Goal: Information Seeking & Learning: Check status

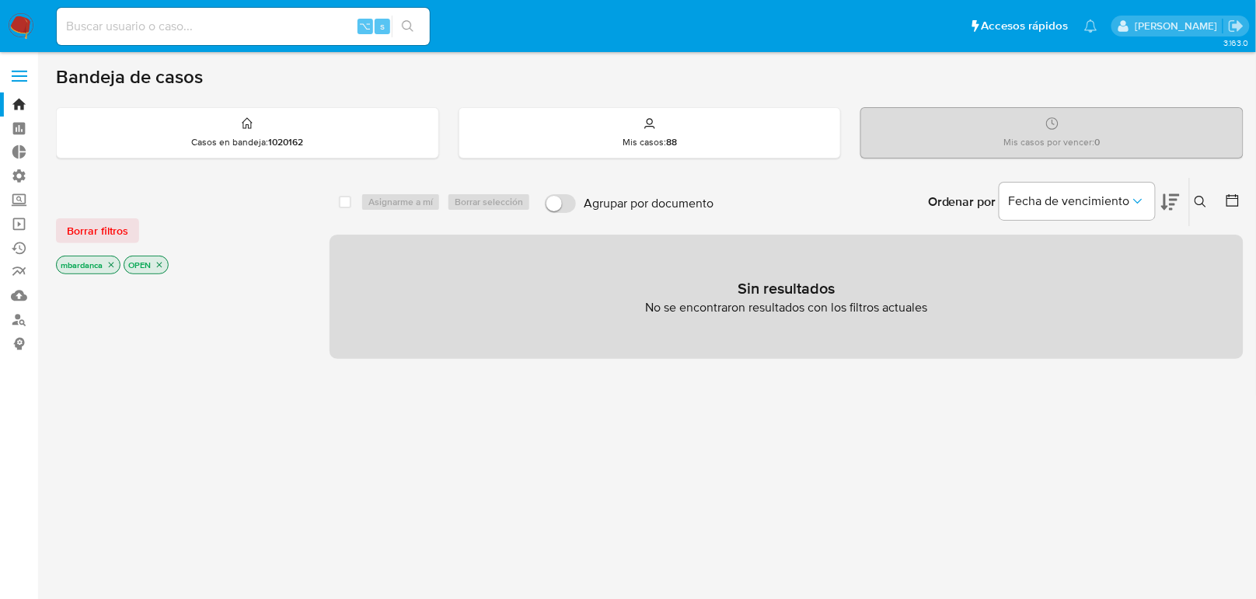
click at [161, 19] on input at bounding box center [243, 26] width 373 height 20
paste input "518297240"
type input "518297240"
click at [401, 33] on button "search-icon" at bounding box center [408, 27] width 32 height 22
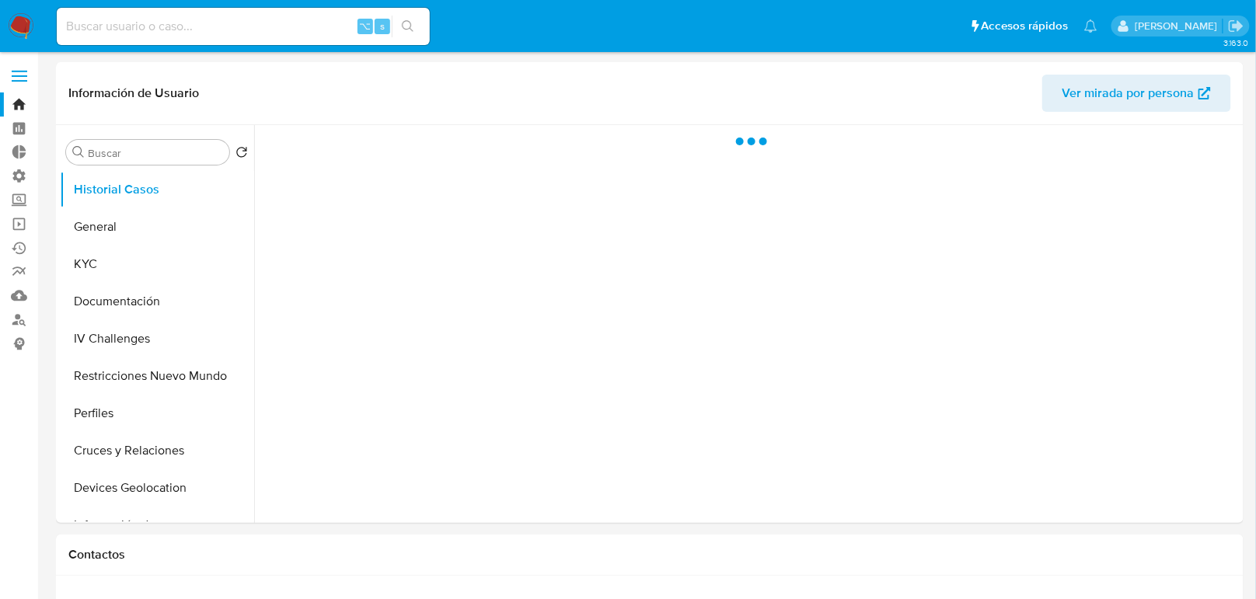
select select "10"
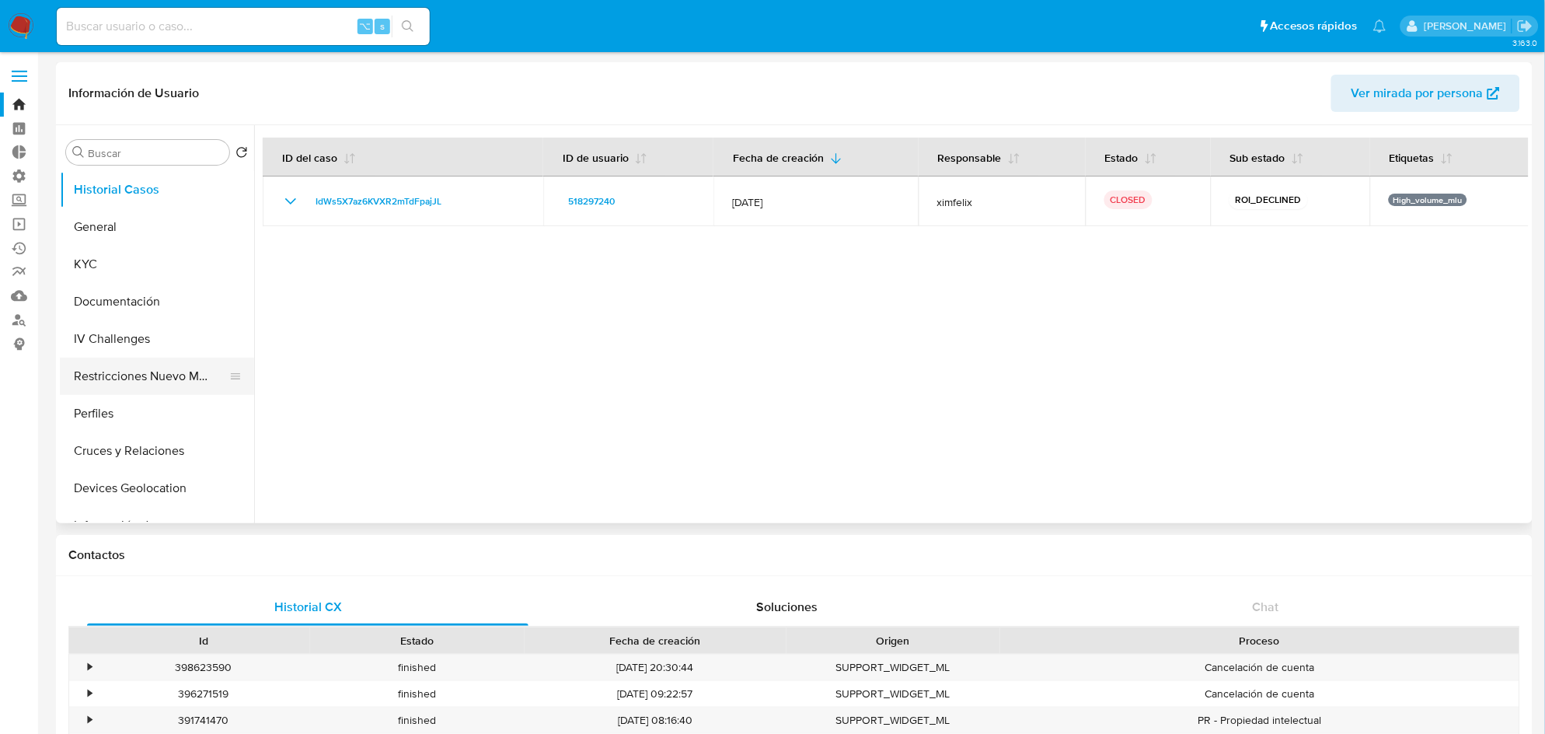
click at [161, 387] on button "Restricciones Nuevo Mundo" at bounding box center [151, 375] width 182 height 37
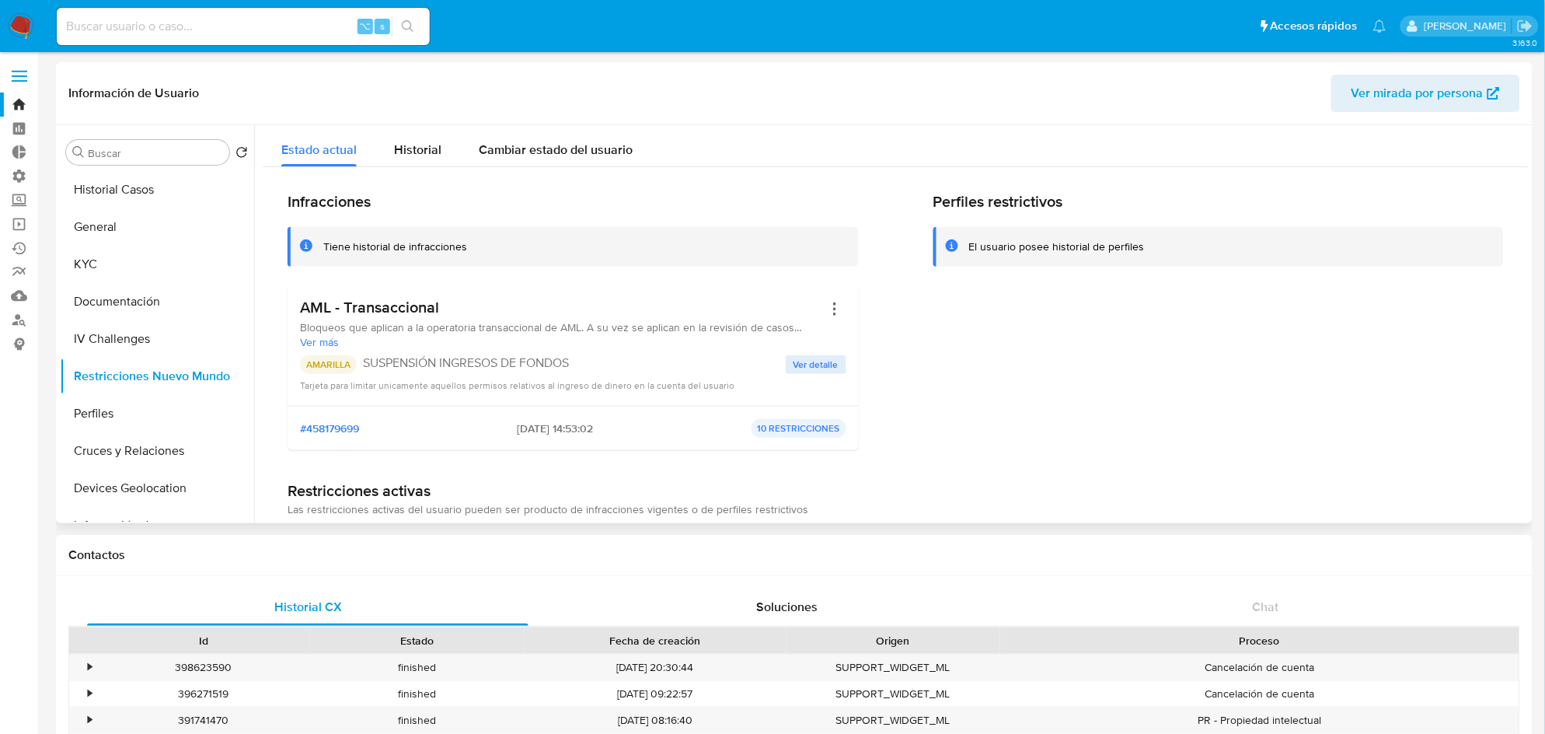
click at [433, 257] on div "Tiene historial de infracciones" at bounding box center [572, 247] width 571 height 40
click at [424, 133] on div "Historial" at bounding box center [417, 145] width 47 height 41
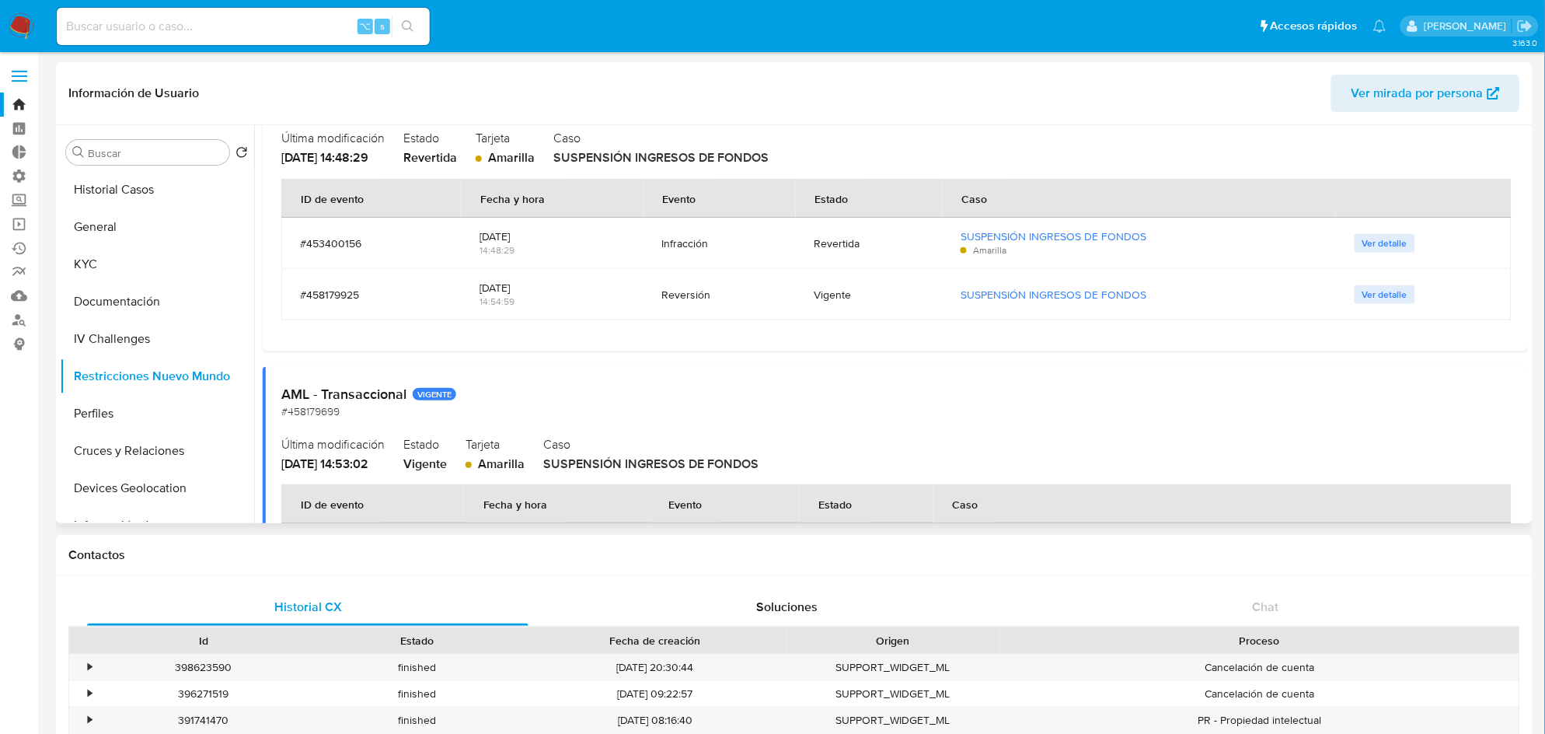
scroll to position [163, 0]
click at [497, 248] on div "14:48:29" at bounding box center [551, 249] width 145 height 14
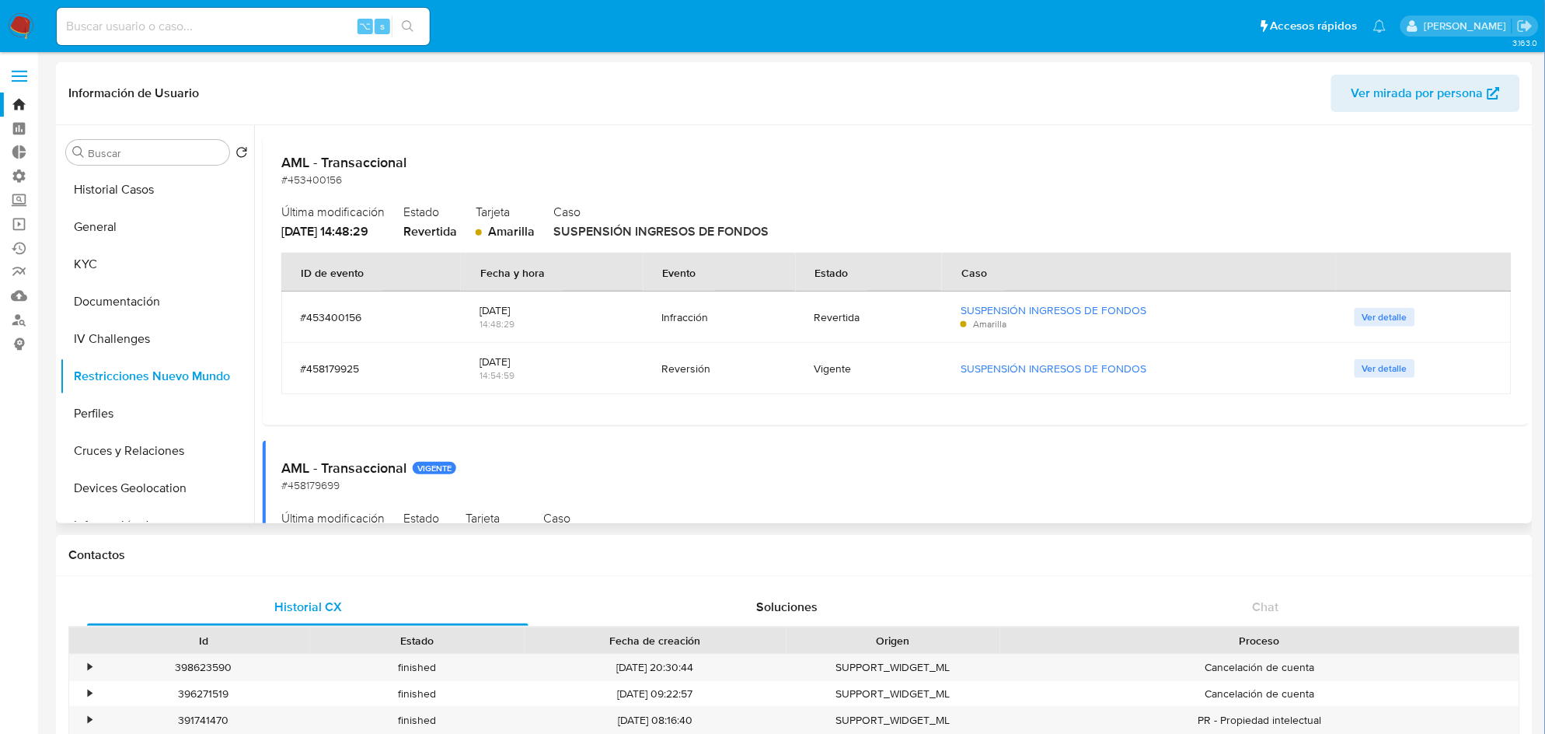
scroll to position [0, 0]
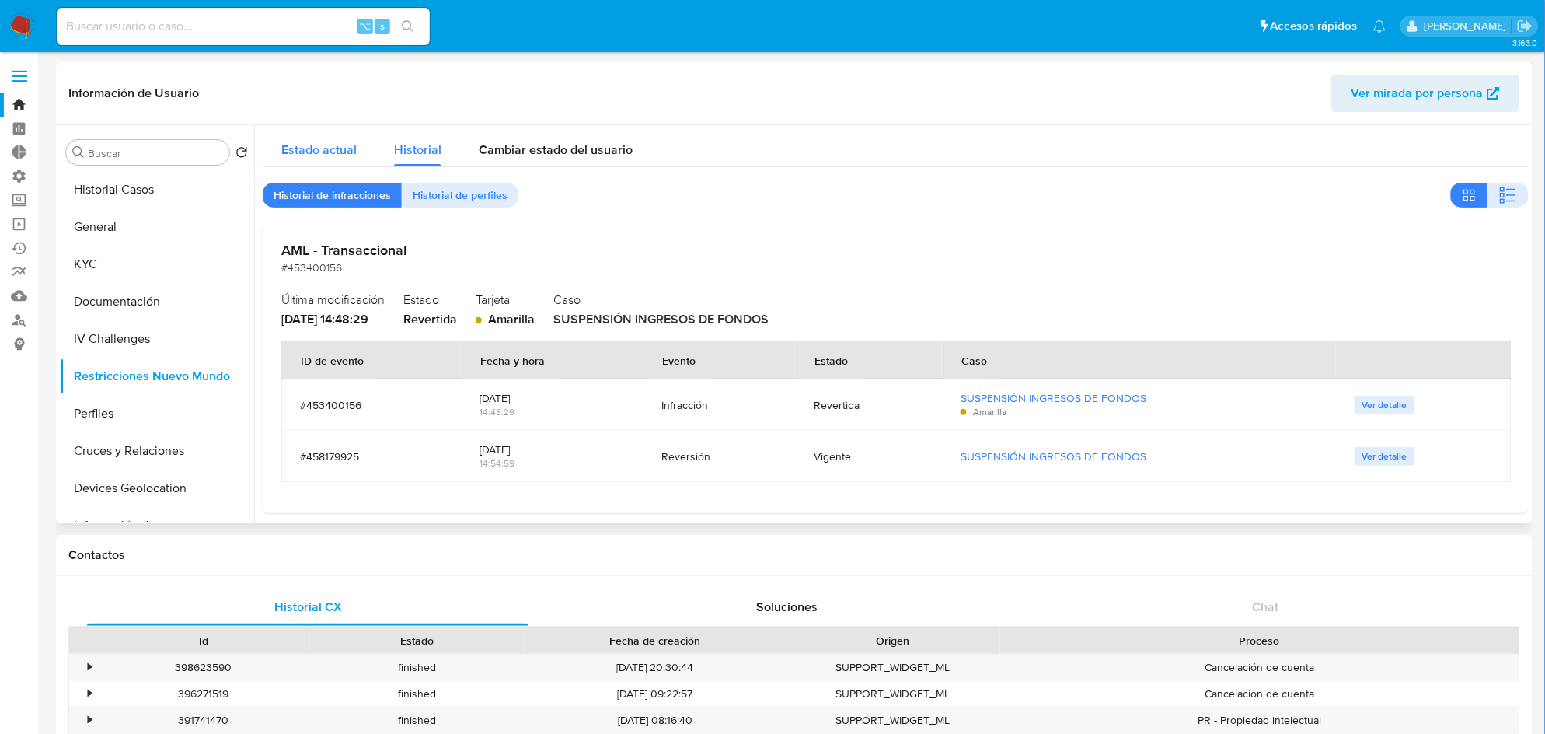
click at [349, 155] on span "Estado actual" at bounding box center [318, 150] width 75 height 18
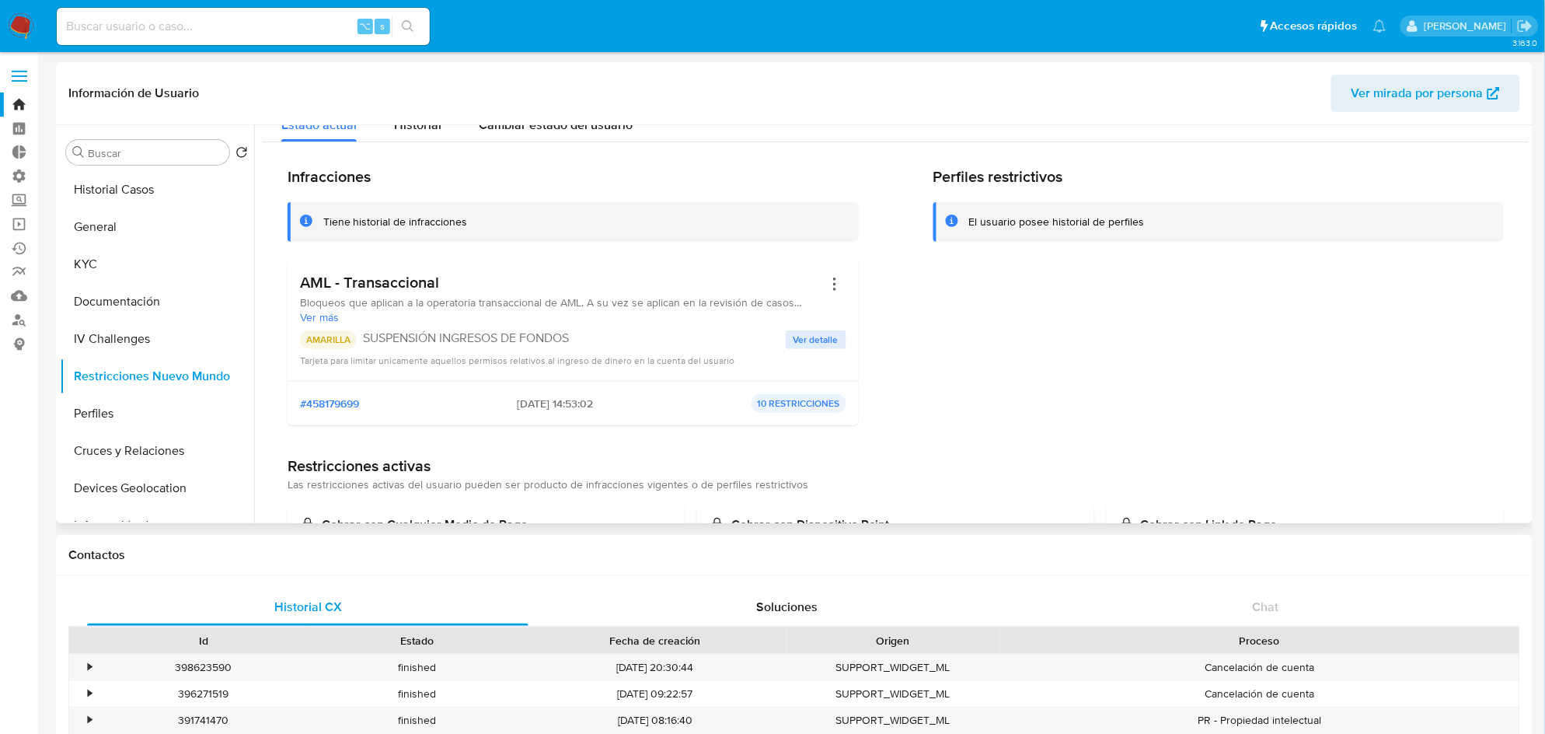
scroll to position [35, 0]
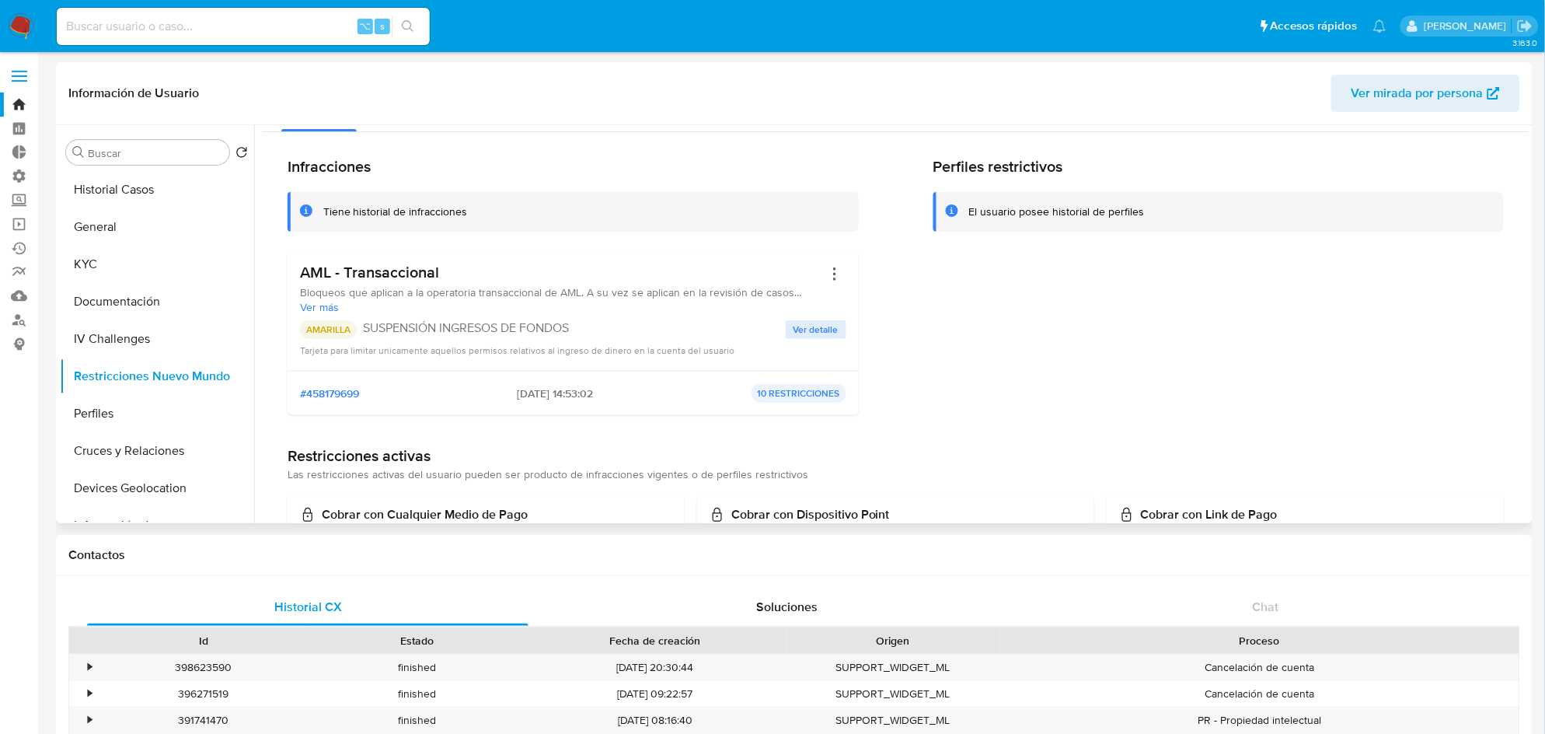
click at [789, 338] on div "AMARILLA SUSPENSIÓN INGRESOS DE FONDOS Ver detalle Tarjeta para limitar unicame…" at bounding box center [573, 338] width 546 height 37
click at [809, 322] on span "Ver detalle" at bounding box center [815, 330] width 45 height 16
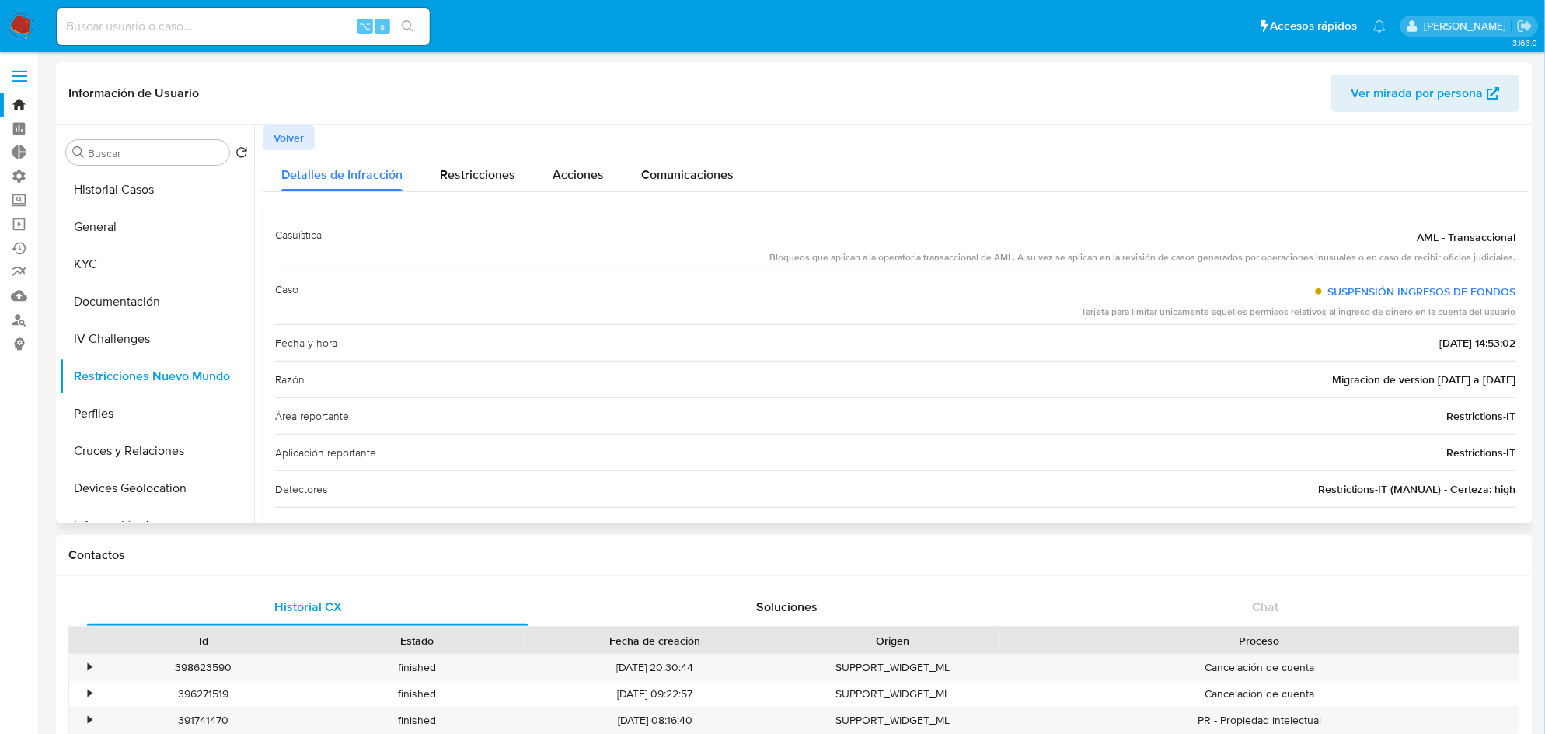
scroll to position [3, 0]
click at [1268, 90] on span "Ver mirada por persona" at bounding box center [1417, 93] width 132 height 37
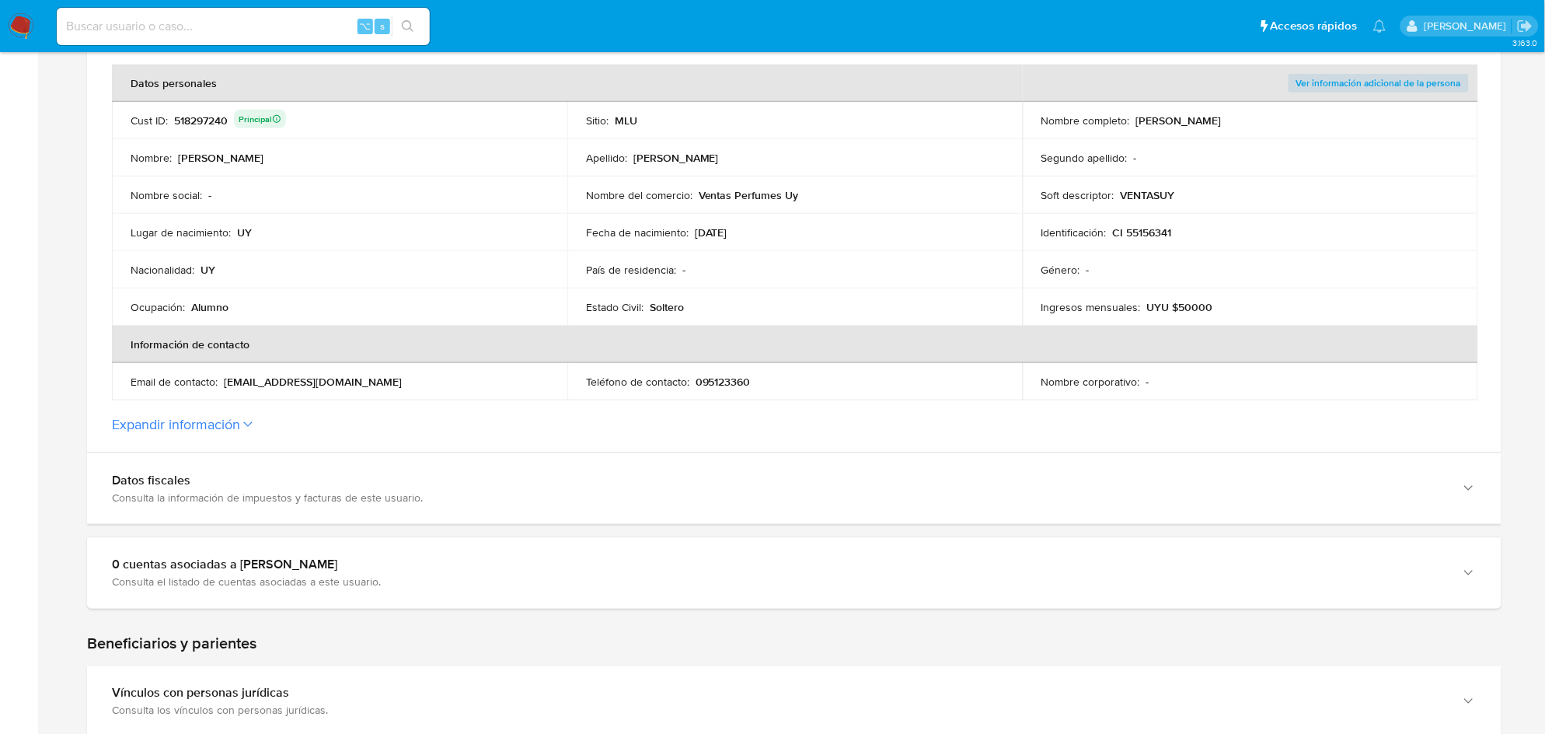
scroll to position [315, 0]
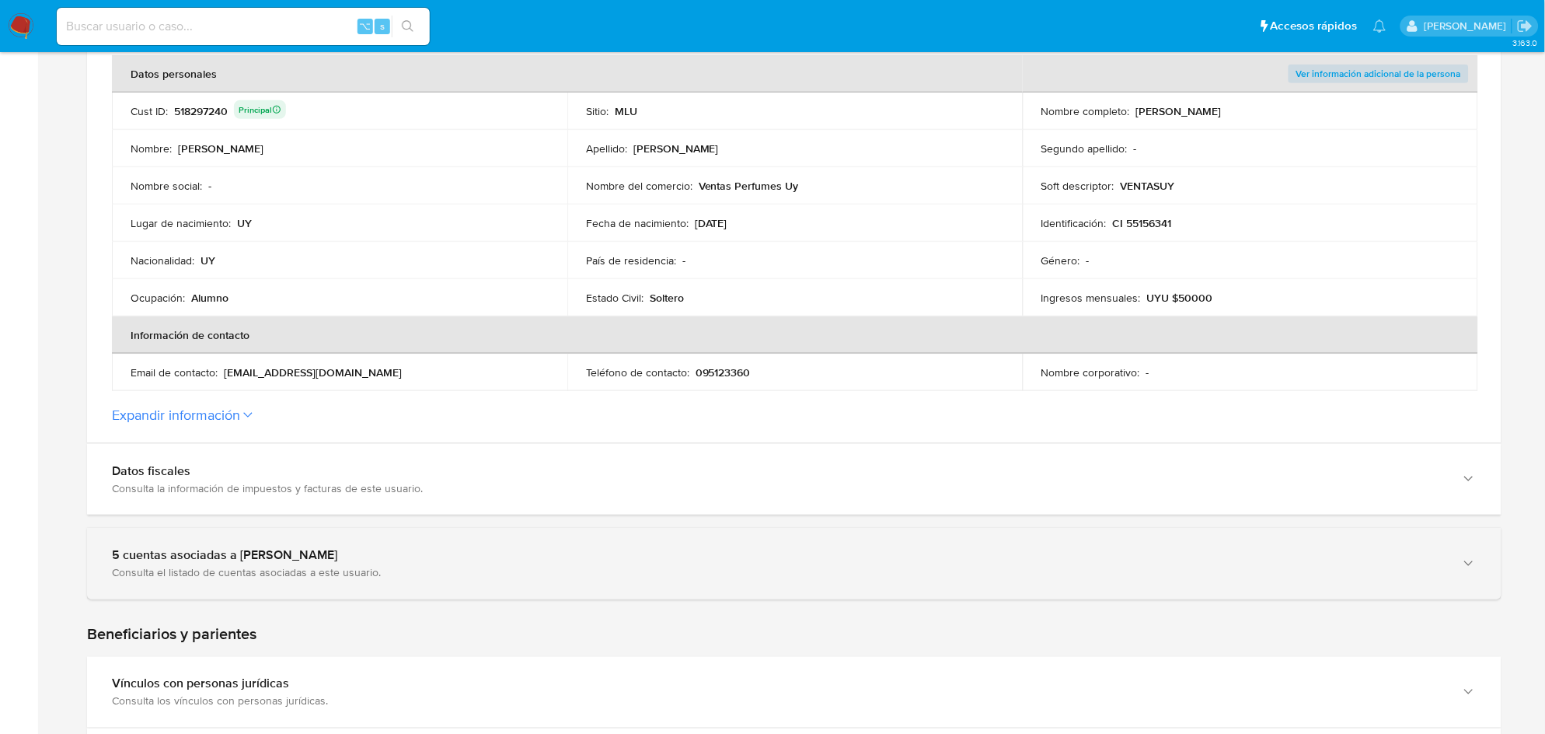
click at [347, 562] on div "5 cuentas asociadas a Nicolas Furno" at bounding box center [778, 556] width 1333 height 16
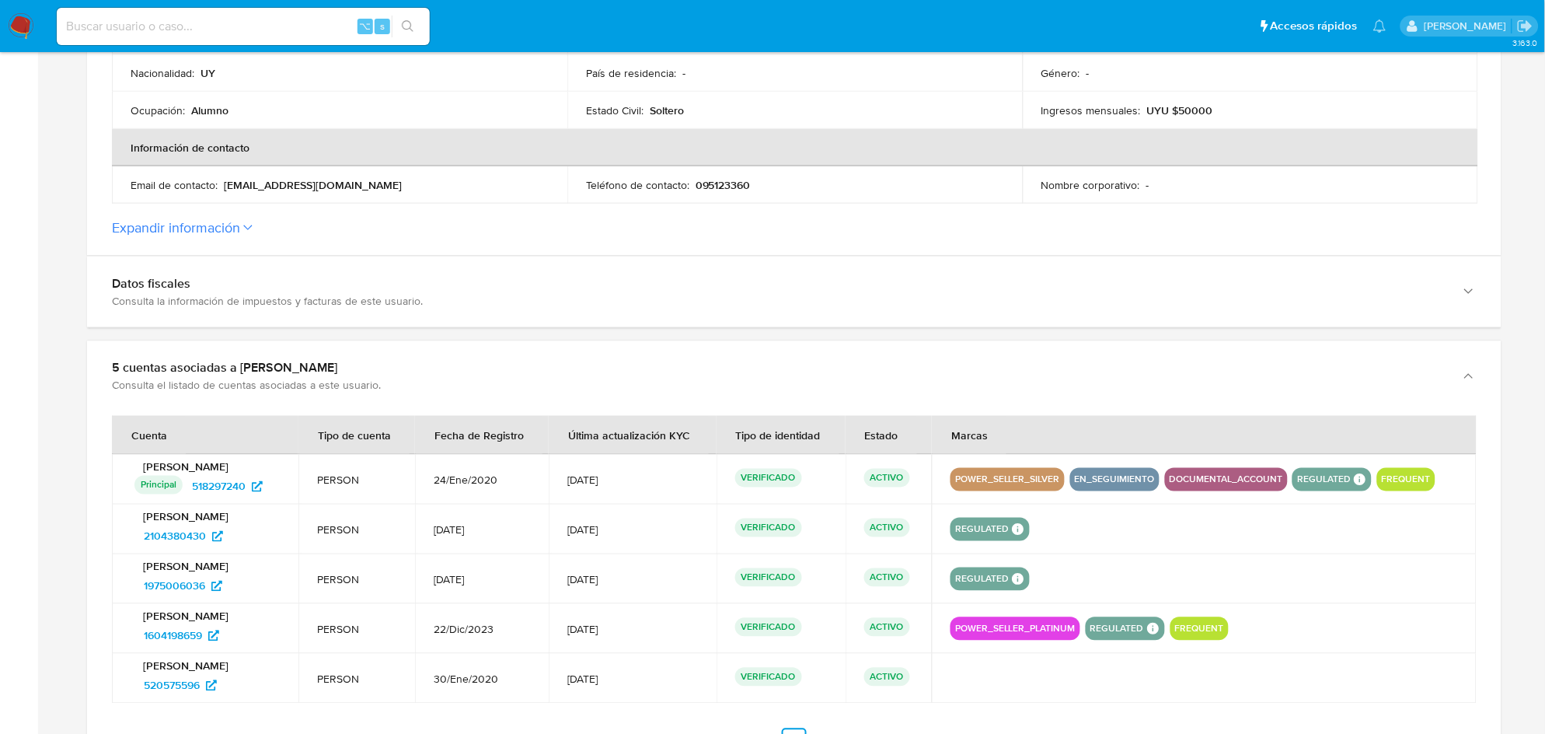
scroll to position [507, 0]
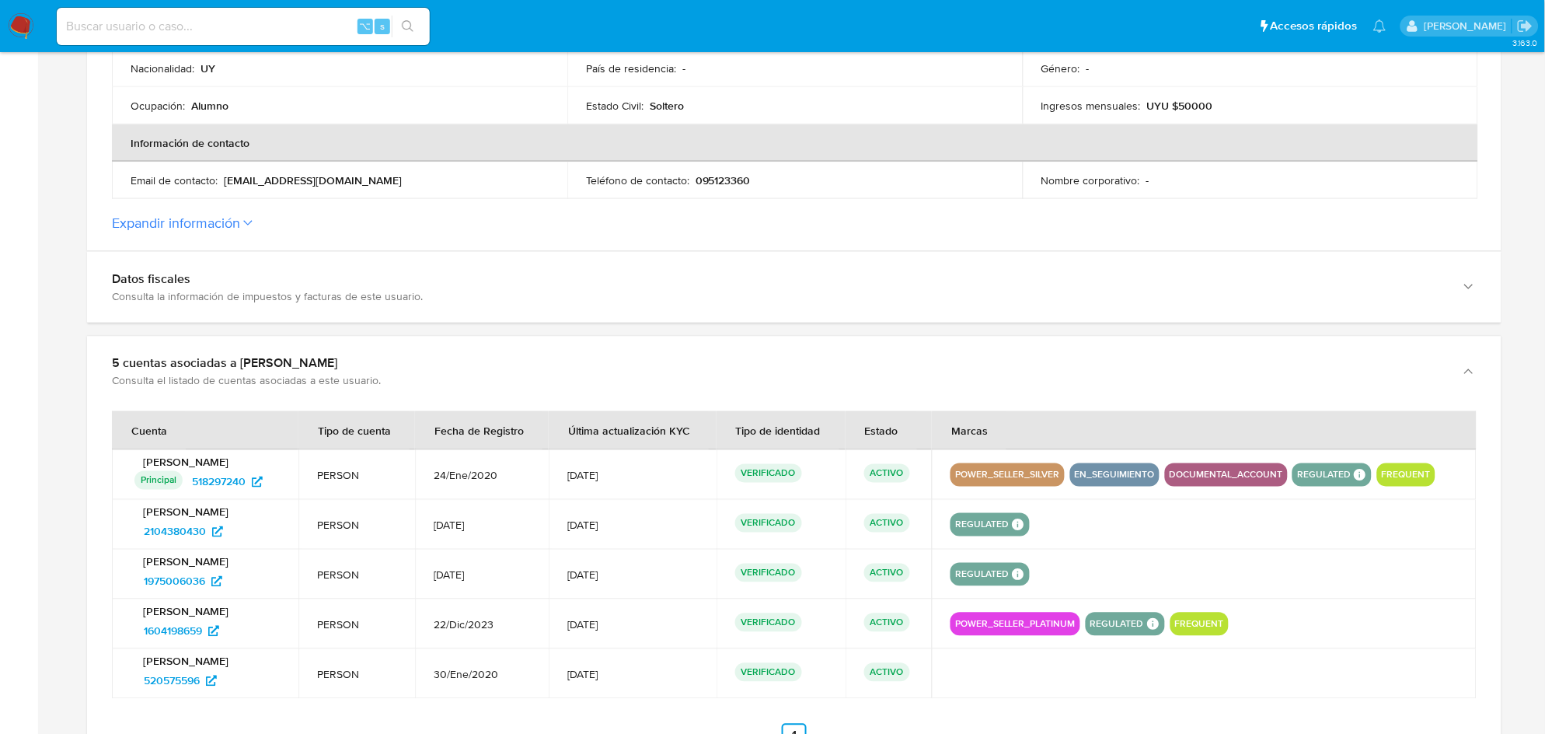
click at [483, 625] on span "22/Dic/2023" at bounding box center [482, 625] width 96 height 14
click at [491, 627] on span "22/Dic/2023" at bounding box center [482, 625] width 96 height 14
click at [202, 639] on span "1604198659" at bounding box center [173, 631] width 58 height 25
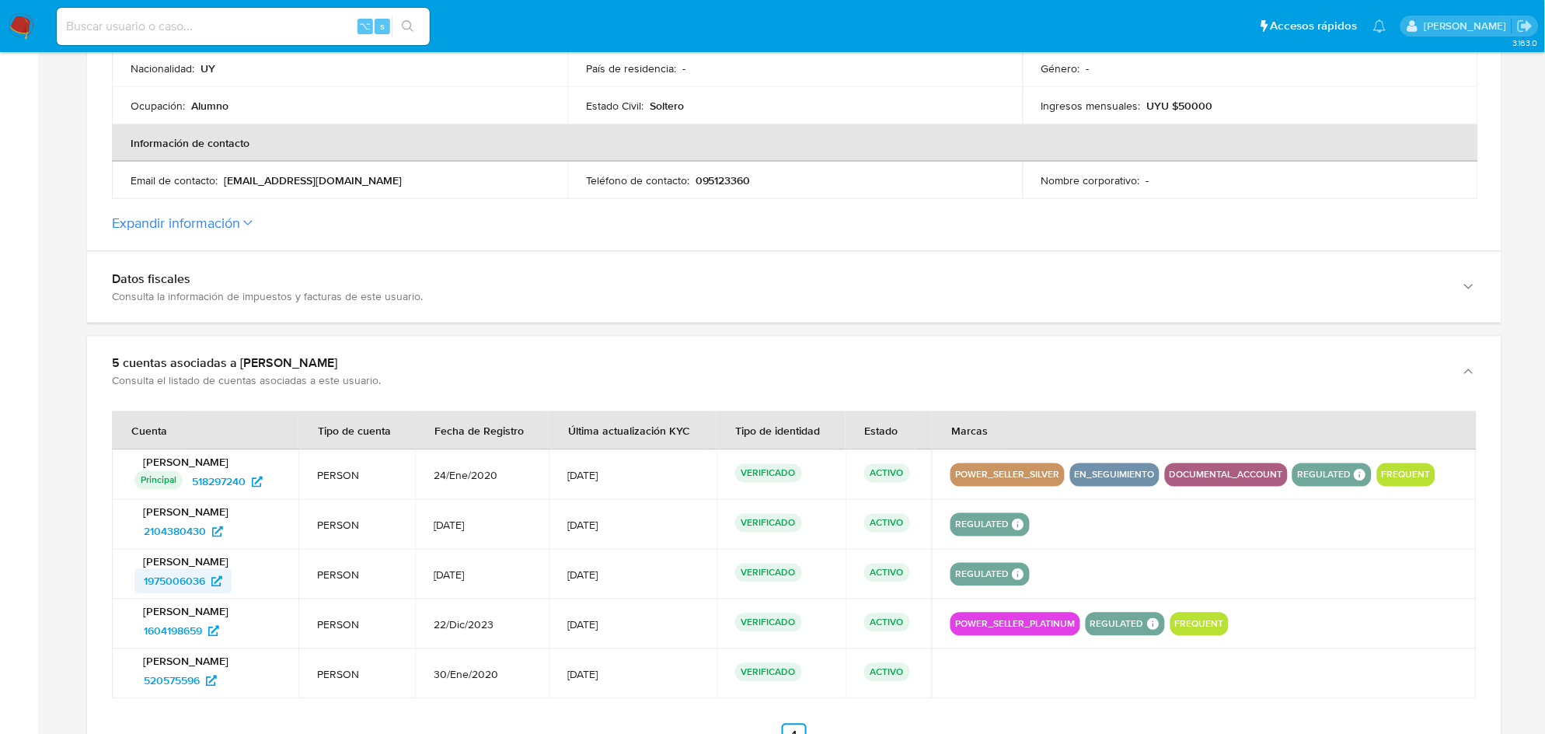
click at [201, 578] on span "1975006036" at bounding box center [174, 581] width 61 height 25
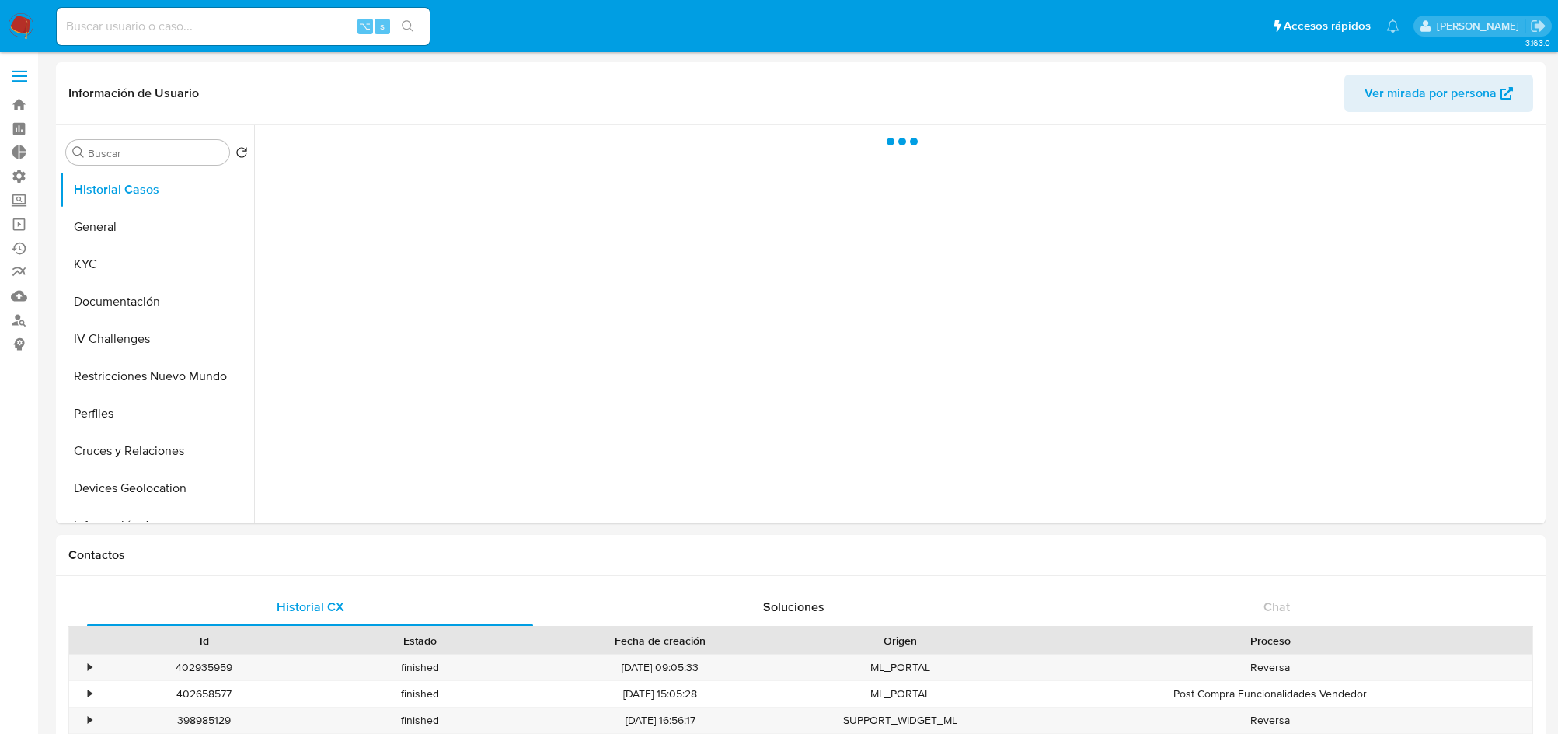
select select "10"
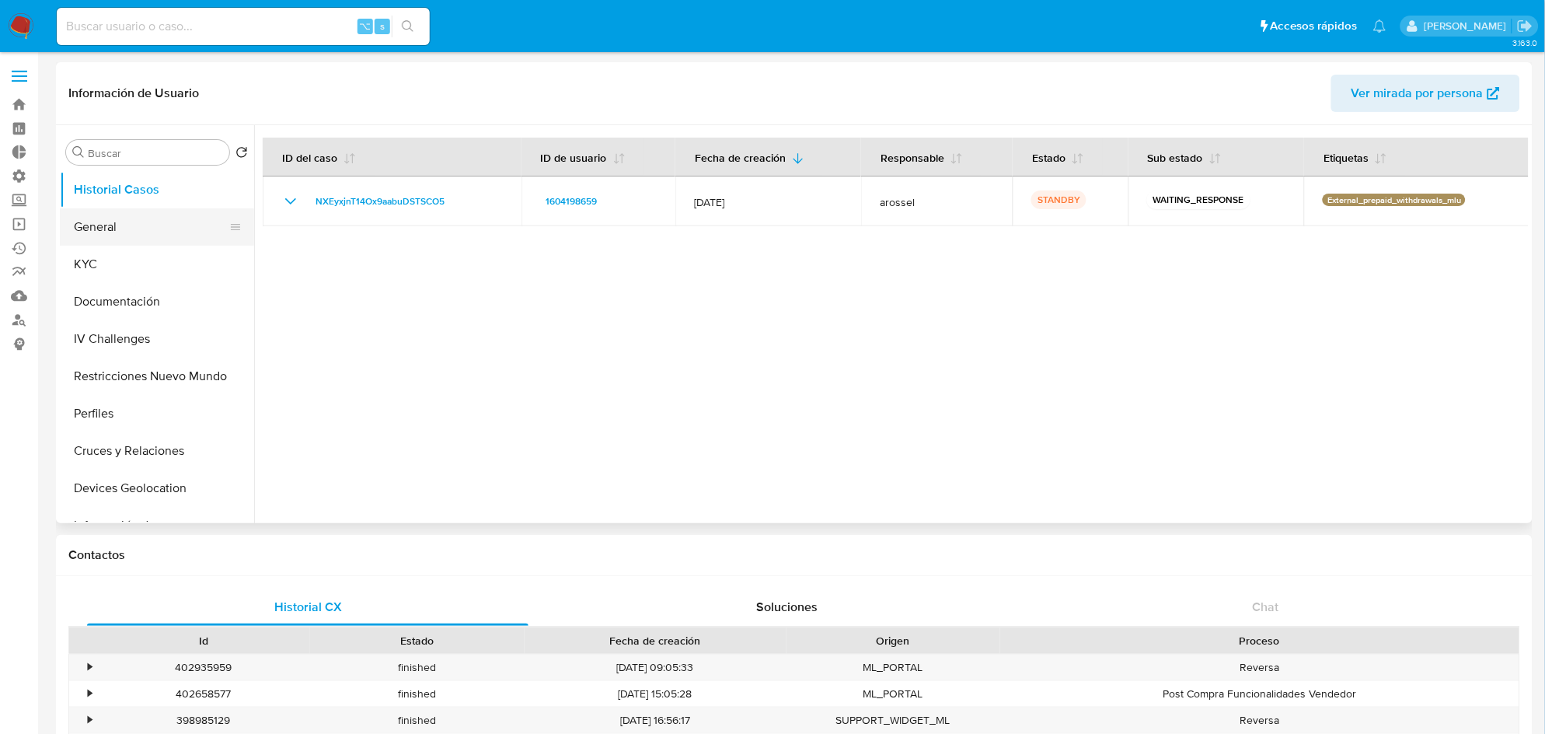
click at [171, 217] on button "General" at bounding box center [151, 226] width 182 height 37
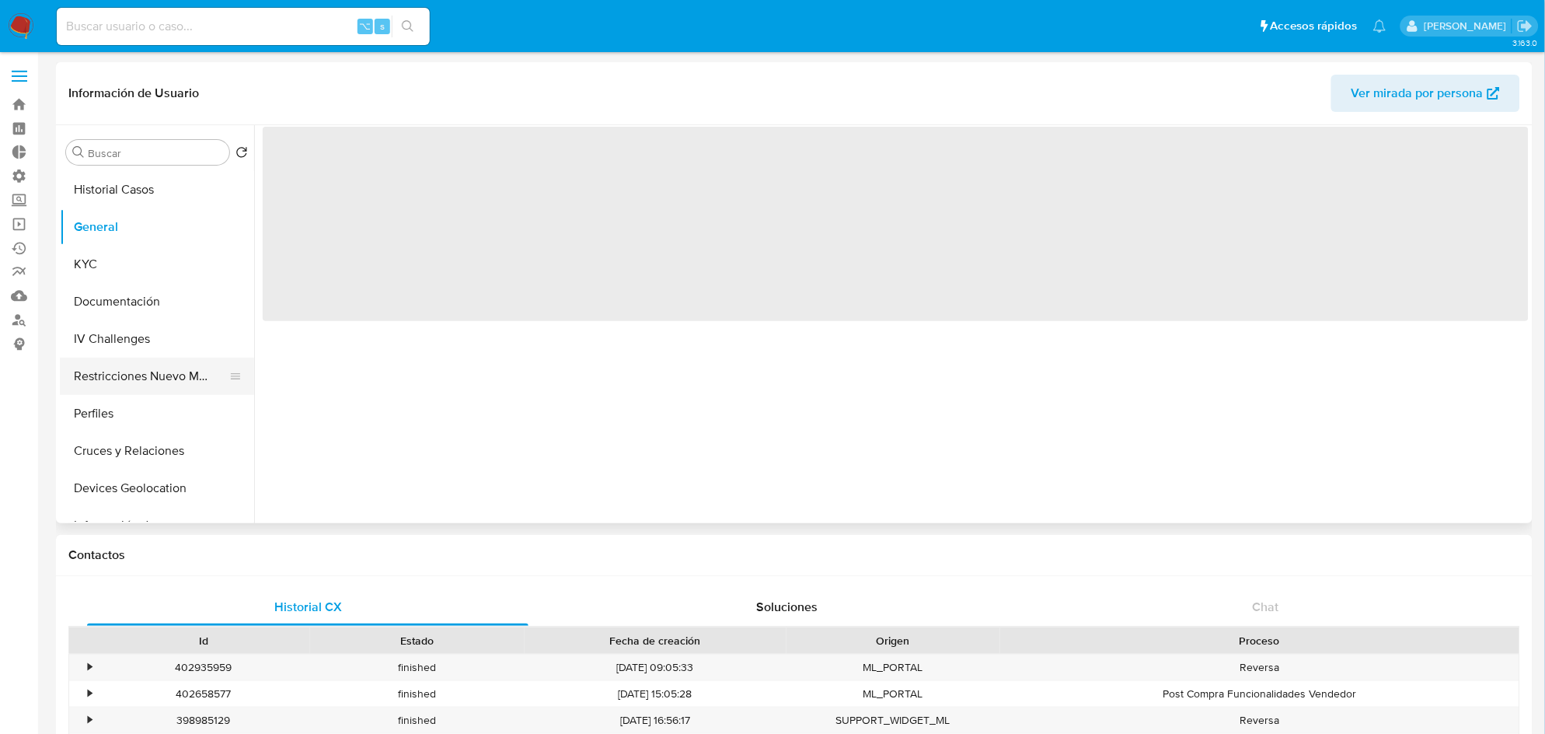
click at [154, 374] on button "Restricciones Nuevo Mundo" at bounding box center [151, 375] width 182 height 37
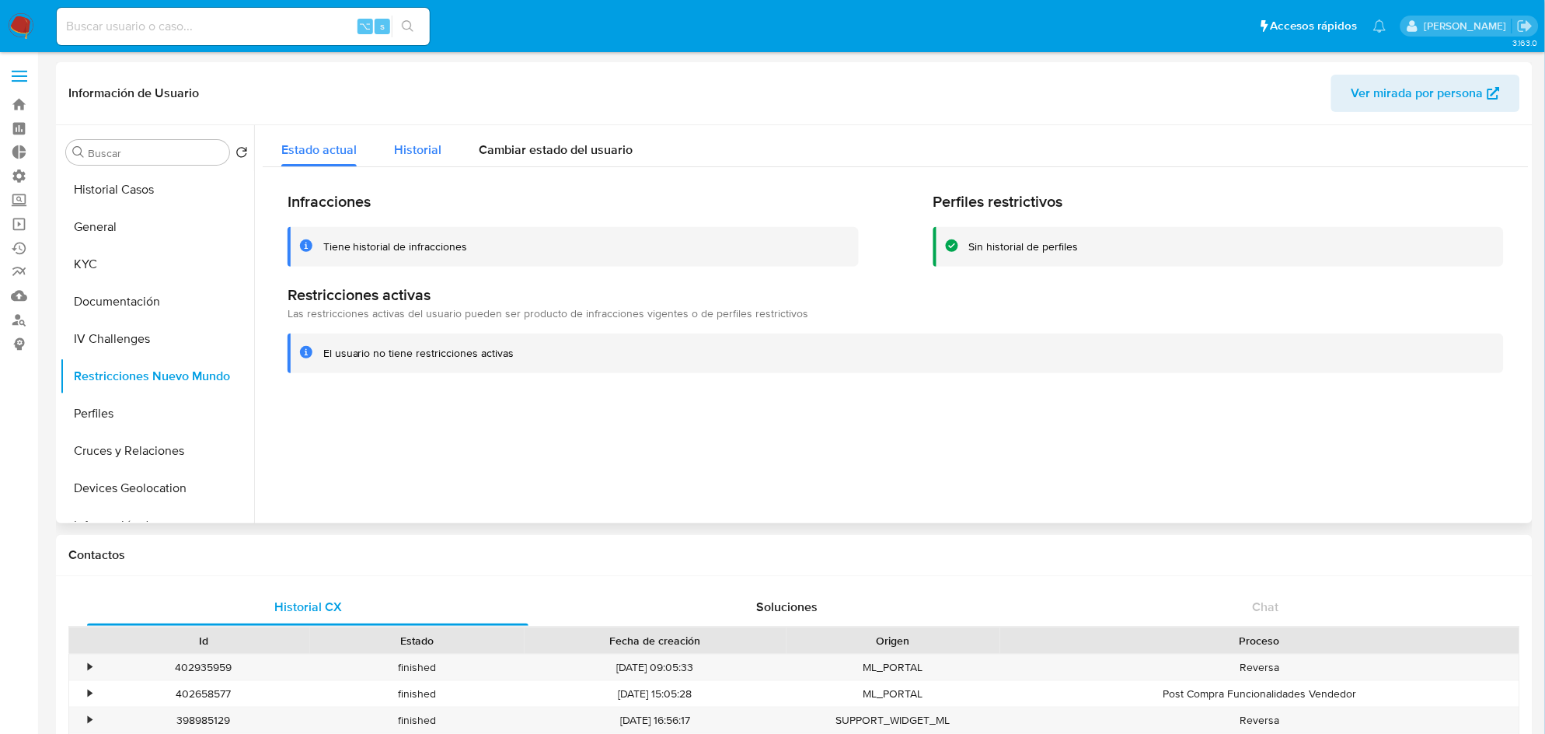
click at [424, 159] on div "Historial" at bounding box center [417, 145] width 47 height 41
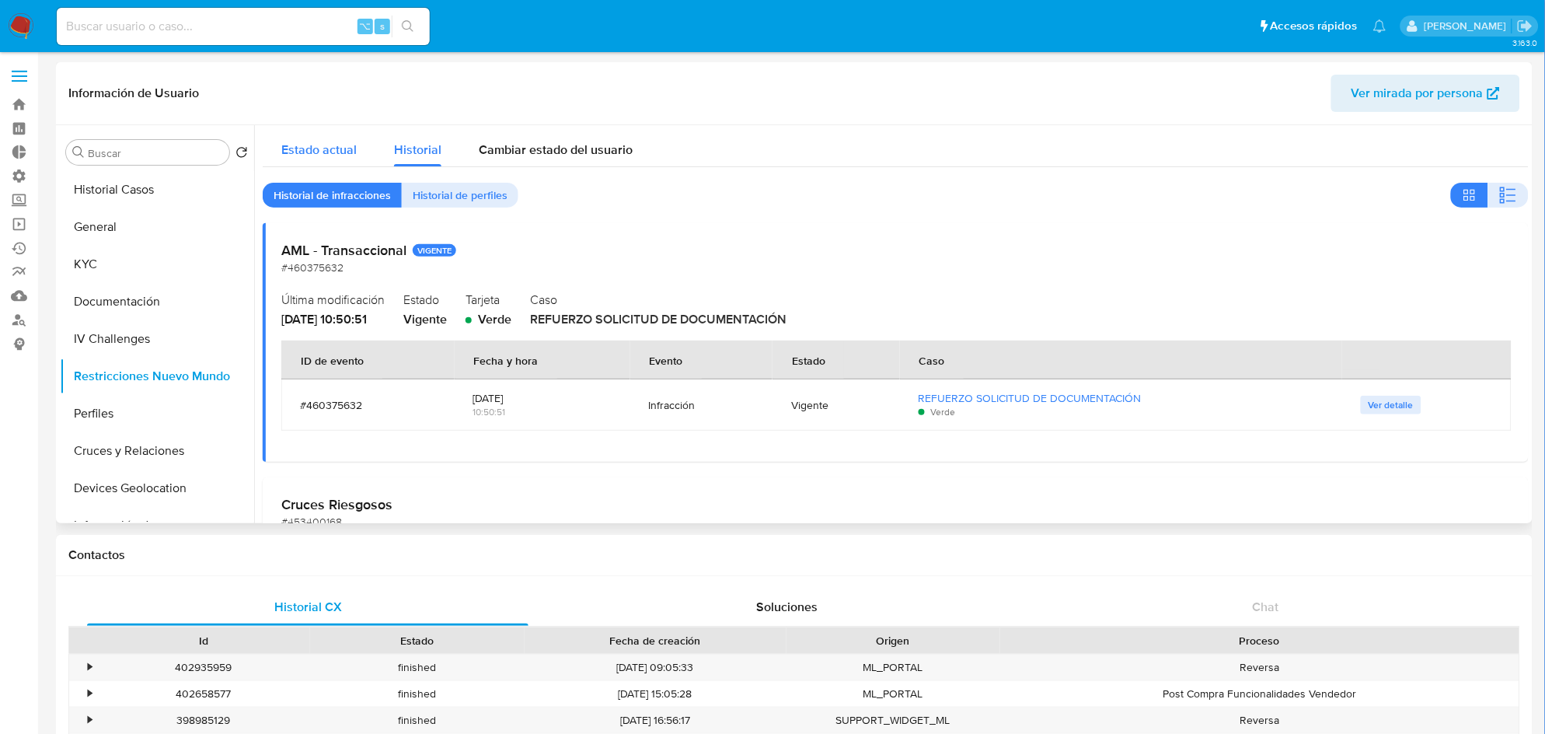
click at [313, 162] on div "Estado actual" at bounding box center [318, 145] width 75 height 41
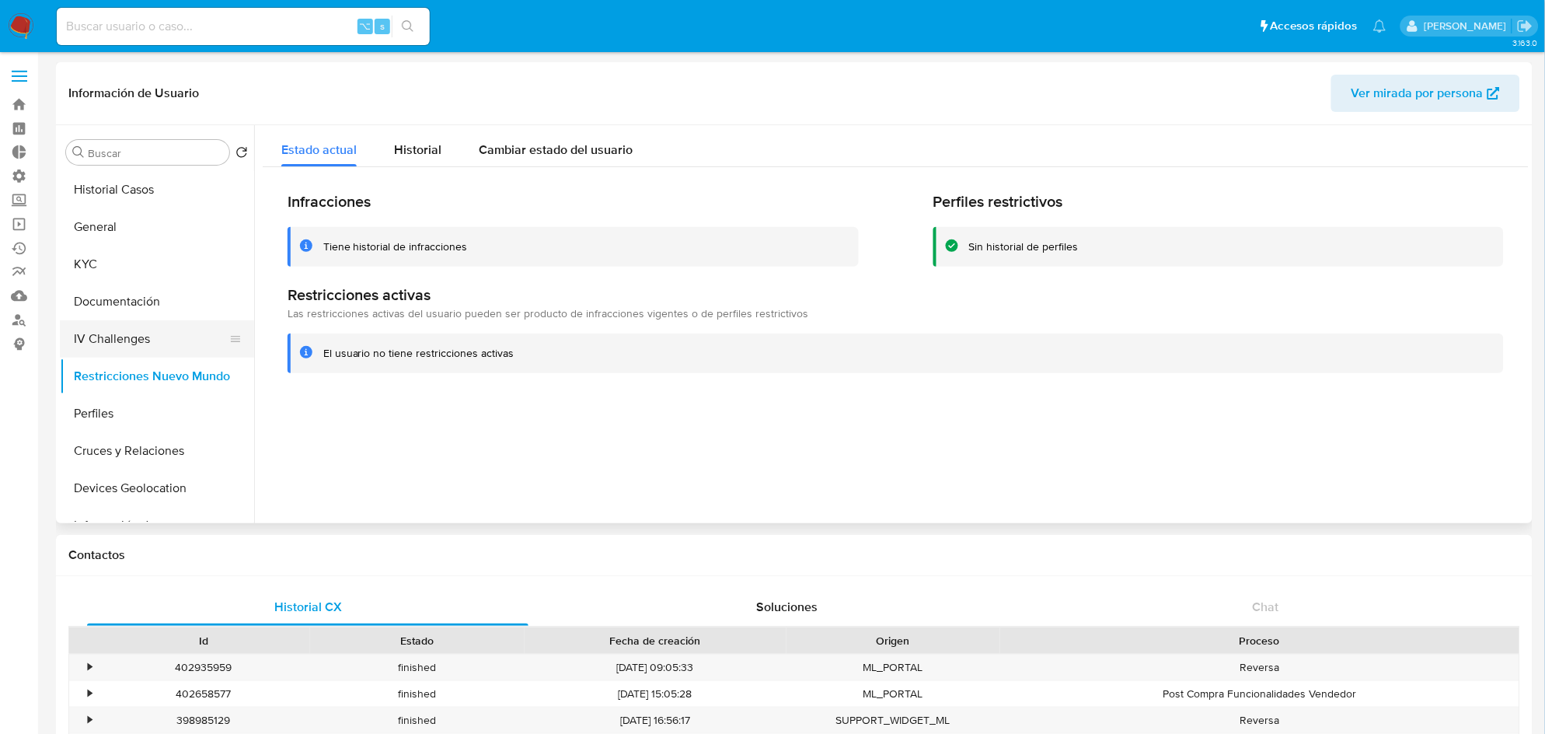
click at [160, 335] on button "IV Challenges" at bounding box center [151, 338] width 182 height 37
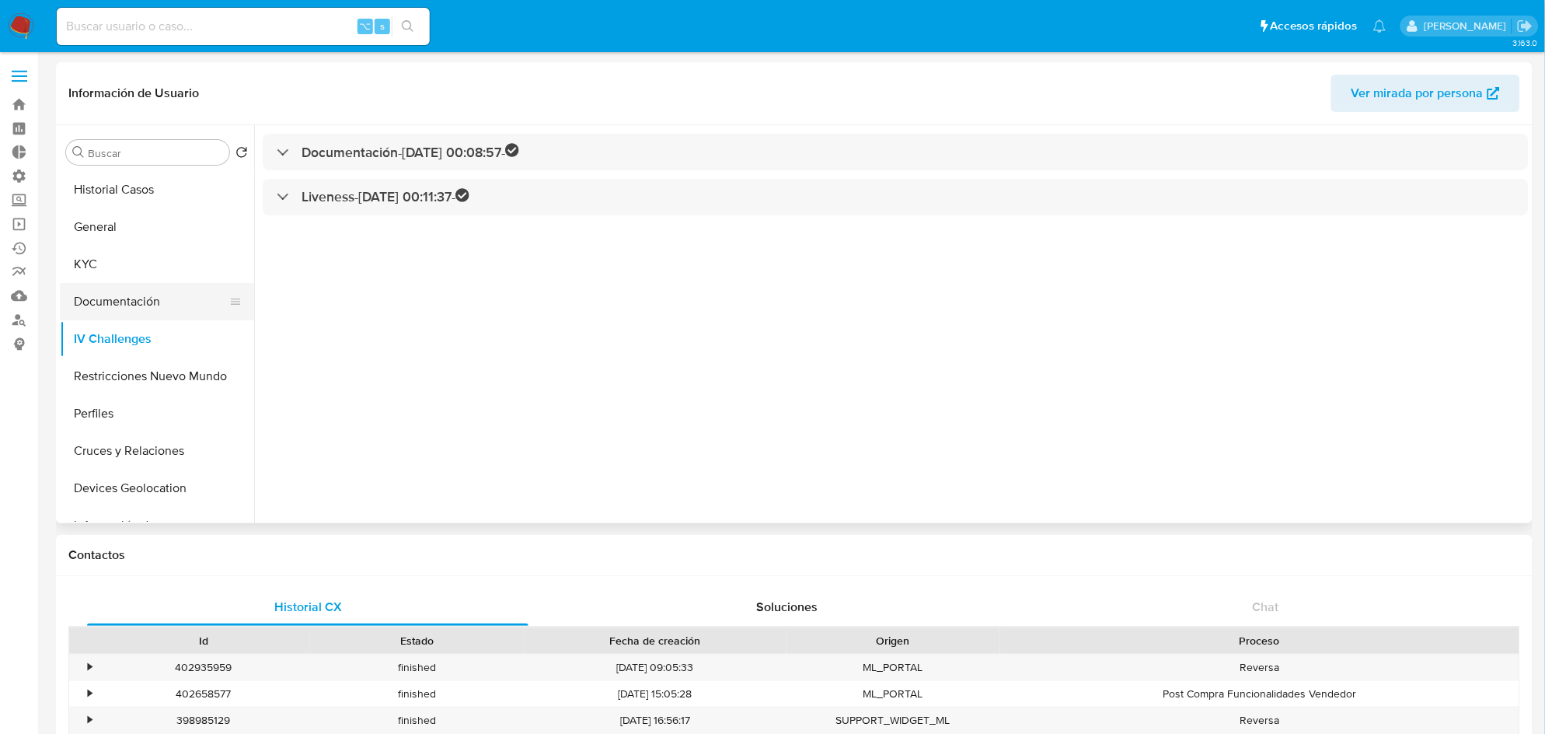
click at [161, 301] on button "Documentación" at bounding box center [151, 301] width 182 height 37
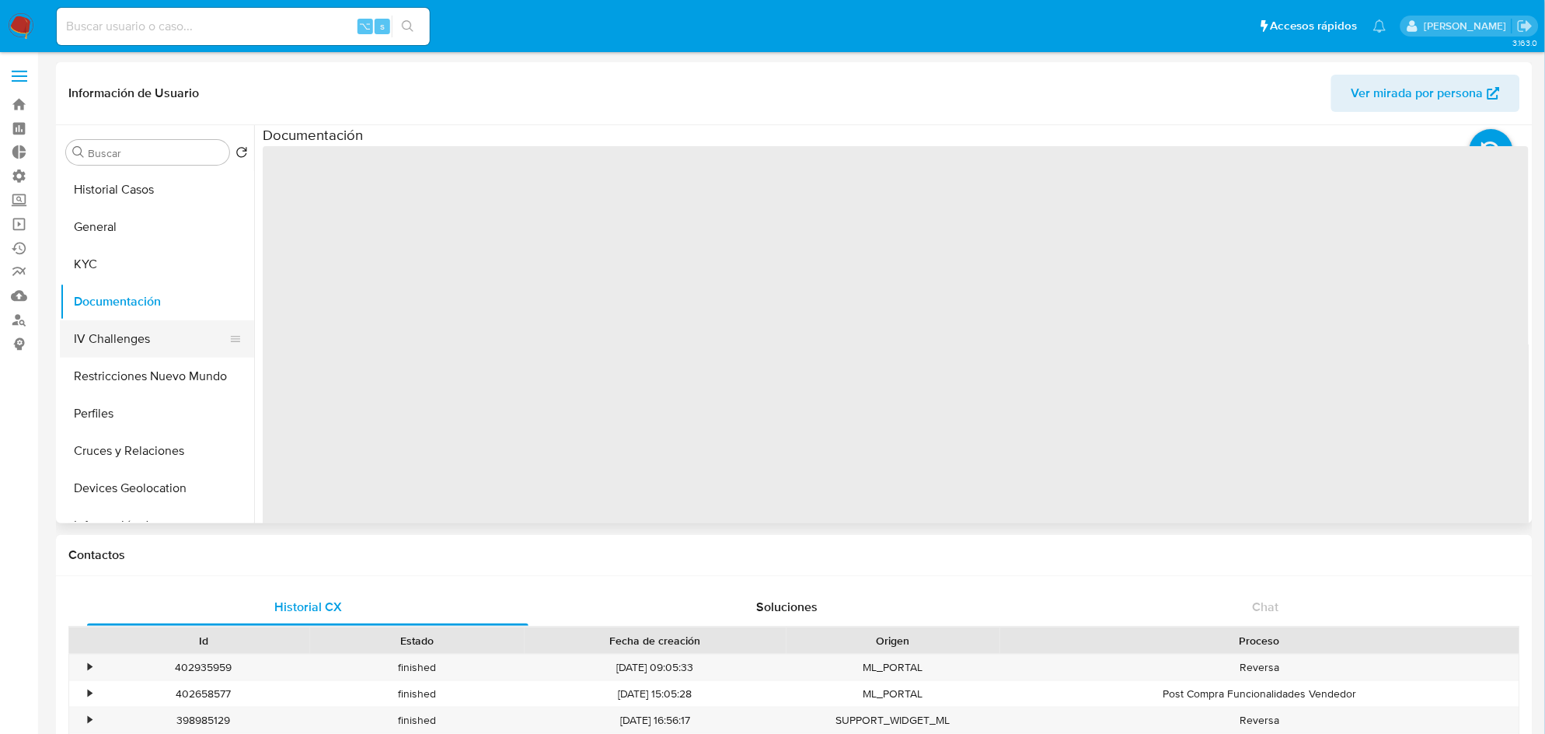
click at [161, 323] on button "IV Challenges" at bounding box center [151, 338] width 182 height 37
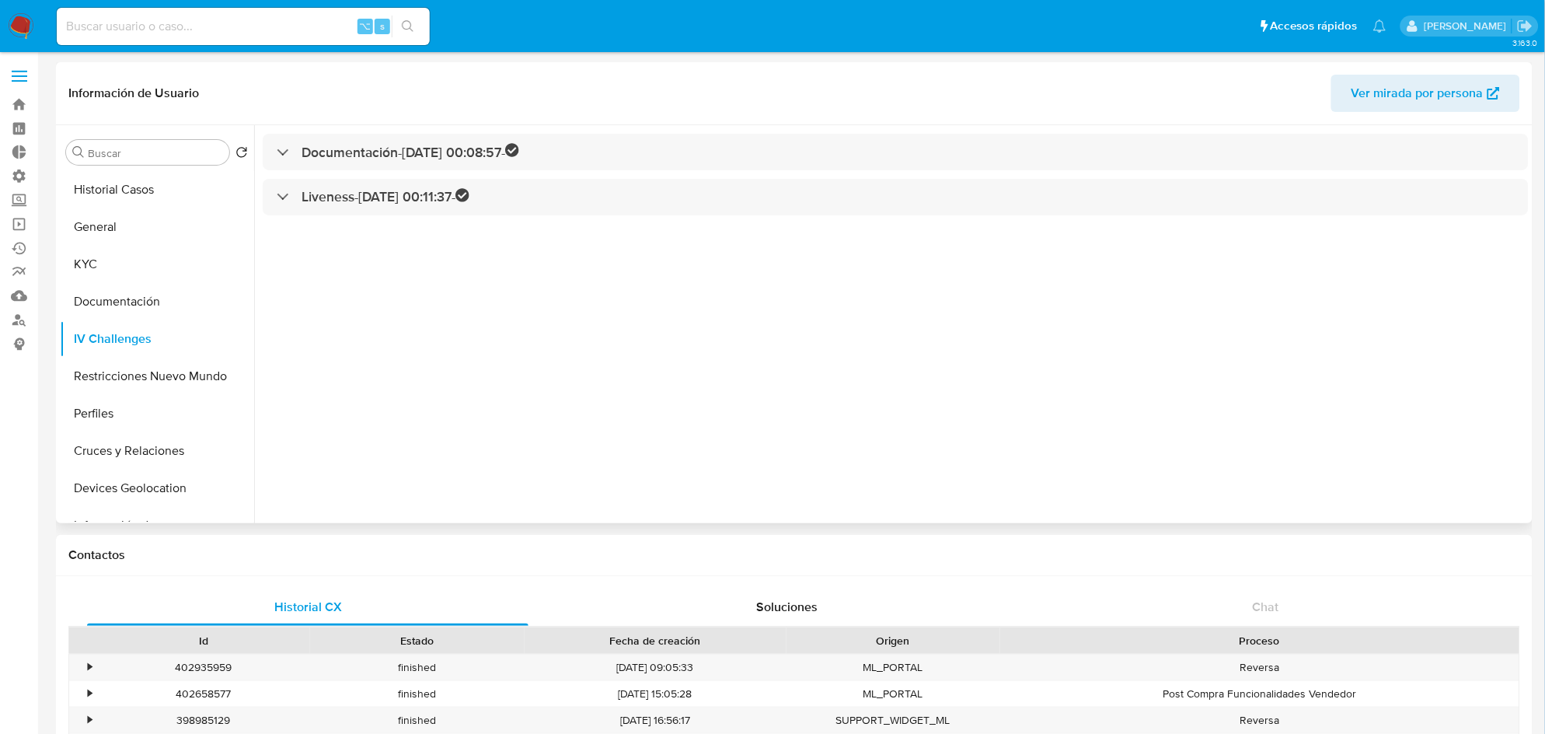
click at [398, 174] on div "Documentación - 22/12/2023 00:08:57 - Liveness - 22/12/2023 00:11:37 -" at bounding box center [891, 324] width 1274 height 398
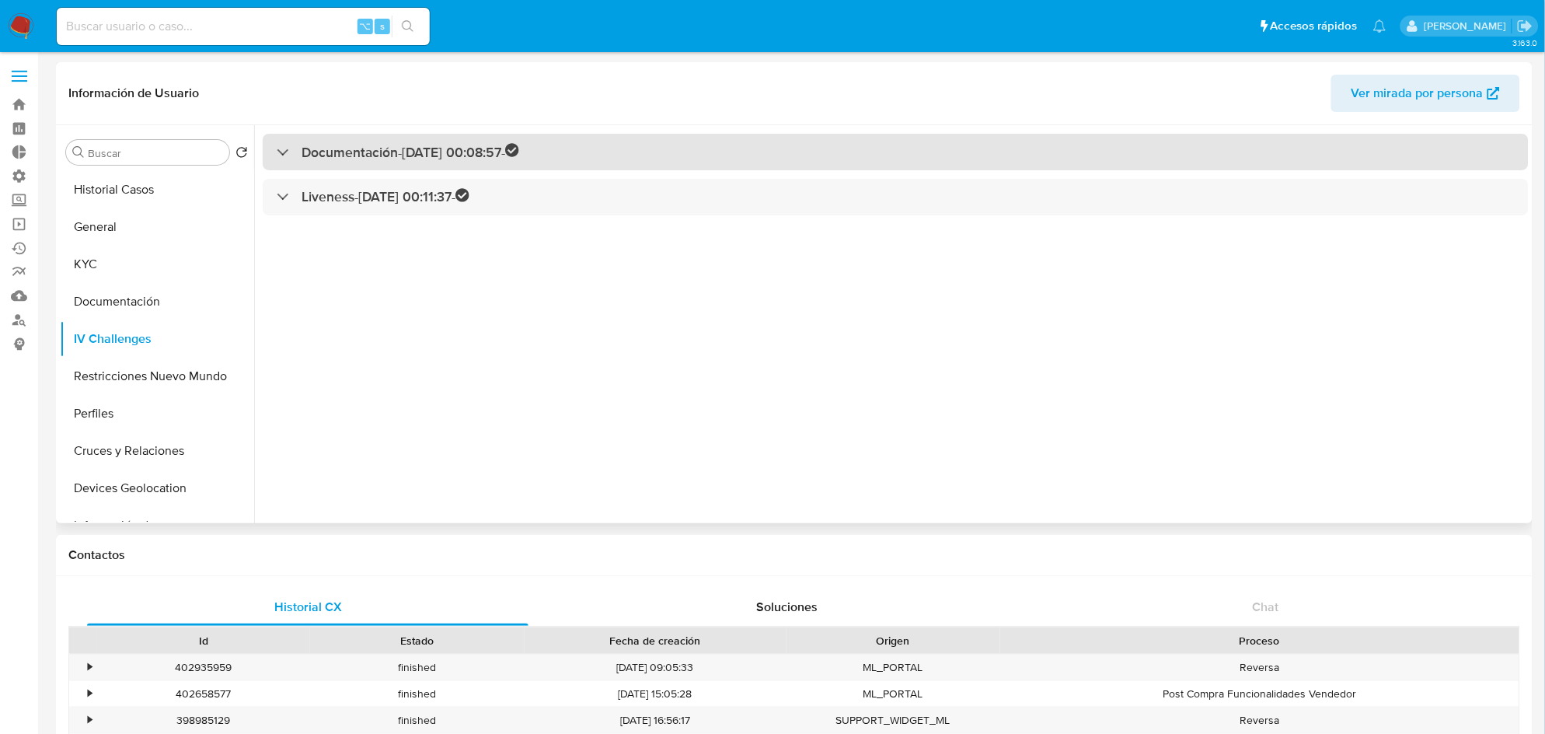
click at [423, 143] on h3 "Documentación - 22/12/2023 00:08:57 -" at bounding box center [410, 152] width 218 height 18
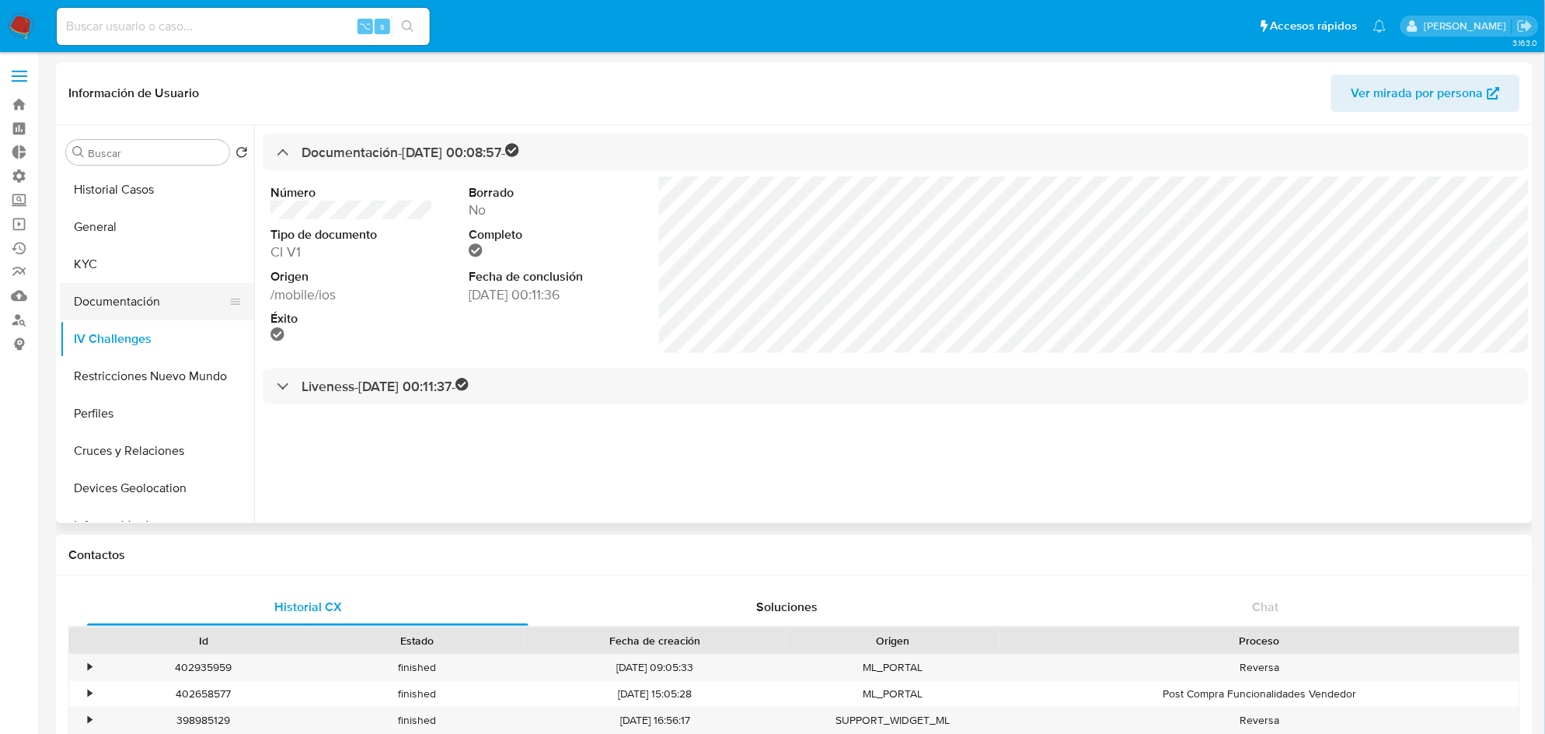
click at [118, 303] on button "Documentación" at bounding box center [151, 301] width 182 height 37
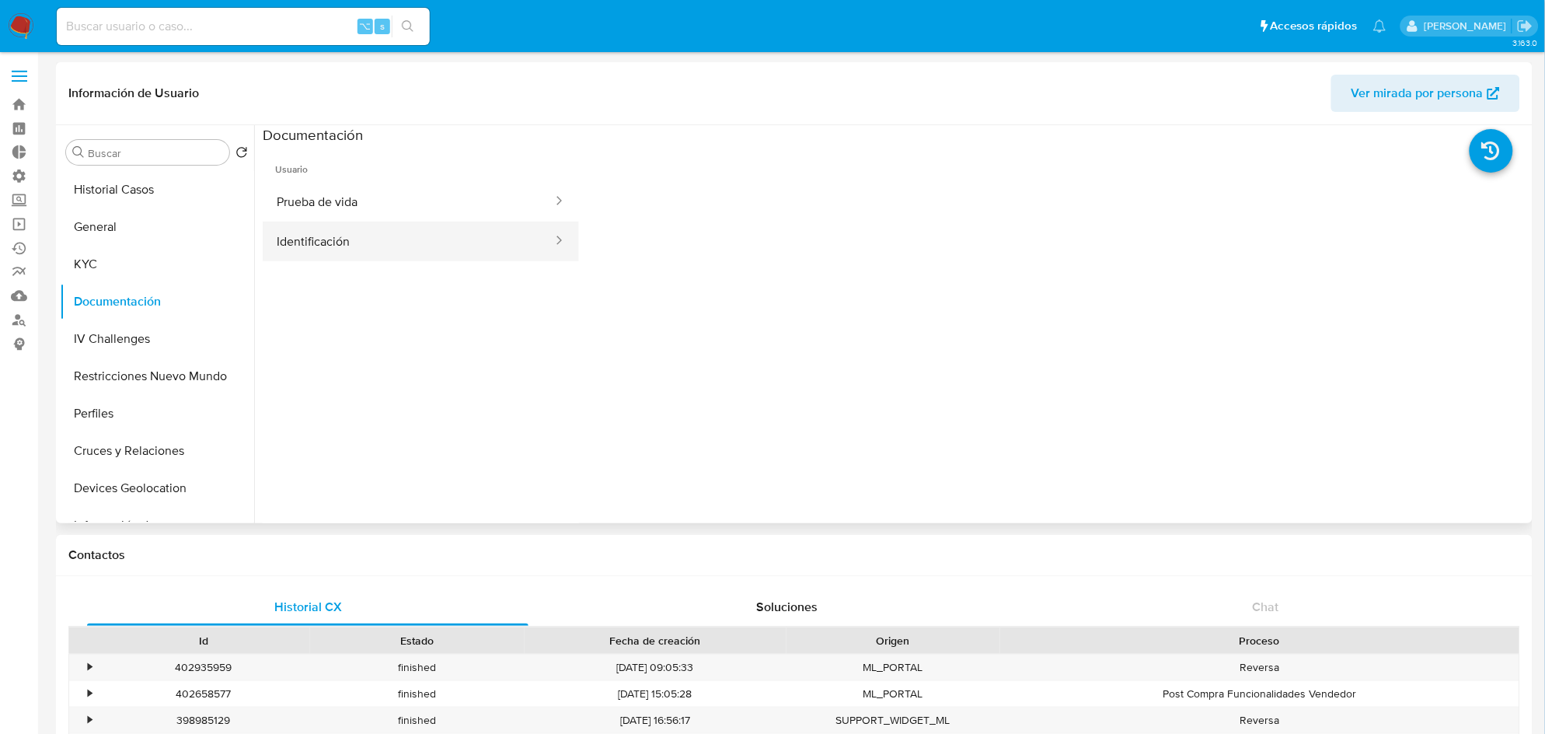
click at [451, 249] on button "Identificación" at bounding box center [408, 241] width 291 height 40
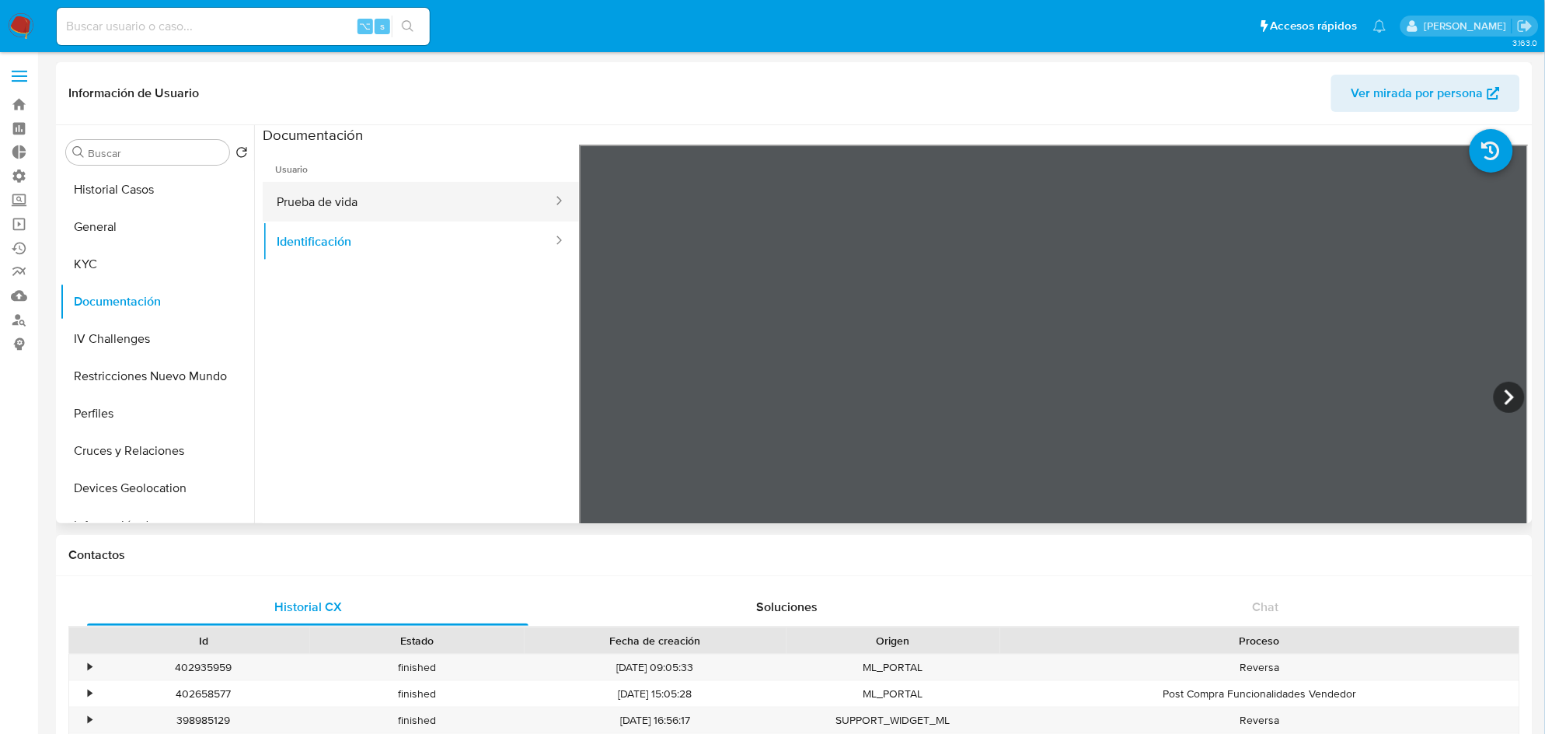
click at [419, 189] on button "Prueba de vida" at bounding box center [408, 202] width 291 height 40
click at [186, 222] on button "General" at bounding box center [151, 226] width 182 height 37
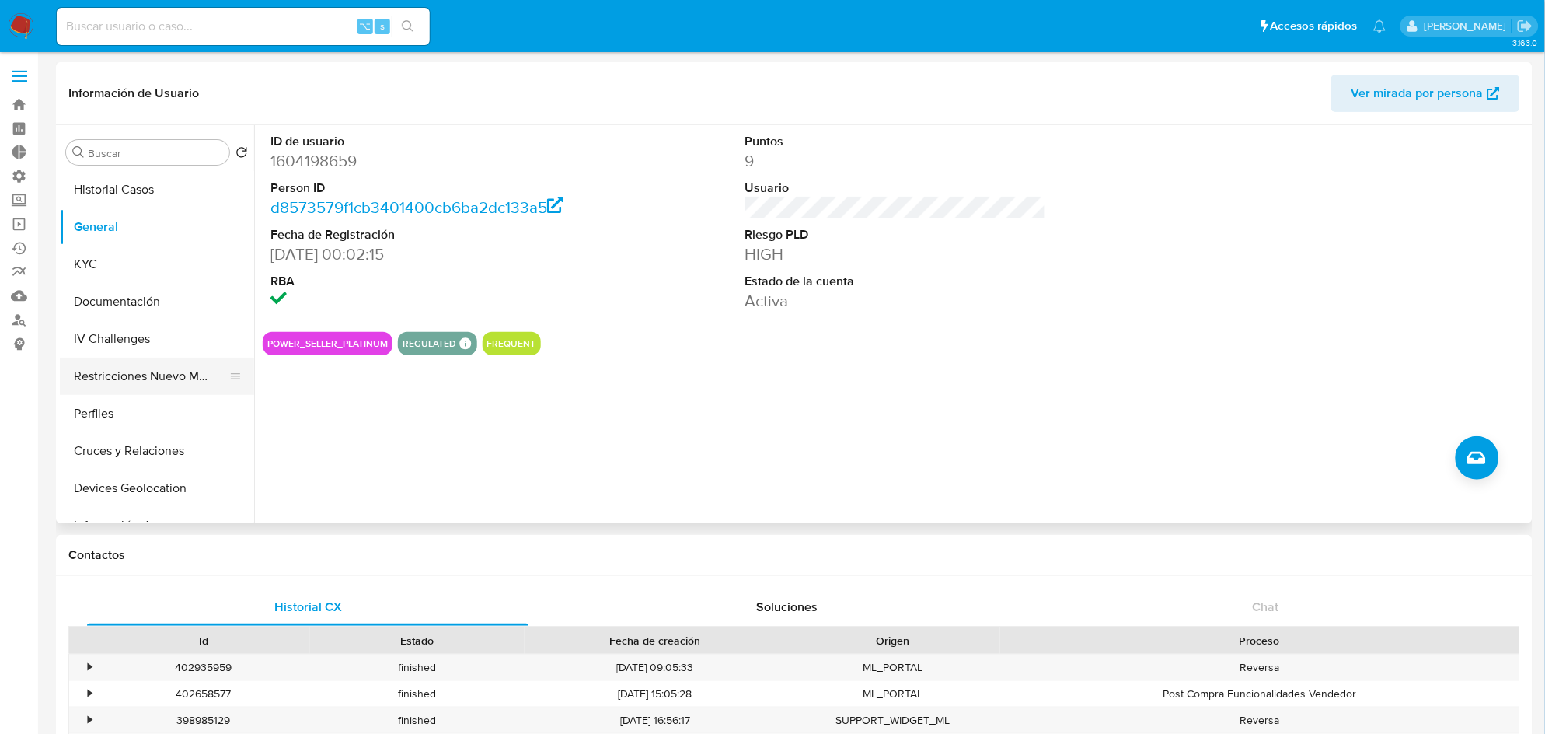
click at [164, 382] on button "Restricciones Nuevo Mundo" at bounding box center [151, 375] width 182 height 37
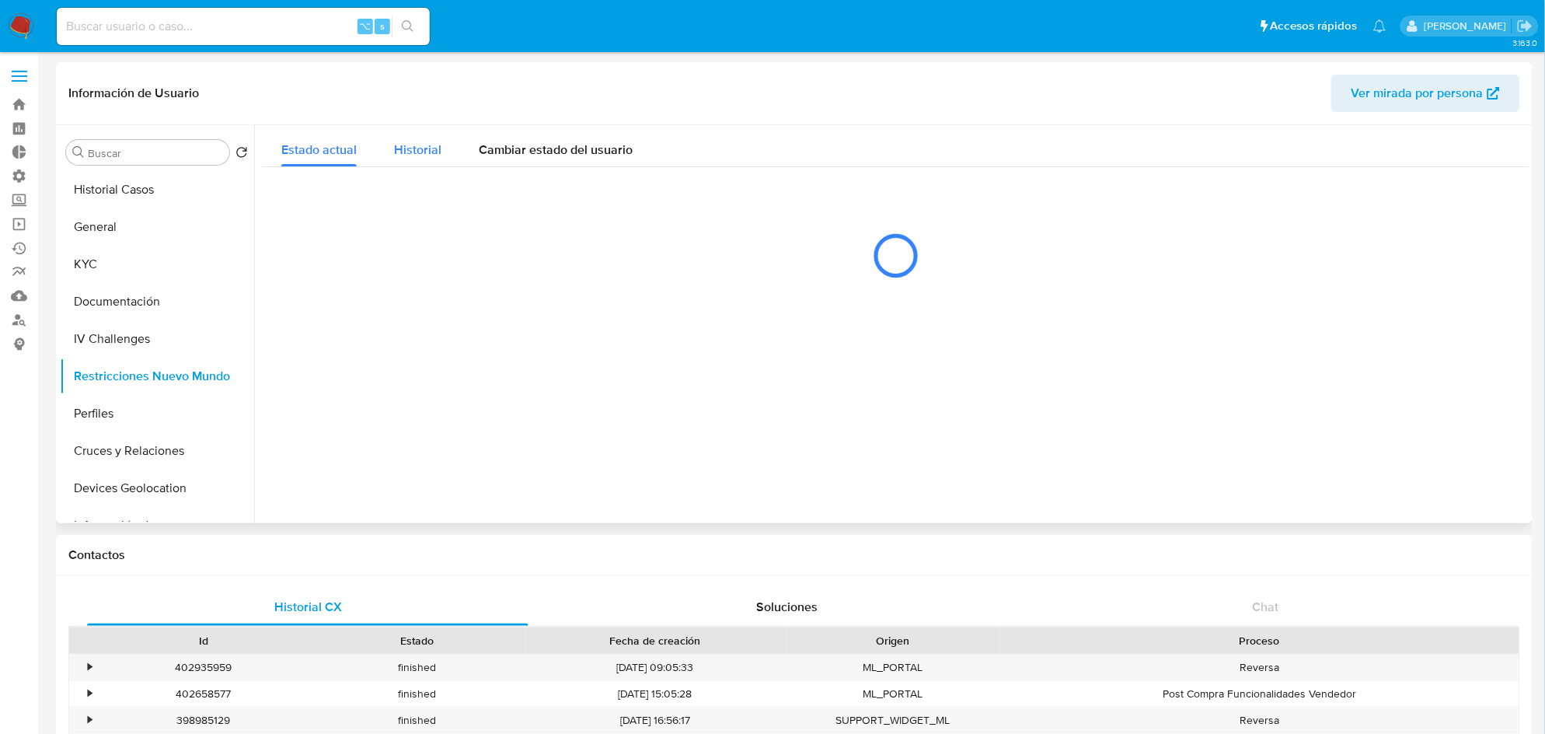
click at [440, 146] on button "Historial" at bounding box center [417, 145] width 85 height 41
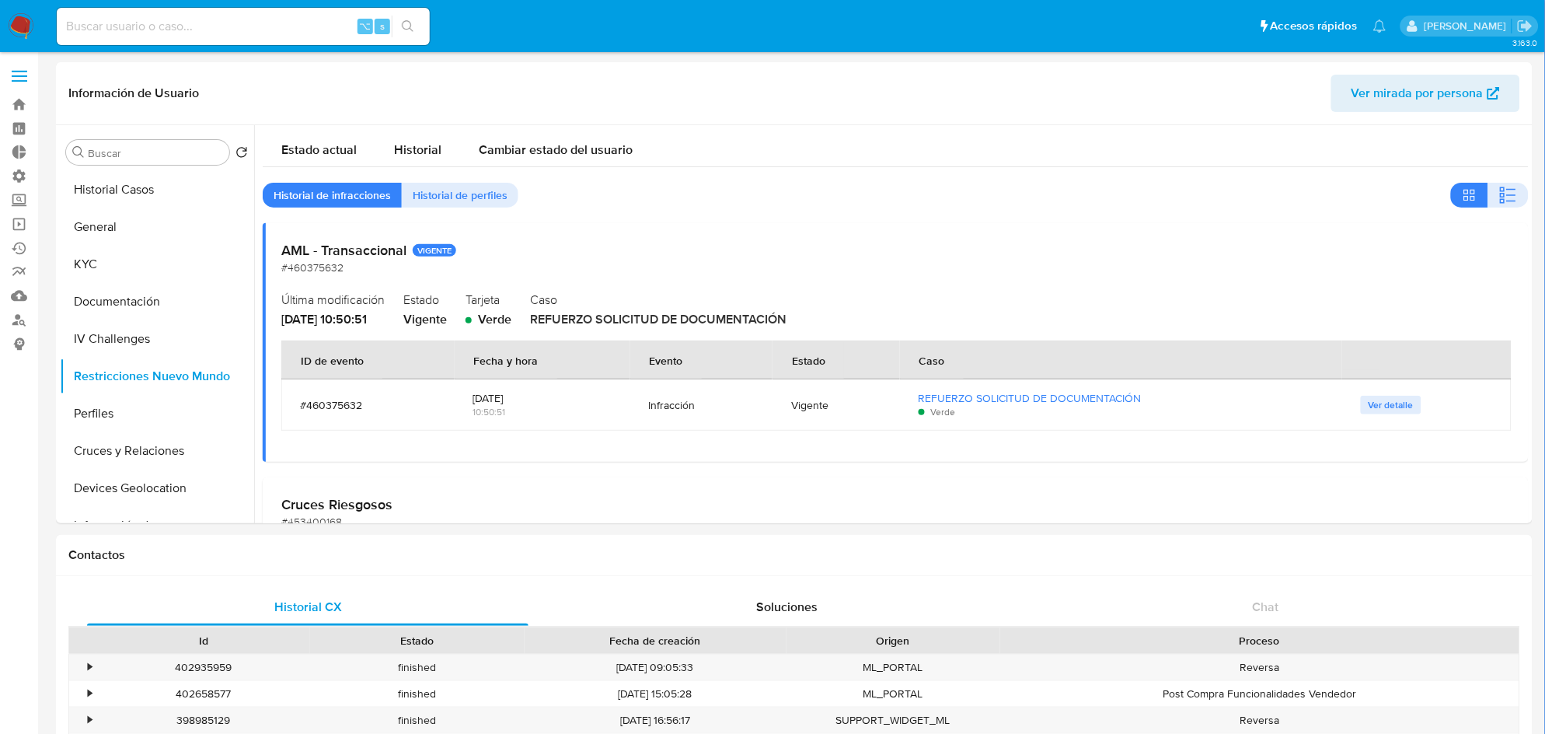
click at [265, 22] on input at bounding box center [243, 26] width 373 height 20
paste input "1604198659"
click at [289, 31] on input "1604198659" at bounding box center [243, 26] width 373 height 20
type input "1604198659"
click at [414, 29] on button "search-icon" at bounding box center [408, 27] width 32 height 22
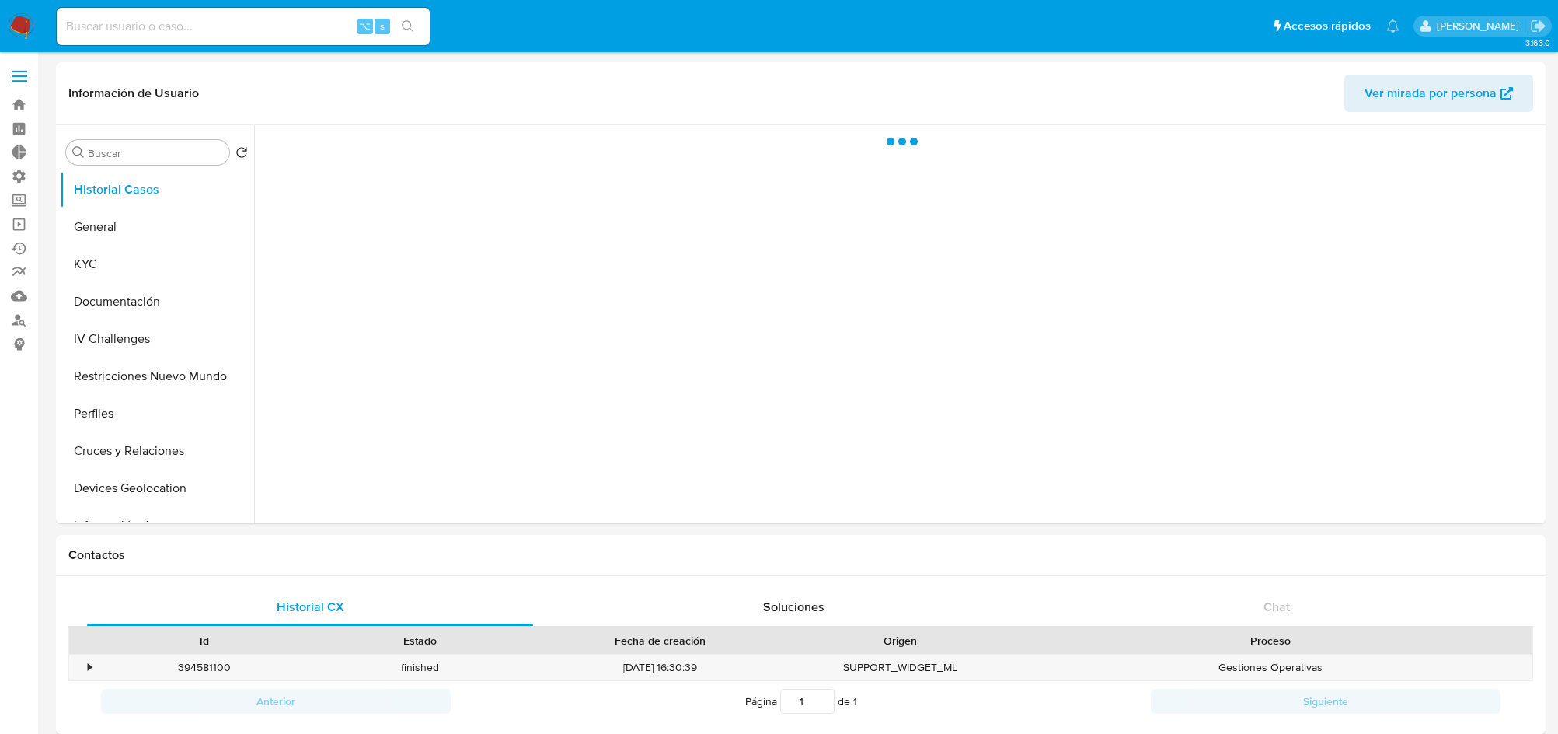
select select "10"
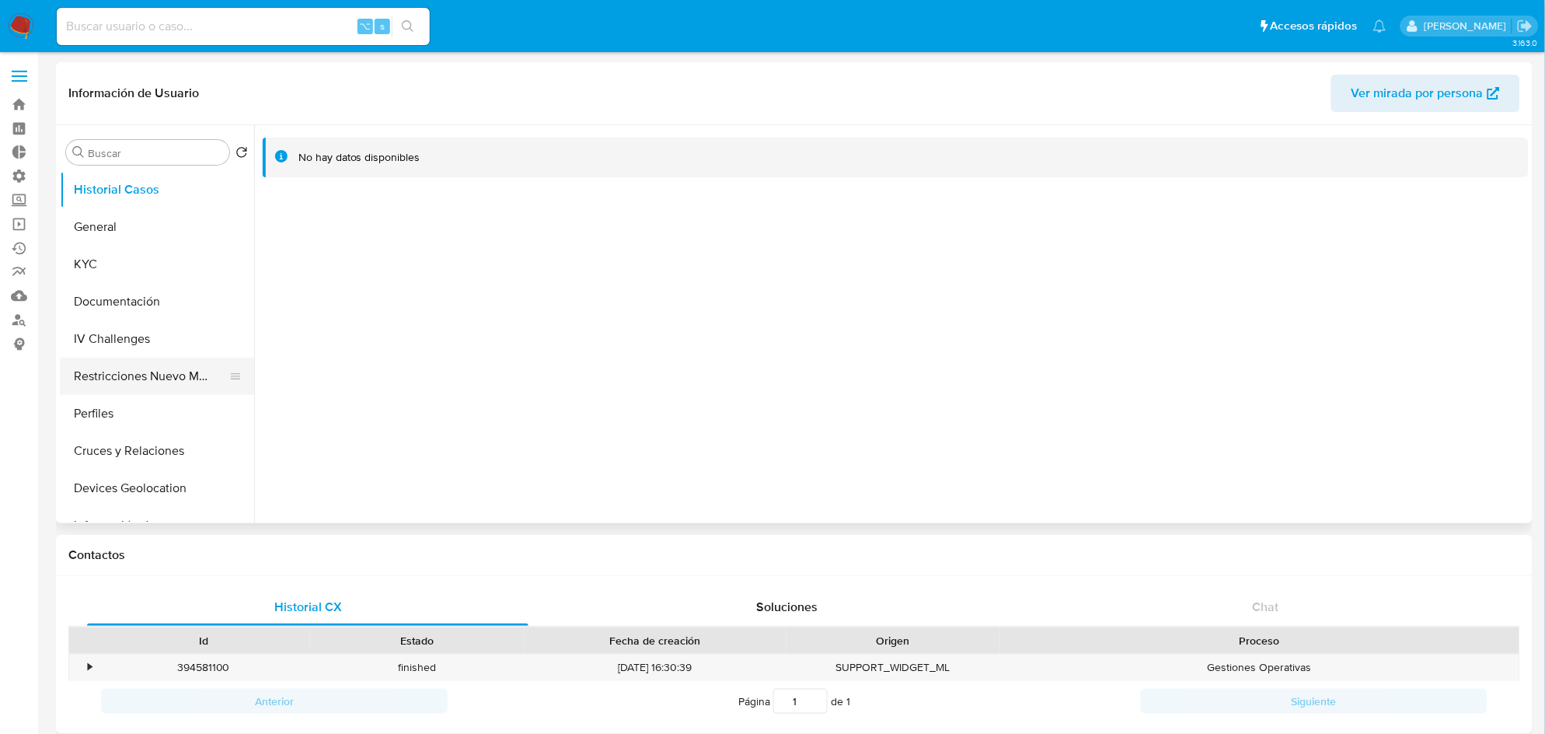
click at [187, 381] on button "Restricciones Nuevo Mundo" at bounding box center [151, 375] width 182 height 37
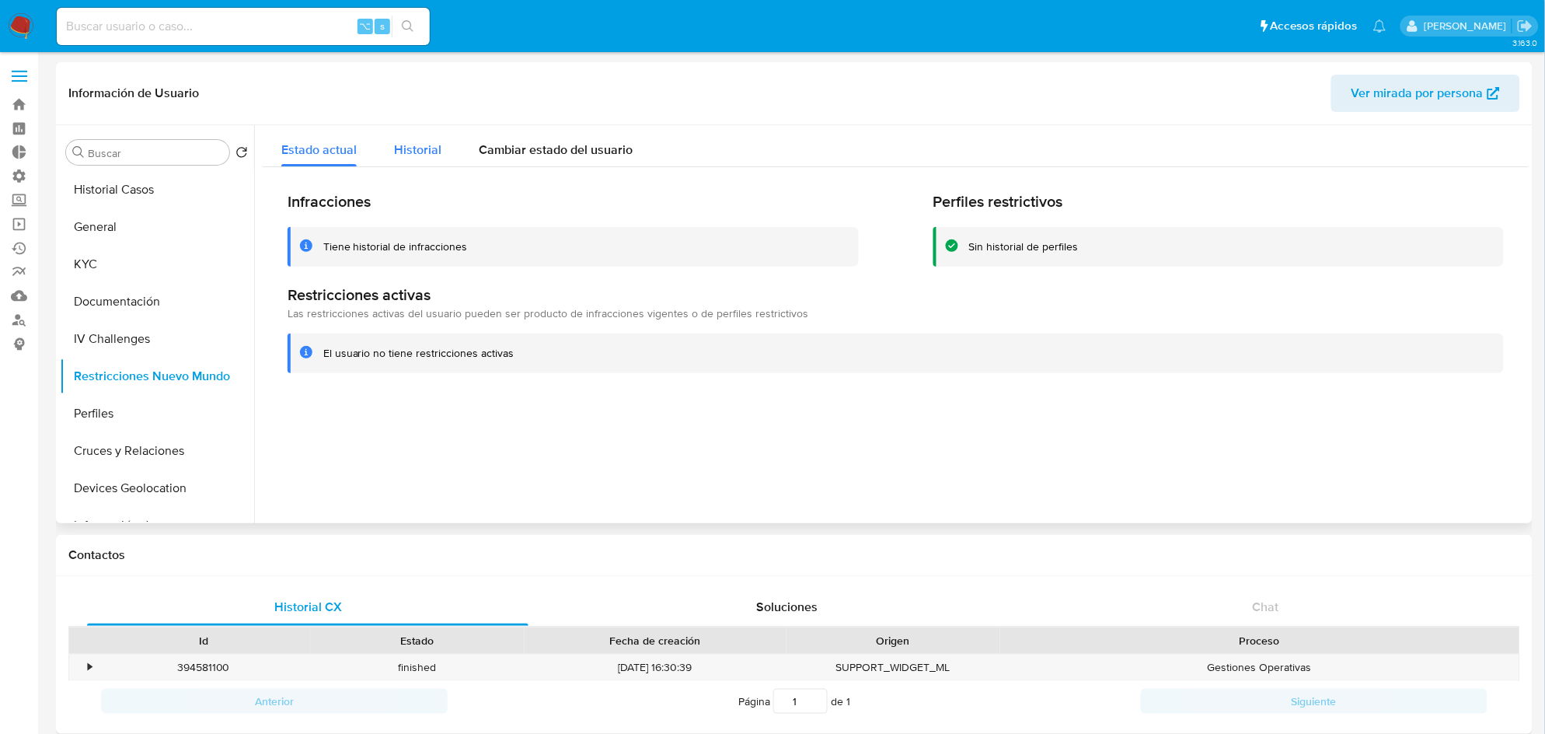
click at [425, 166] on div "Historial" at bounding box center [417, 145] width 47 height 41
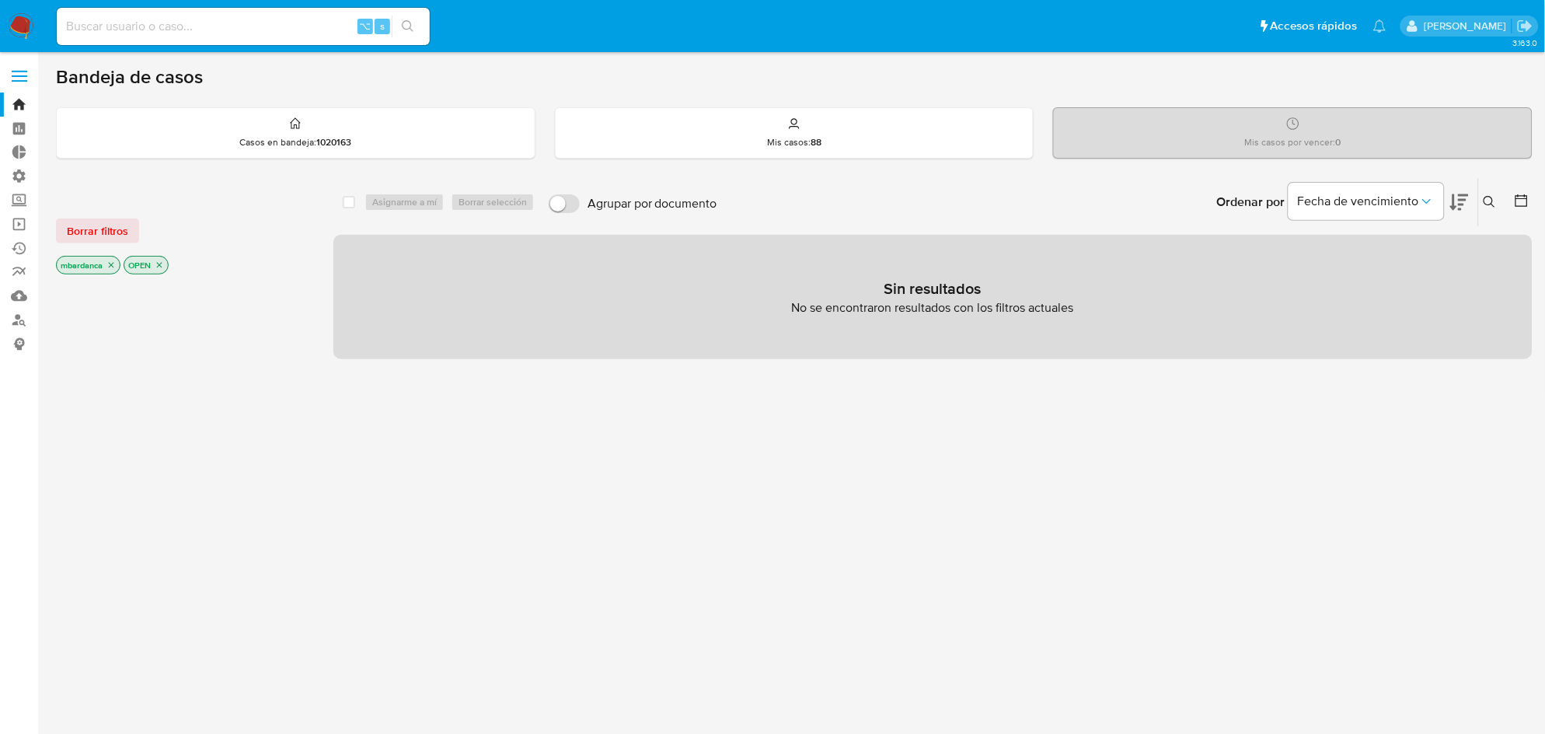
click at [278, 25] on input at bounding box center [243, 26] width 373 height 20
paste input "518297240"
click at [425, 28] on input "518297240" at bounding box center [243, 26] width 373 height 20
type input "518297240"
click at [418, 29] on button "search-icon" at bounding box center [408, 27] width 32 height 22
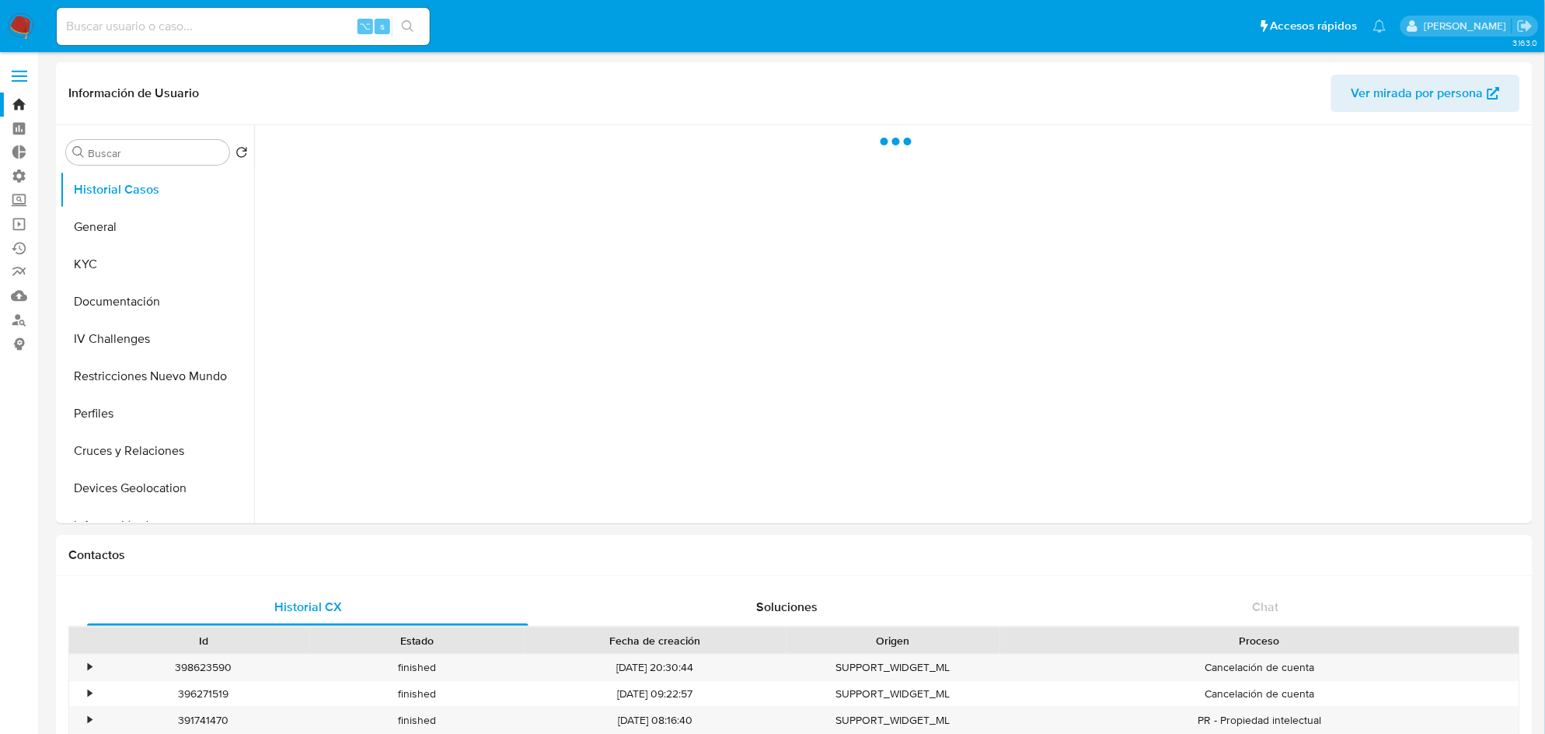
select select "10"
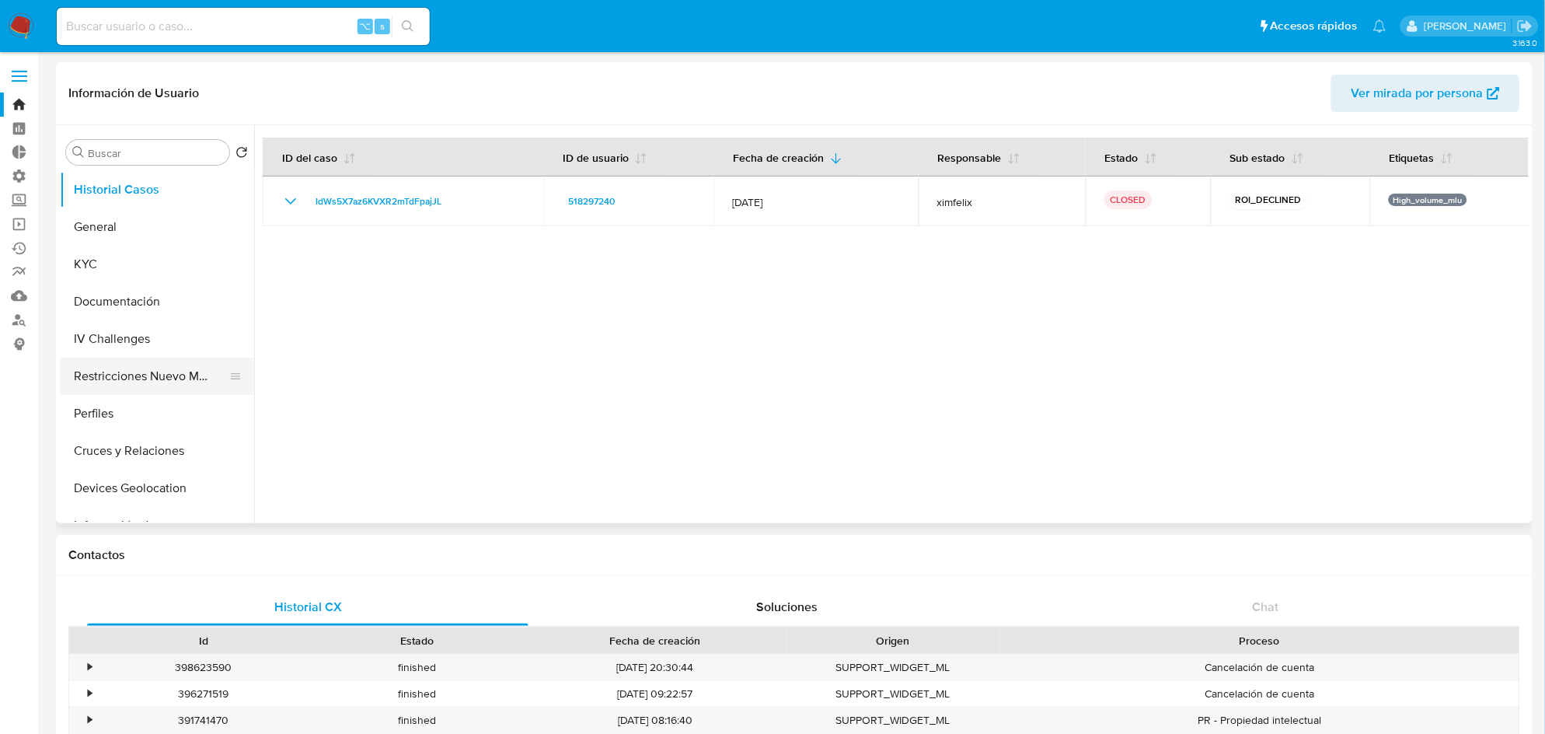
click at [176, 387] on button "Restricciones Nuevo Mundo" at bounding box center [151, 375] width 182 height 37
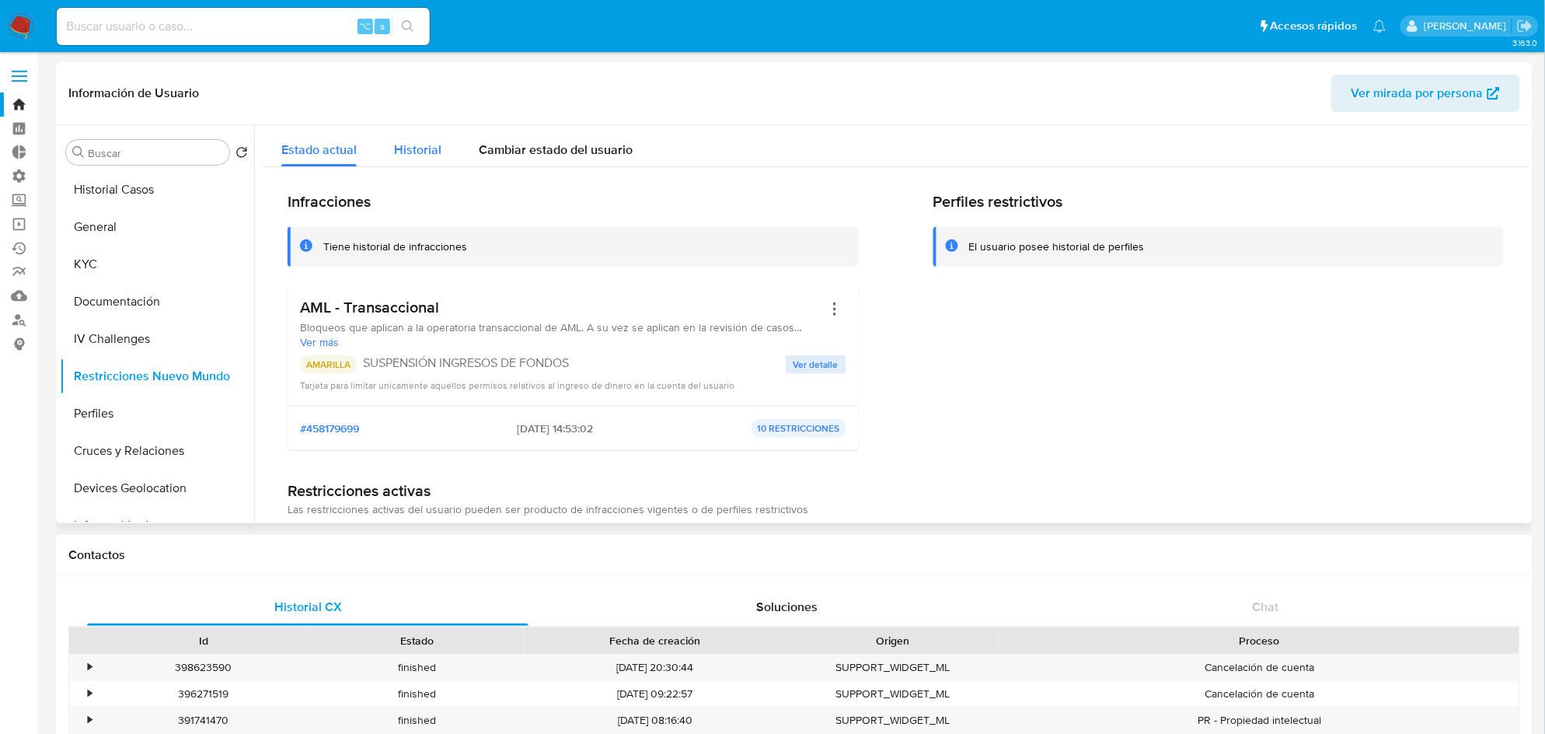
click at [443, 147] on button "Historial" at bounding box center [417, 145] width 85 height 41
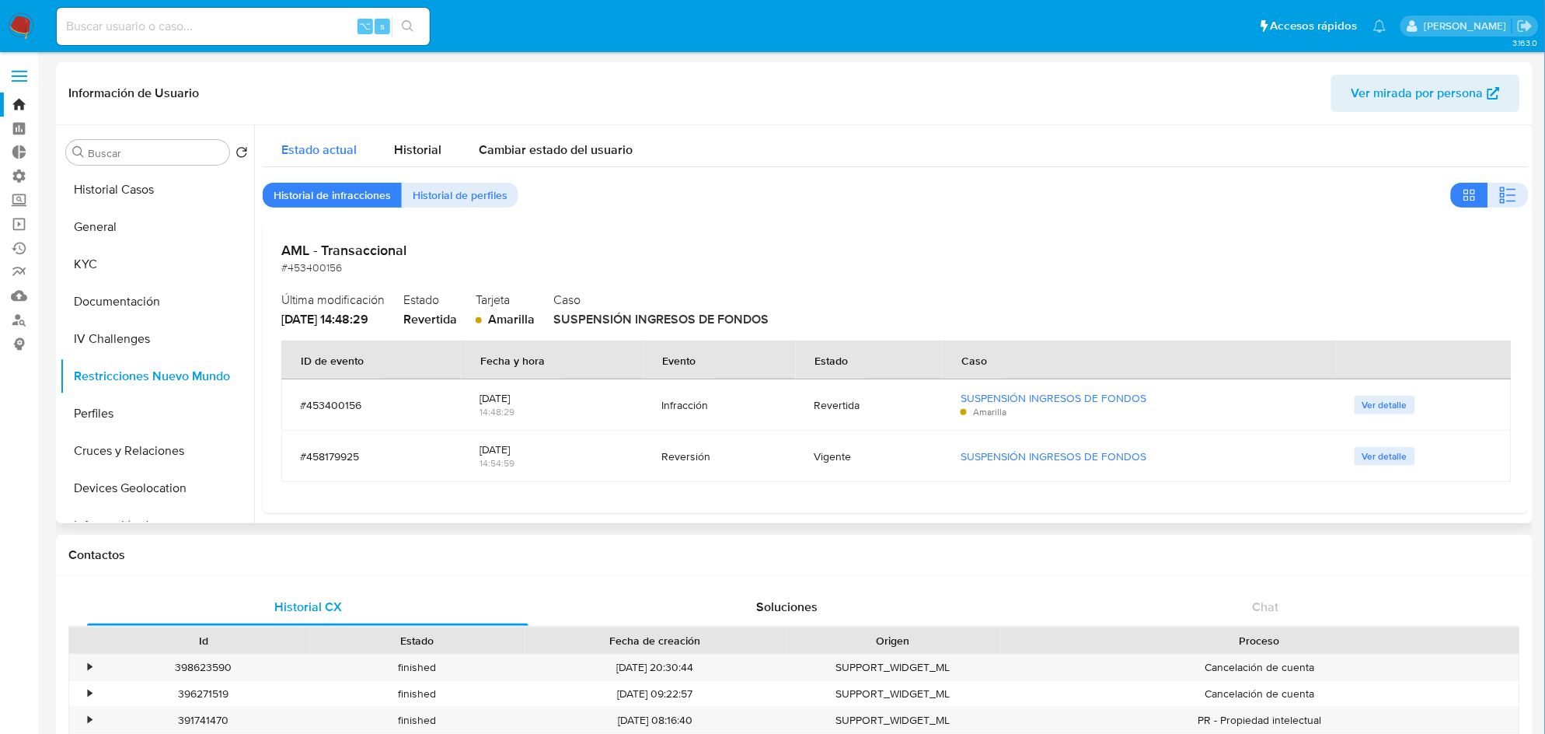
click at [326, 132] on div "Estado actual" at bounding box center [318, 145] width 75 height 41
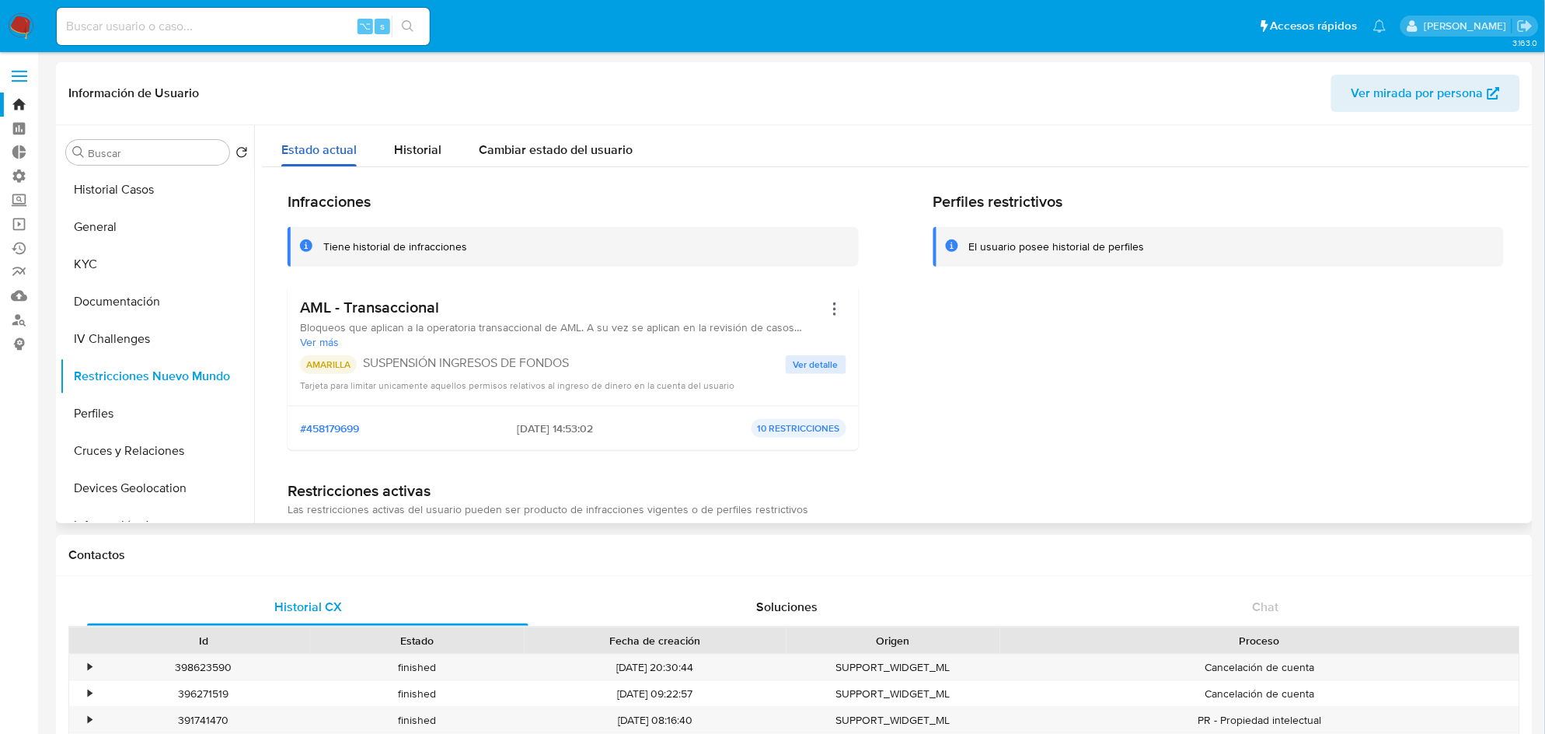
click at [370, 141] on button "Estado actual" at bounding box center [319, 145] width 113 height 41
click at [472, 157] on button "Cambiar estado del usuario" at bounding box center [555, 145] width 191 height 41
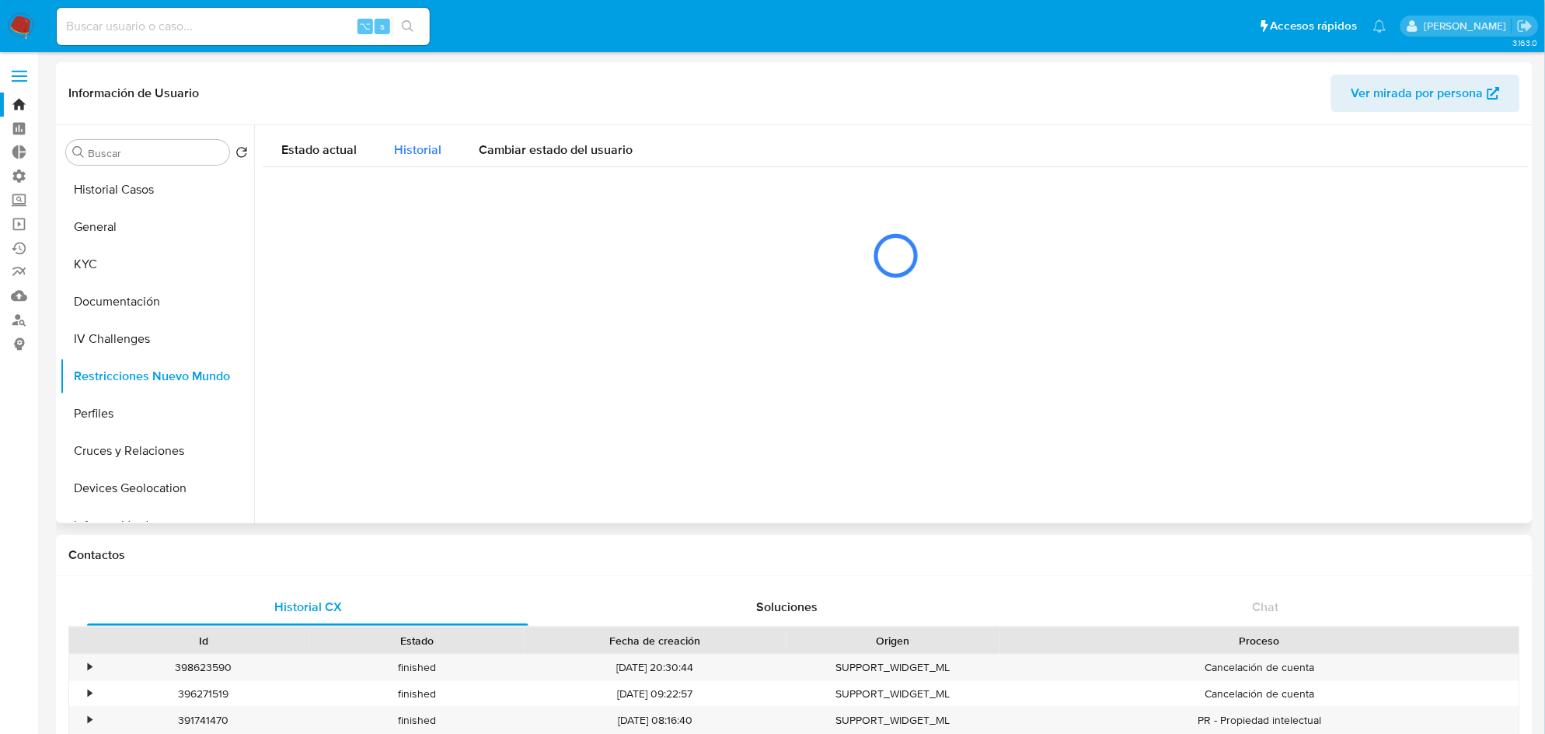
click at [437, 152] on span "Historial" at bounding box center [417, 150] width 47 height 18
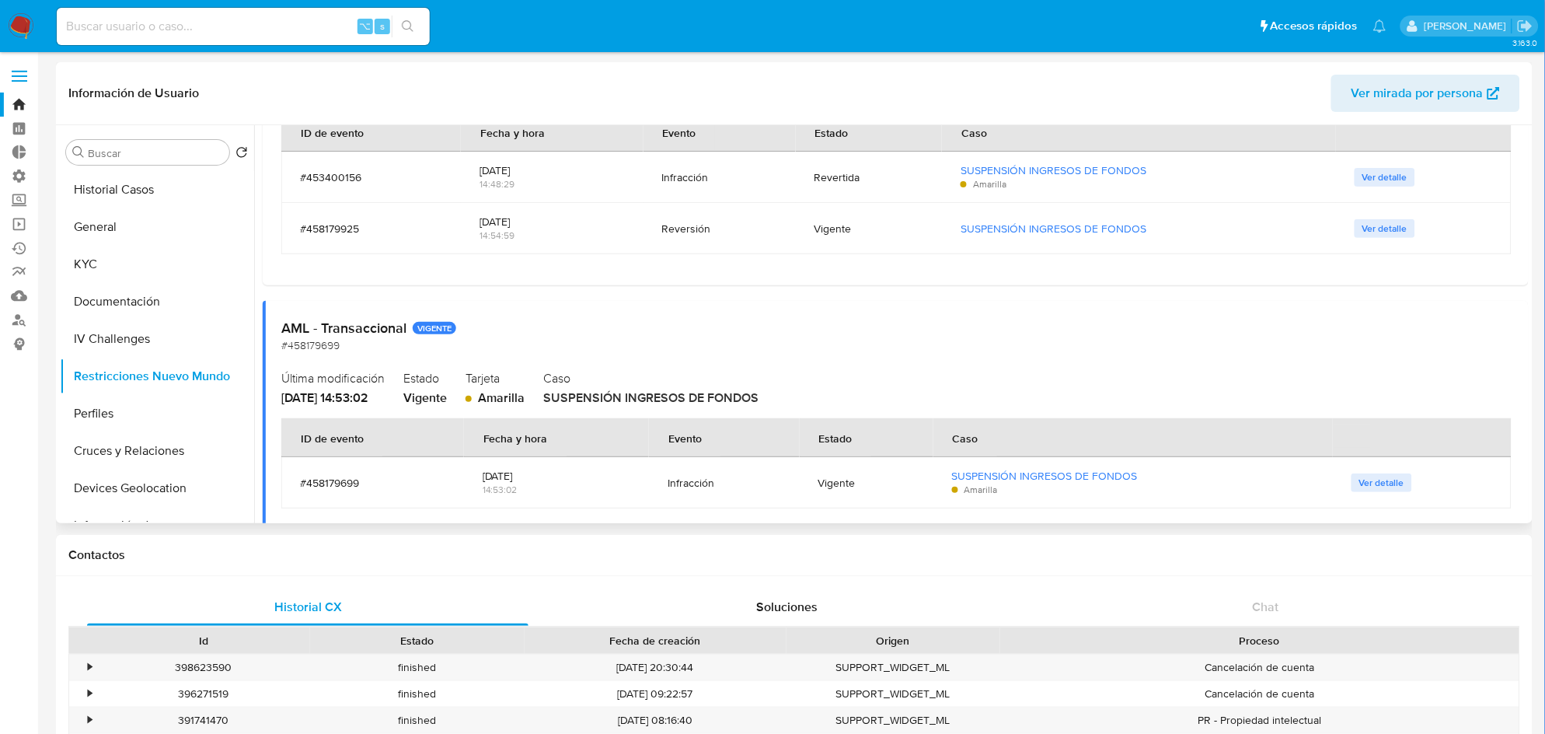
scroll to position [197, 0]
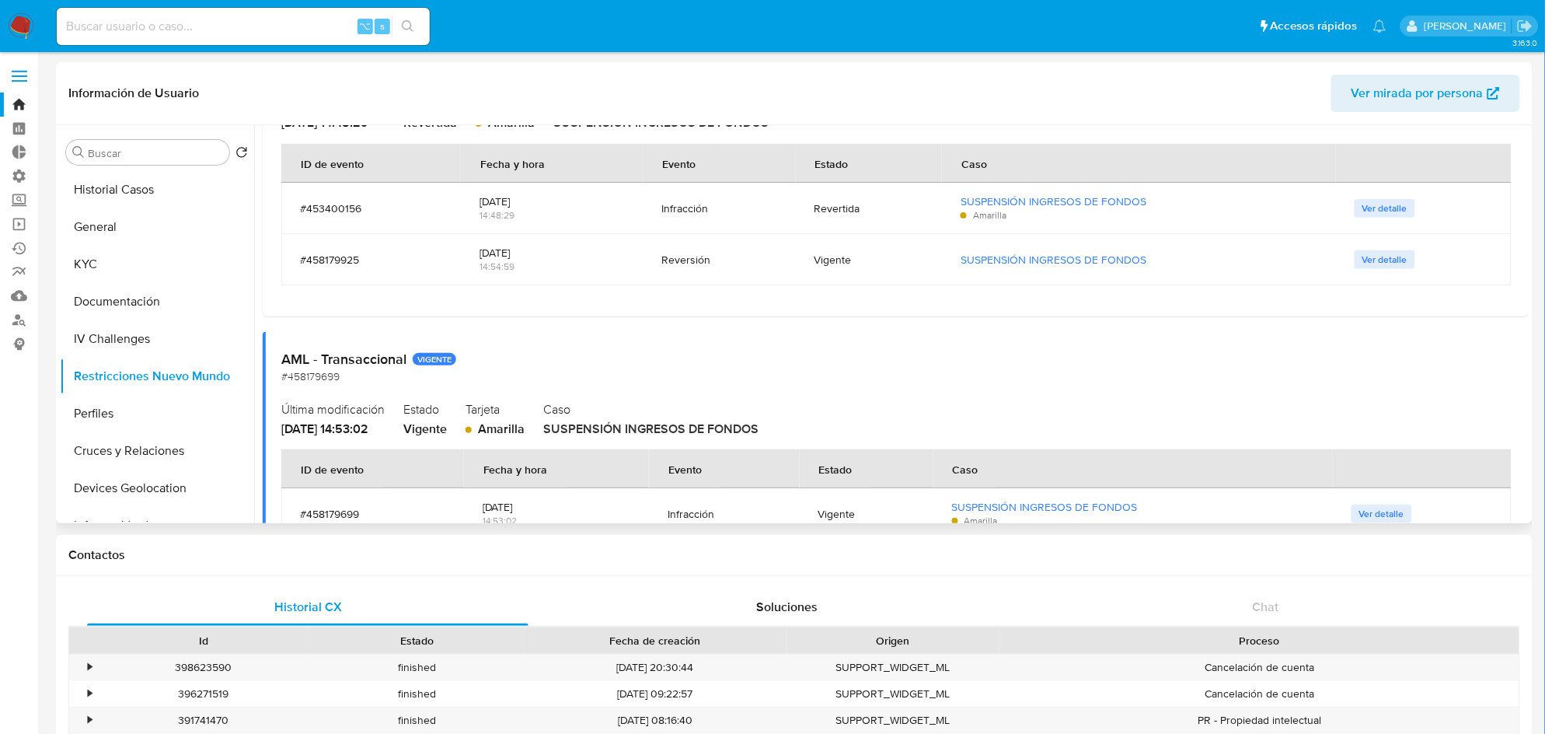
click at [680, 263] on div "Reversión" at bounding box center [719, 260] width 115 height 14
click at [1388, 257] on span "Ver detalle" at bounding box center [1384, 260] width 45 height 16
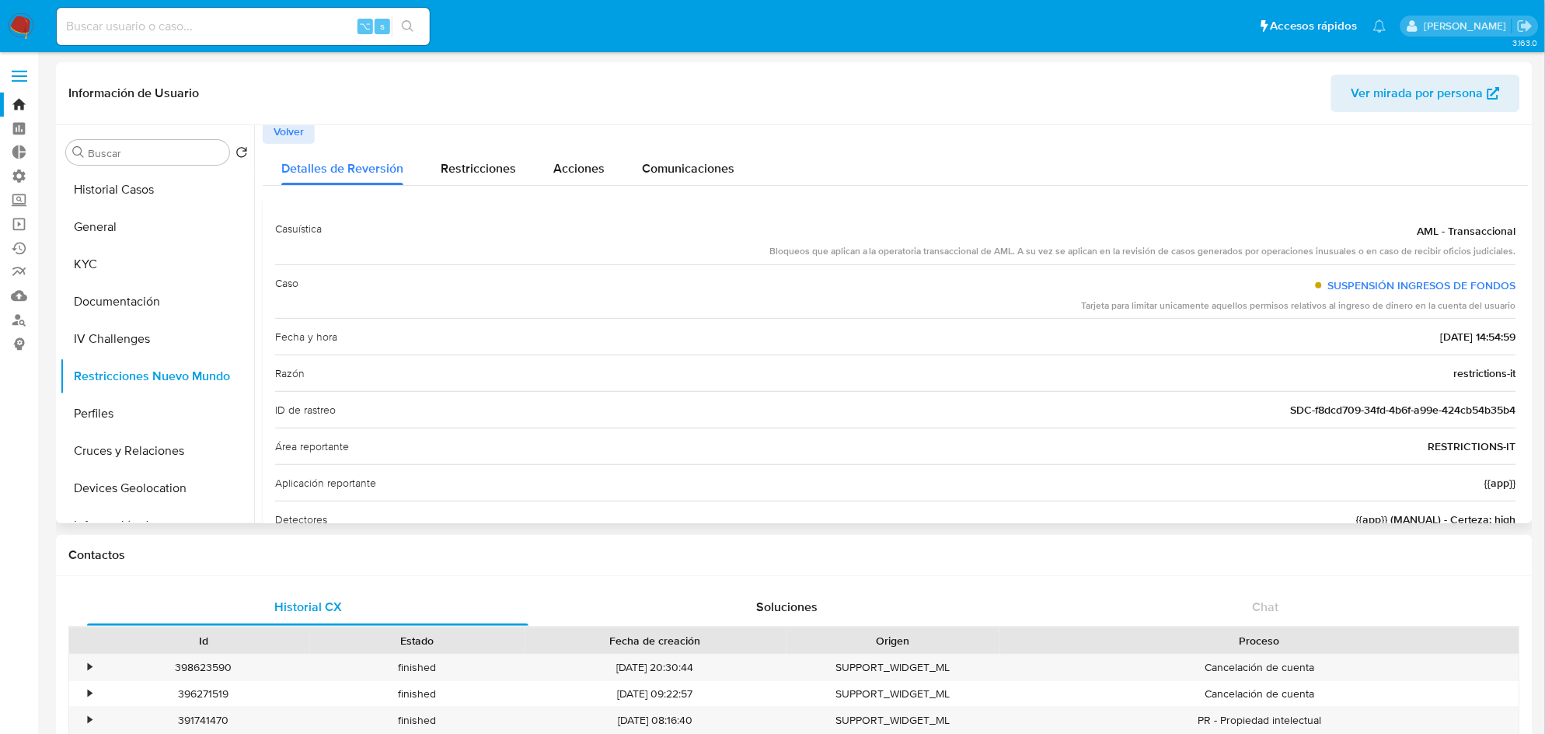
scroll to position [0, 0]
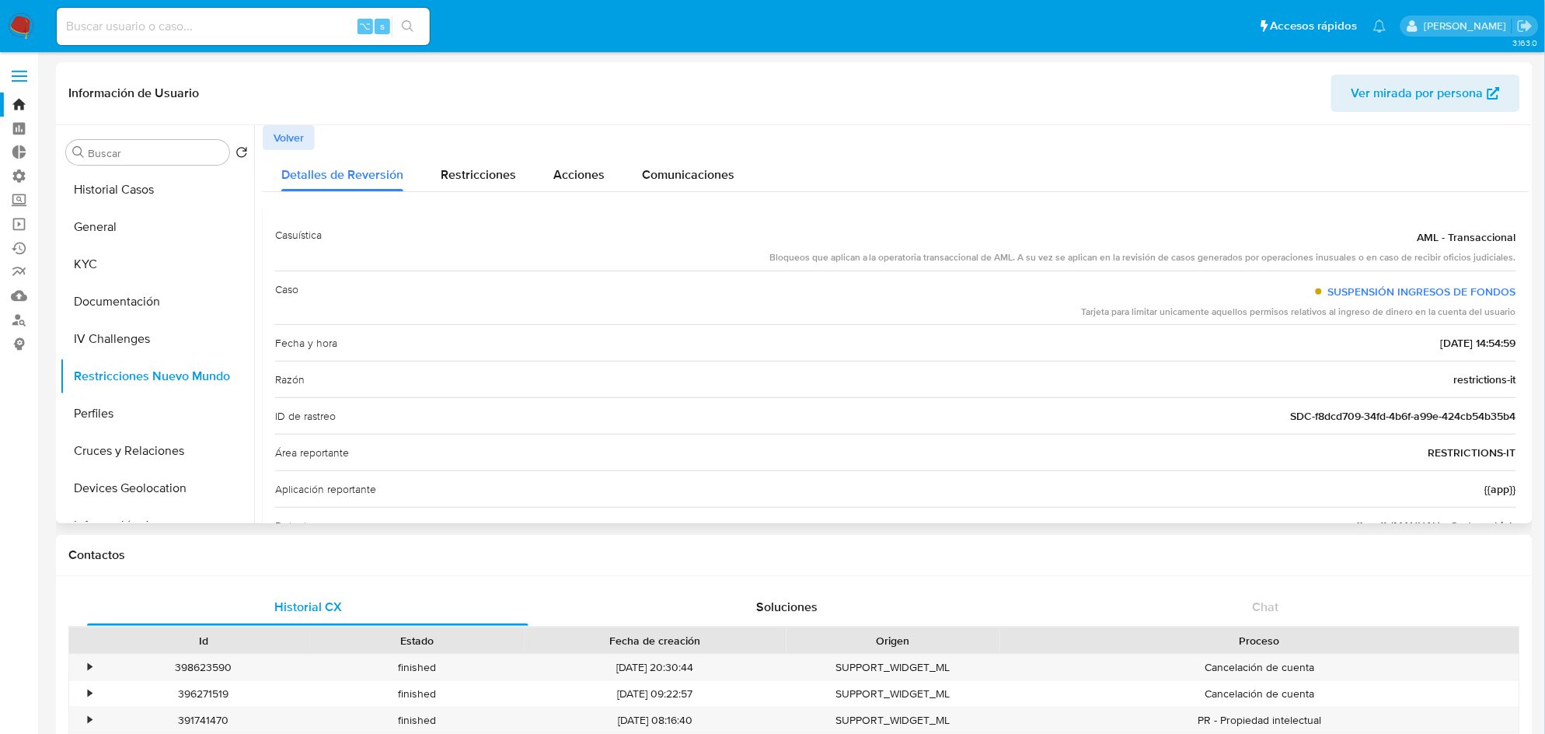
click at [294, 138] on span "Volver" at bounding box center [289, 138] width 30 height 22
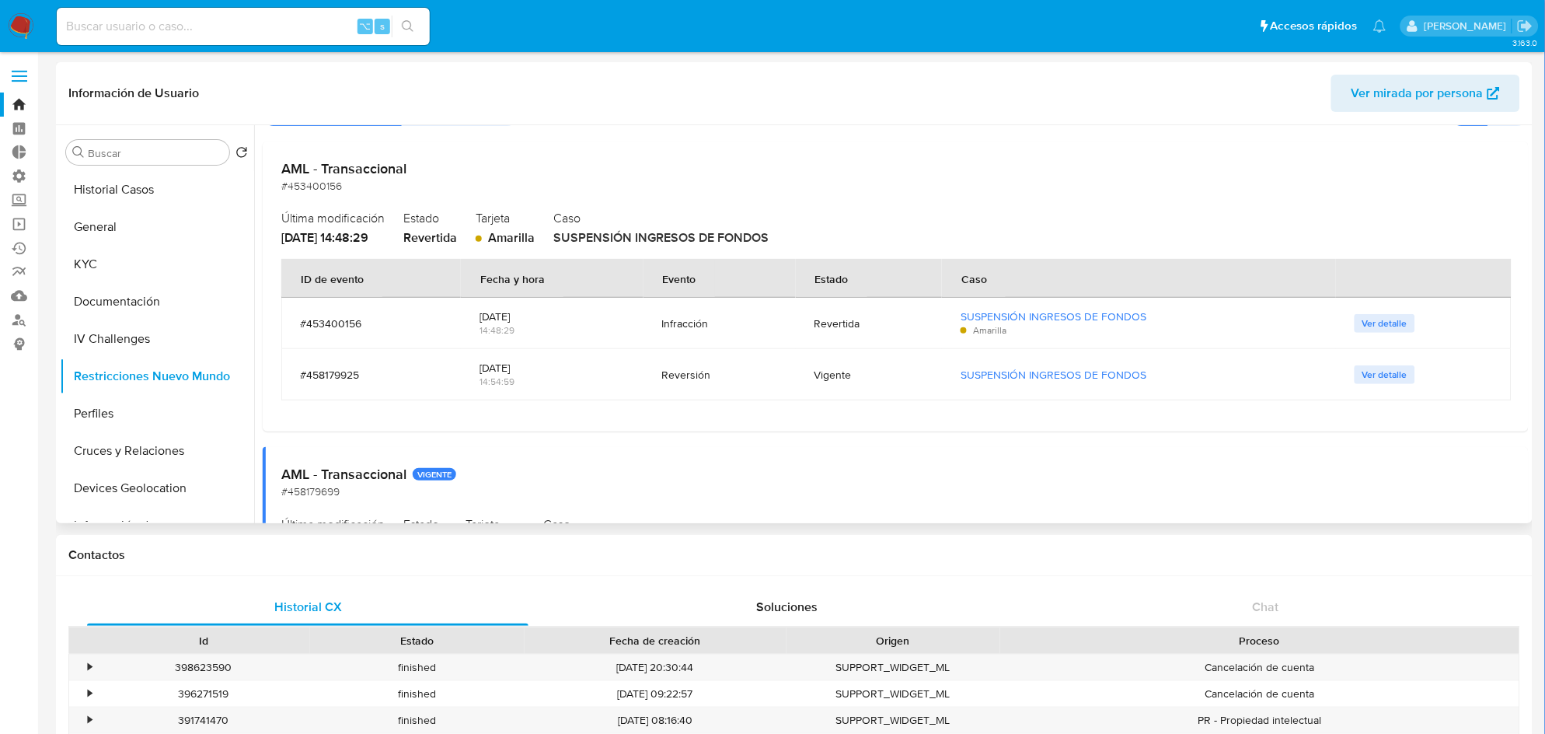
scroll to position [78, 0]
drag, startPoint x: 554, startPoint y: 368, endPoint x: 1163, endPoint y: 354, distance: 609.3
click at [1163, 354] on tr "#458179925 24/09/2025 14:54:59 Reversión Vigente SUSPENSIÓN INGRESOS DE FONDOS …" at bounding box center [896, 377] width 1230 height 51
click at [827, 366] on div "Vigente" at bounding box center [869, 377] width 110 height 37
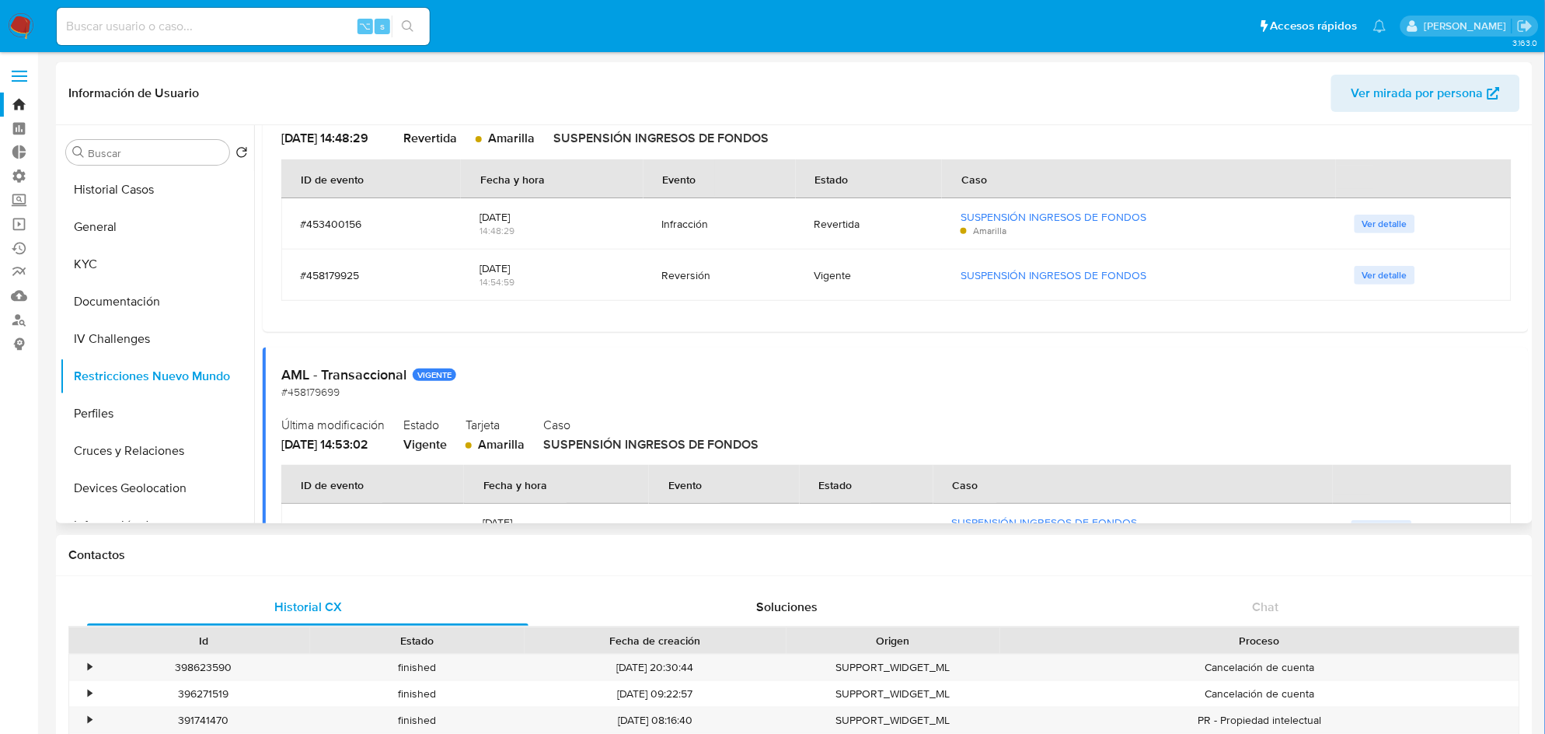
scroll to position [398, 0]
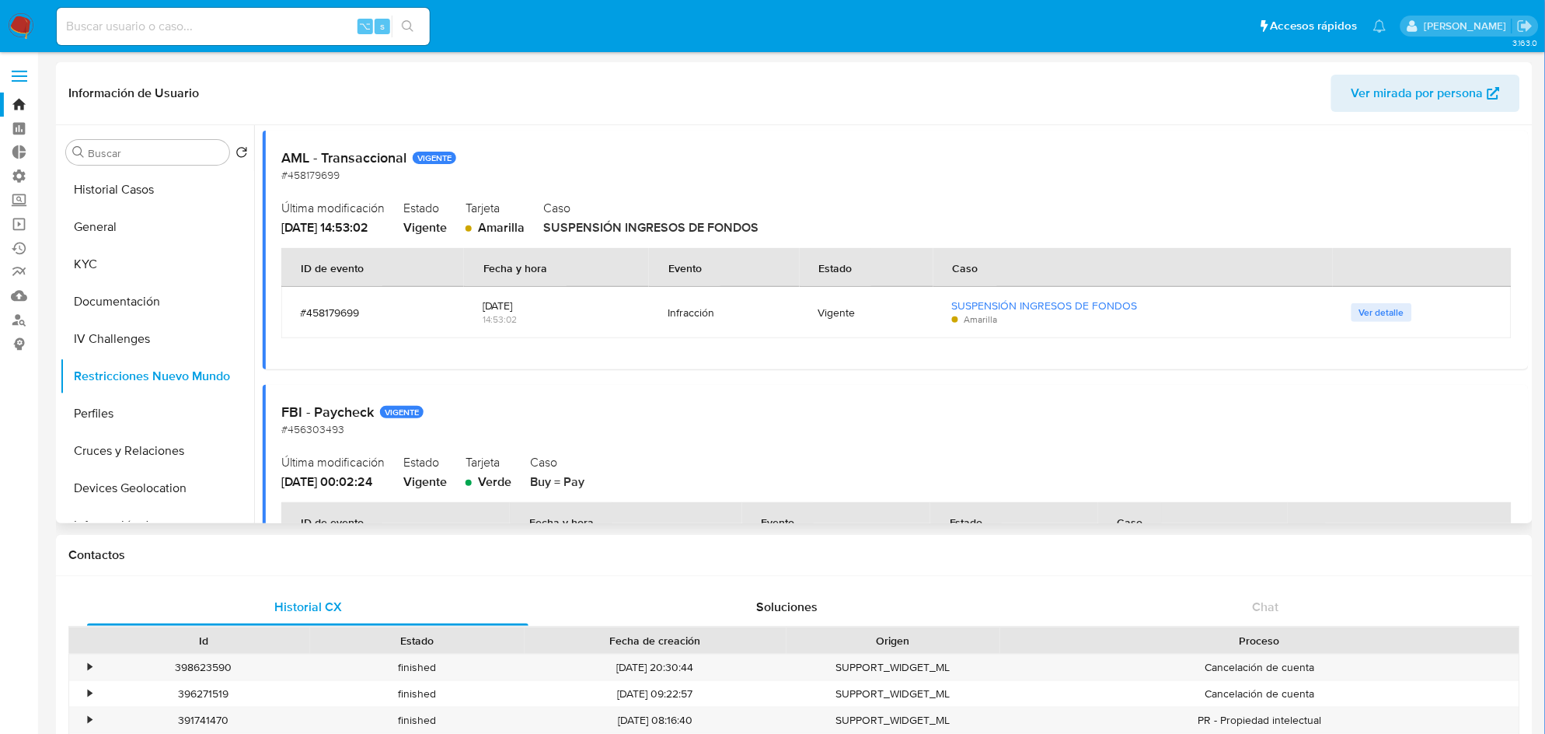
click at [622, 333] on div "24/09/2025 14:53:02" at bounding box center [557, 312] width 148 height 51
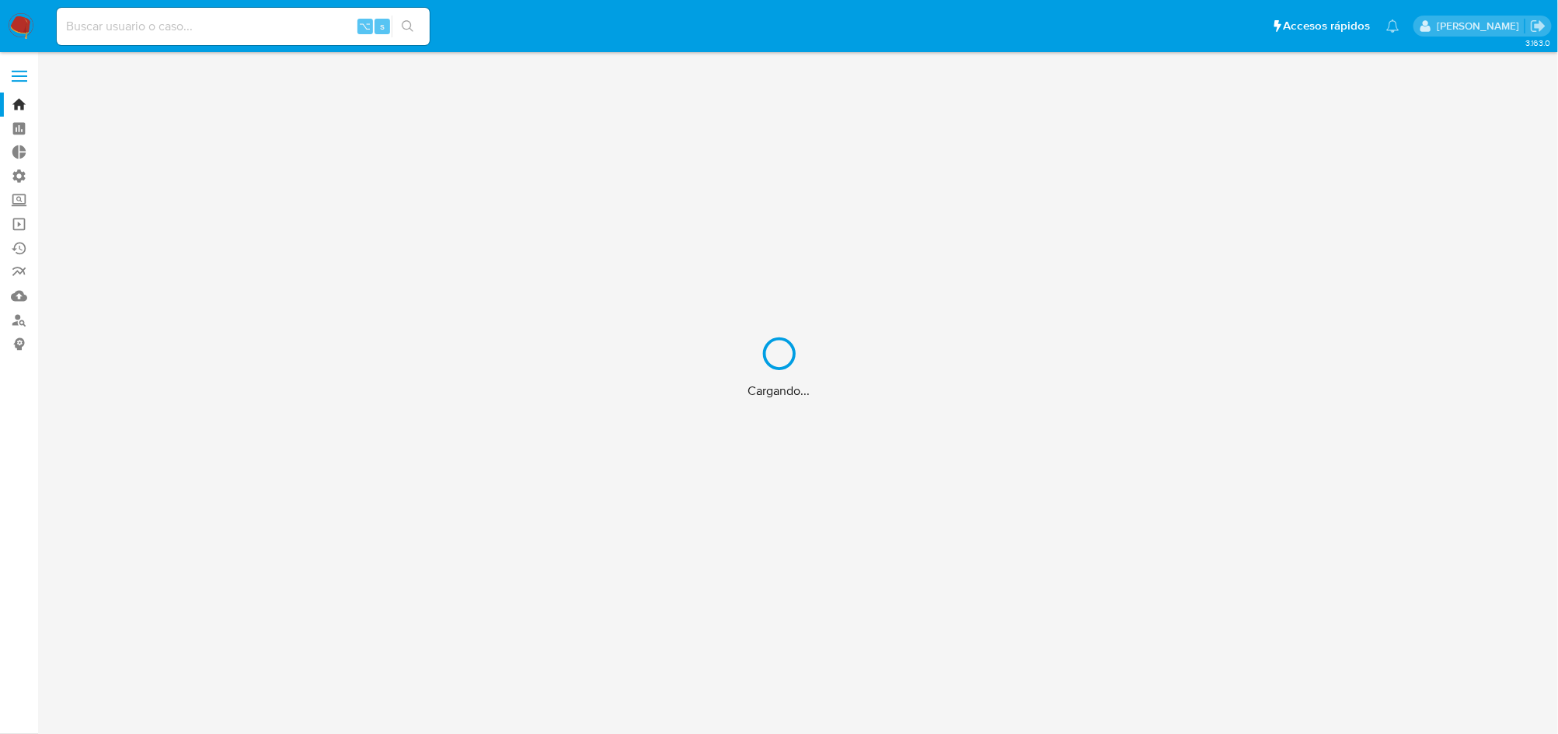
click at [228, 30] on div "Cargando..." at bounding box center [779, 367] width 1558 height 734
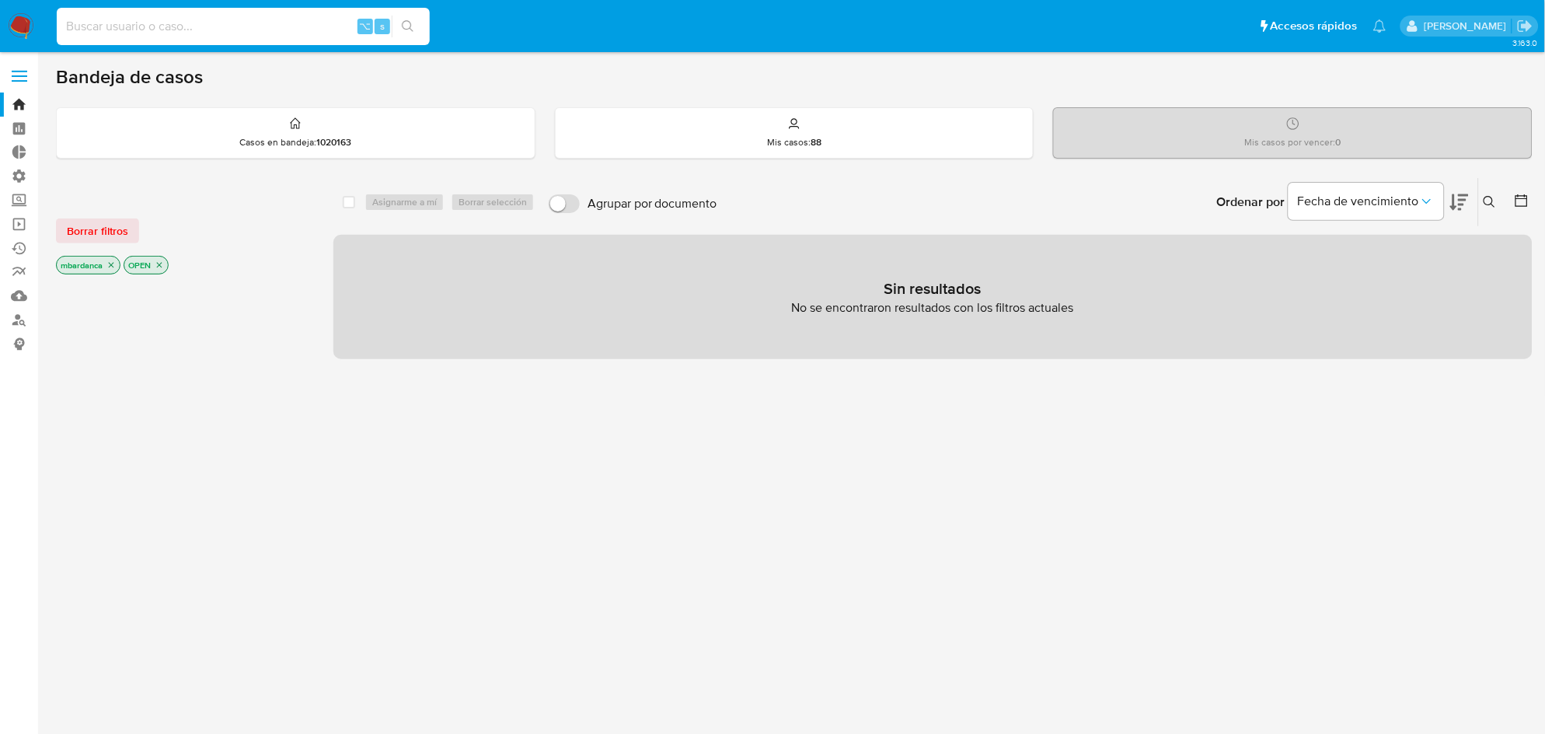
click at [243, 30] on input at bounding box center [243, 26] width 373 height 20
paste input "1604198659"
type input "1604198659"
click at [420, 20] on button "search-icon" at bounding box center [408, 27] width 32 height 22
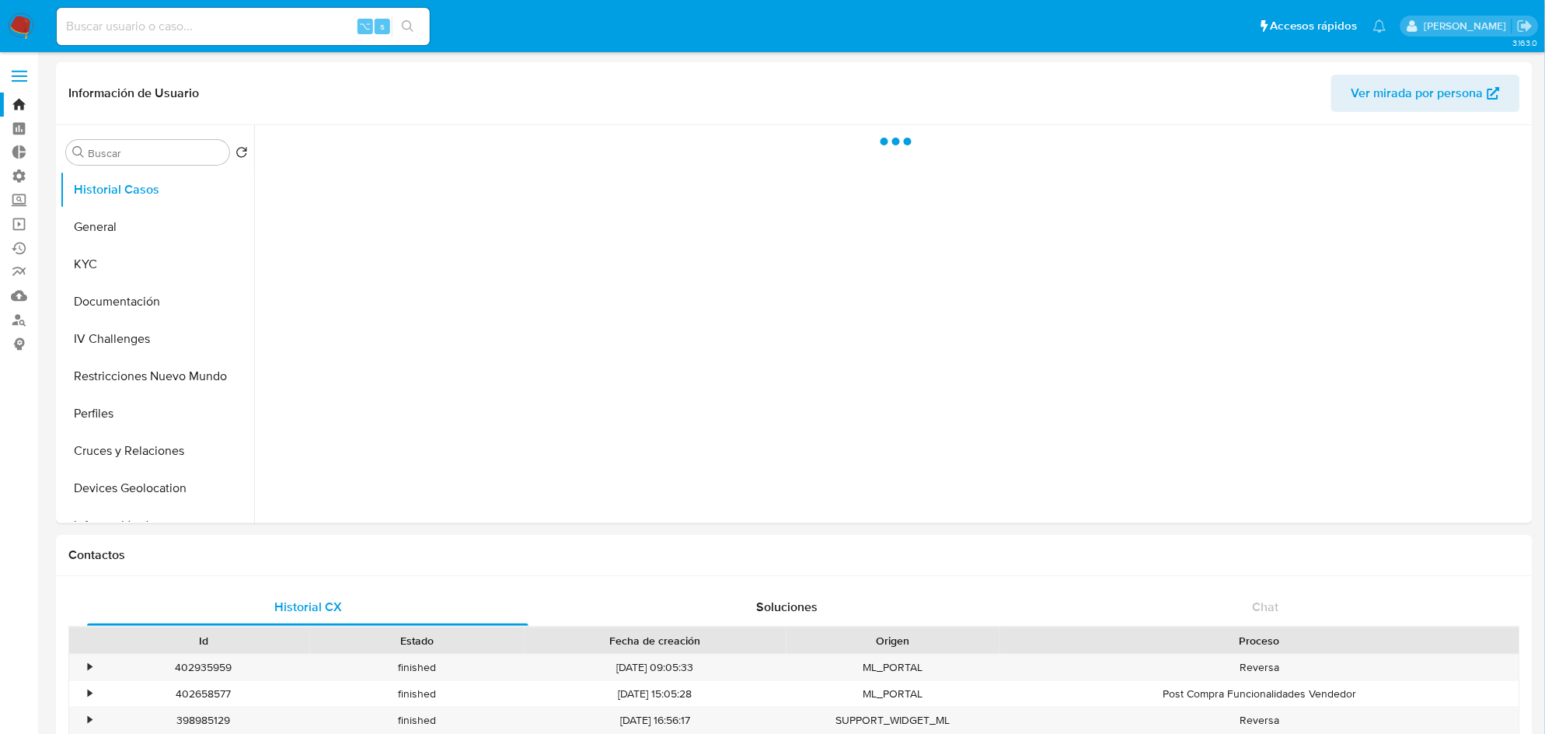
select select "10"
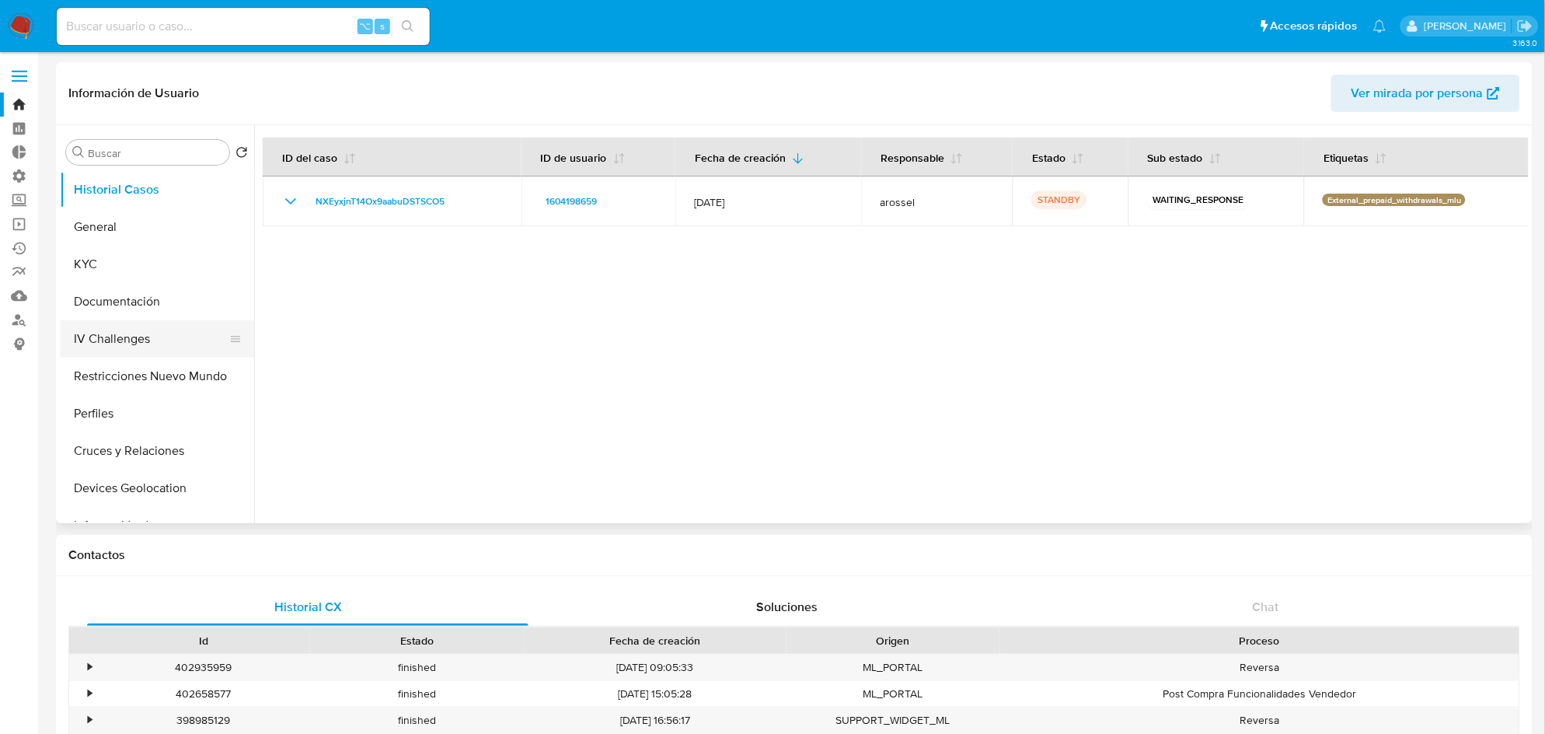
click at [105, 354] on button "IV Challenges" at bounding box center [151, 338] width 182 height 37
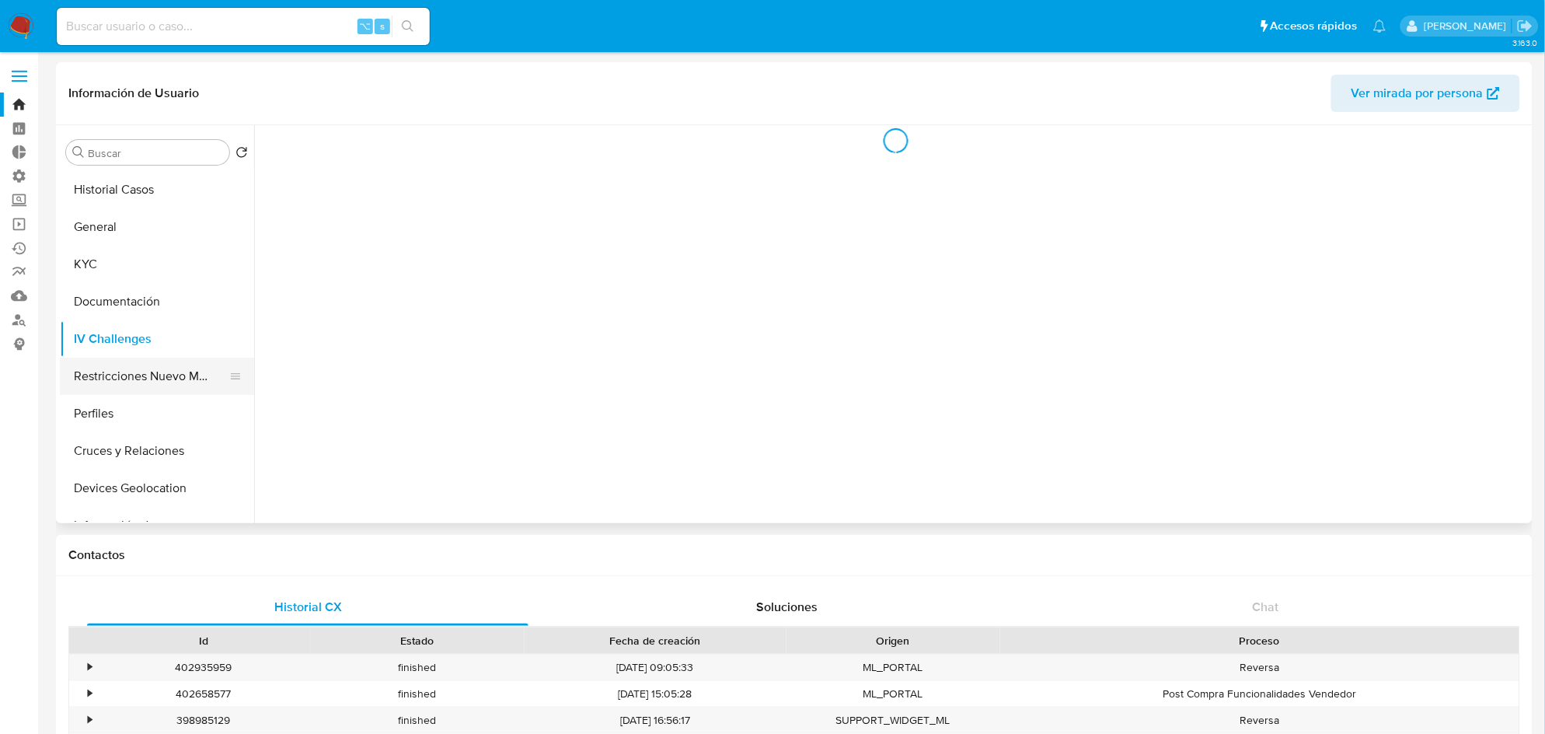
click at [108, 385] on button "Restricciones Nuevo Mundo" at bounding box center [151, 375] width 182 height 37
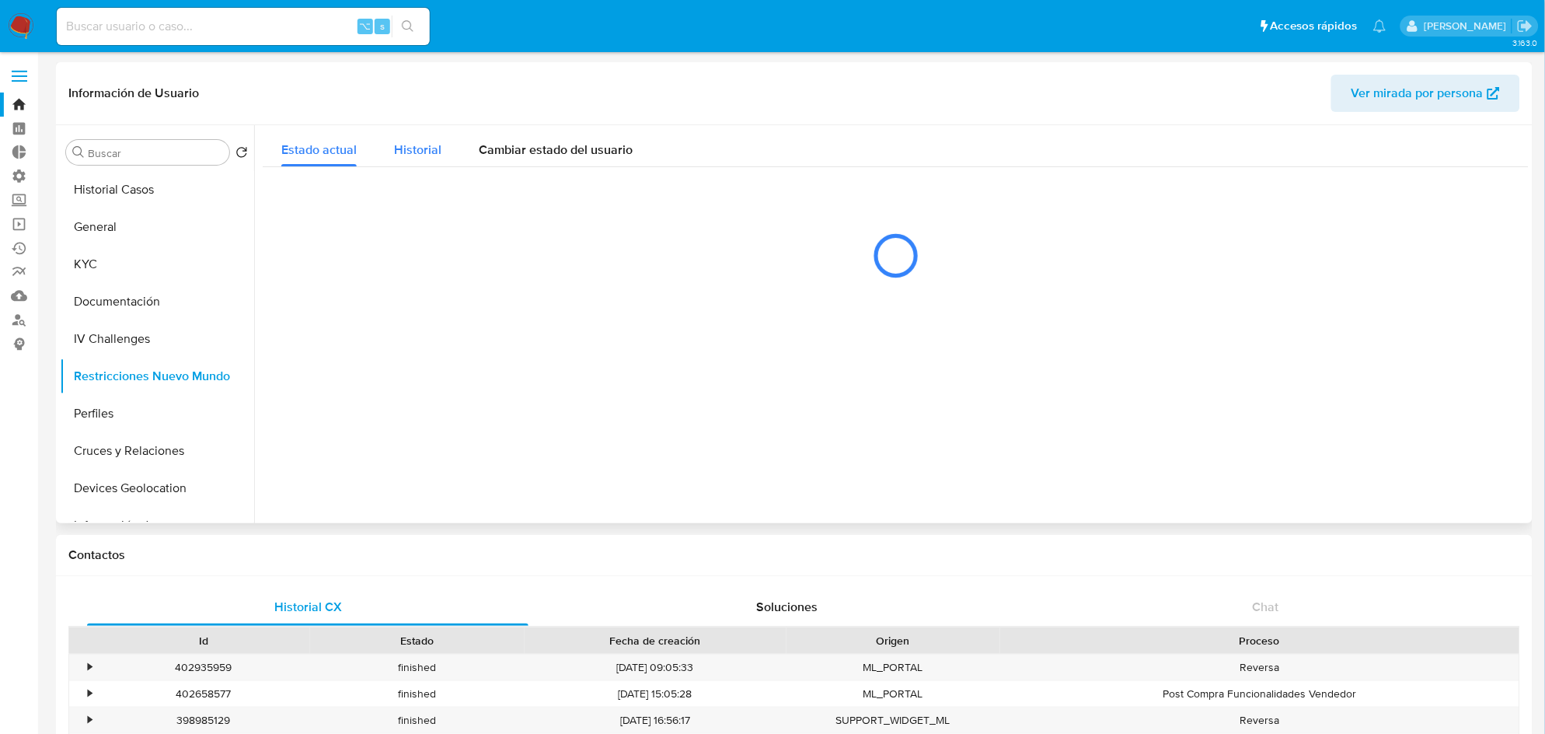
click at [408, 153] on span "Historial" at bounding box center [417, 150] width 47 height 18
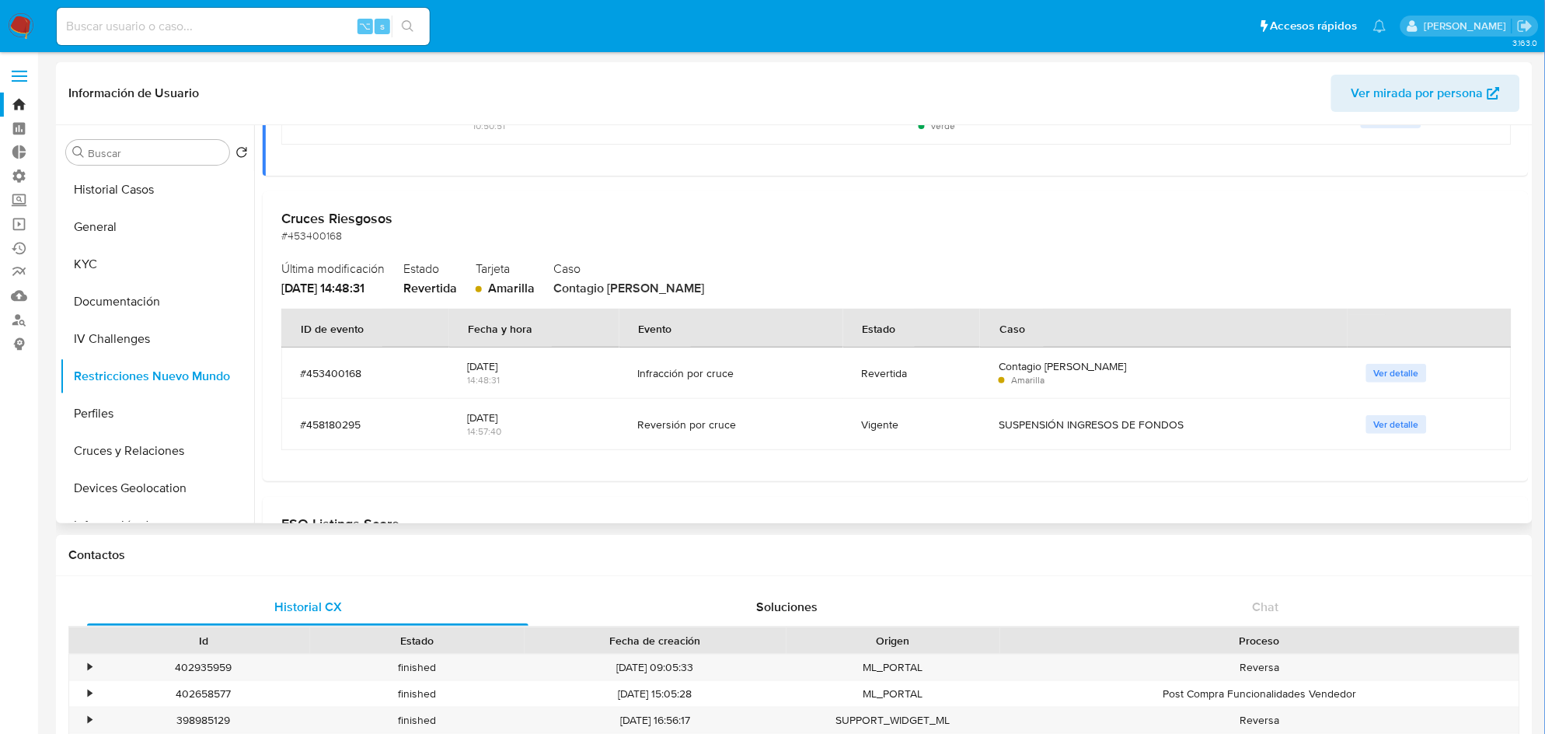
scroll to position [332, 0]
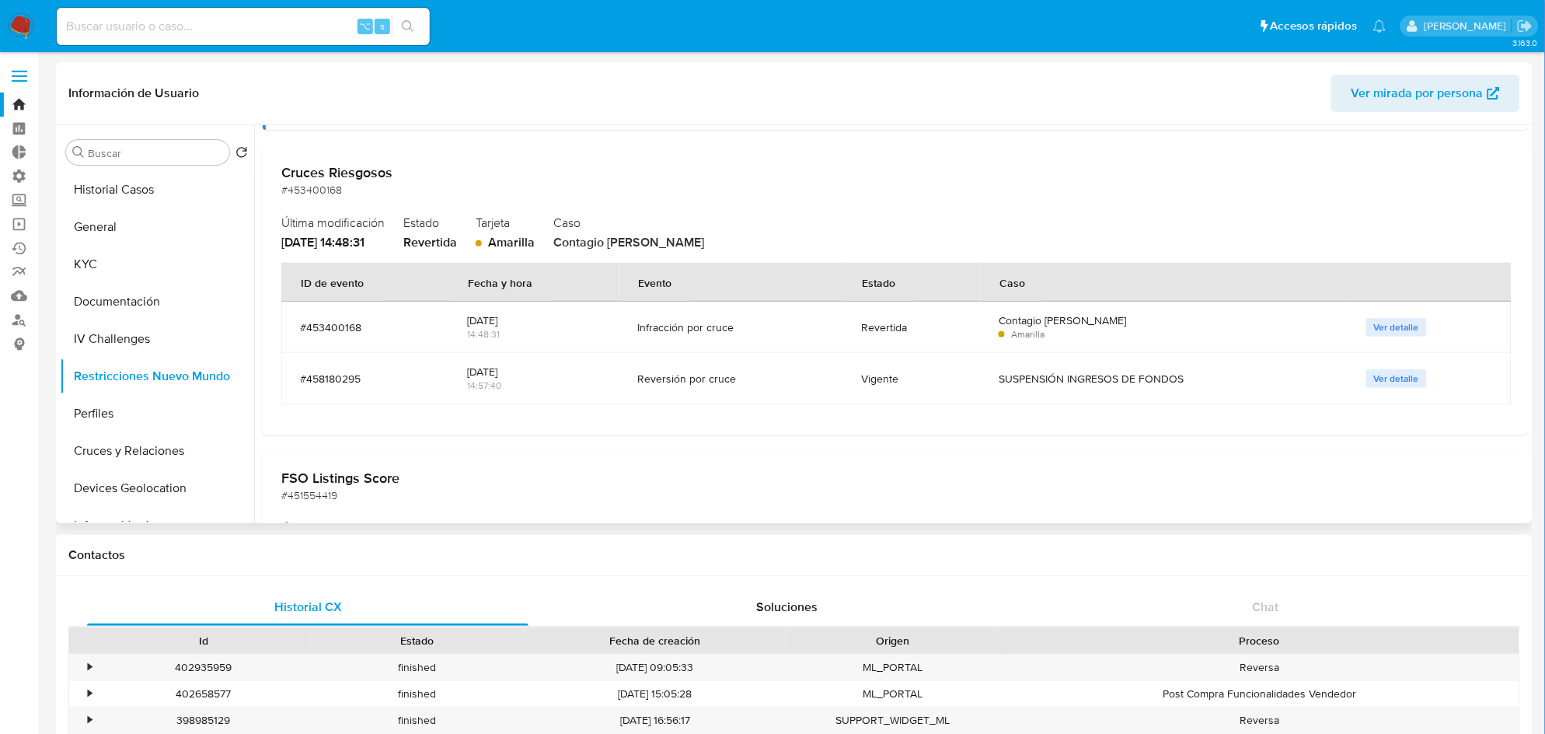
click at [707, 329] on div "Infracción por cruce" at bounding box center [731, 327] width 186 height 14
click at [943, 334] on div "Revertida" at bounding box center [911, 326] width 99 height 37
click at [1027, 327] on span "Amarilla" at bounding box center [1027, 333] width 33 height 13
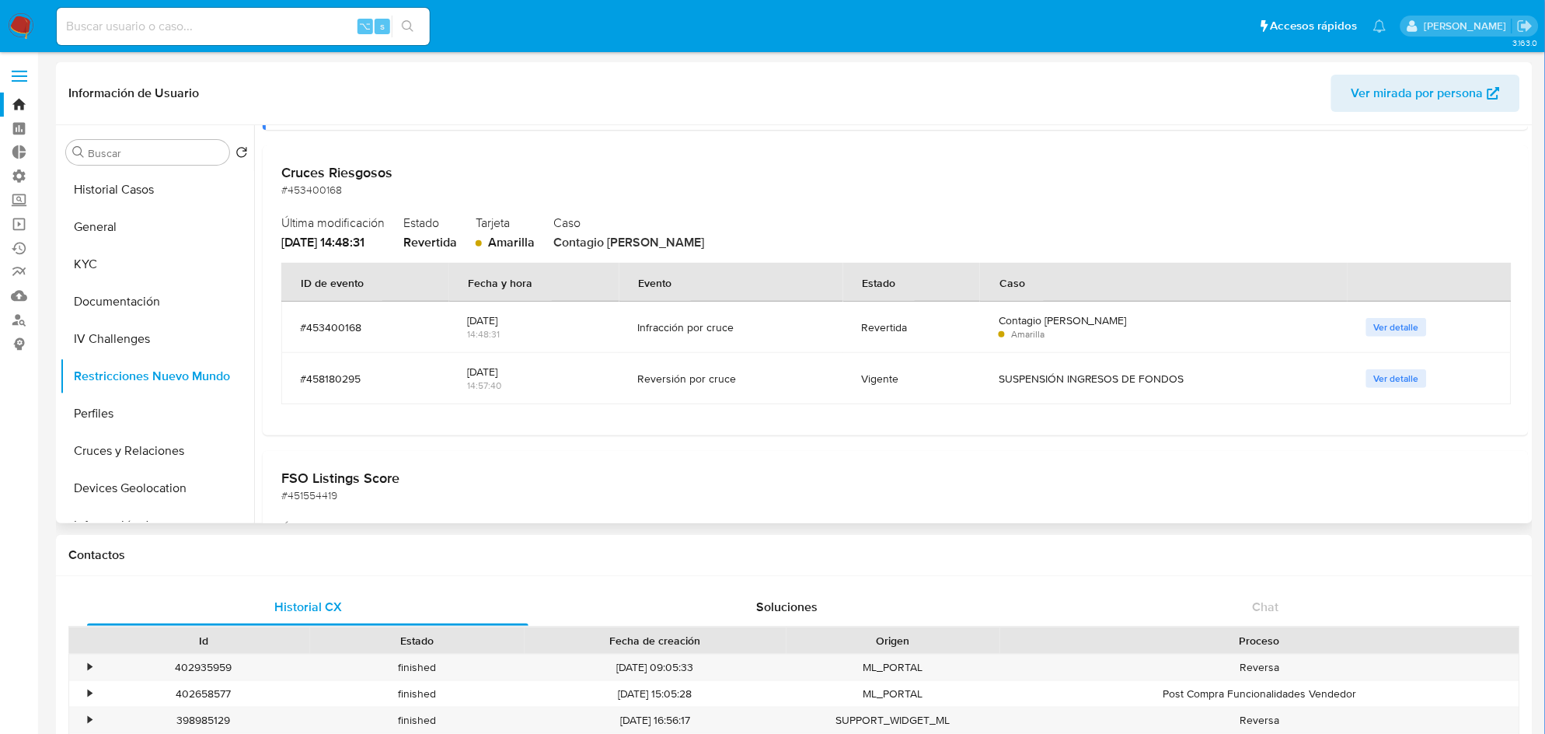
click at [1027, 327] on span "Amarilla" at bounding box center [1027, 333] width 33 height 13
click at [1028, 323] on div "Contagio [PERSON_NAME]" at bounding box center [1163, 320] width 330 height 14
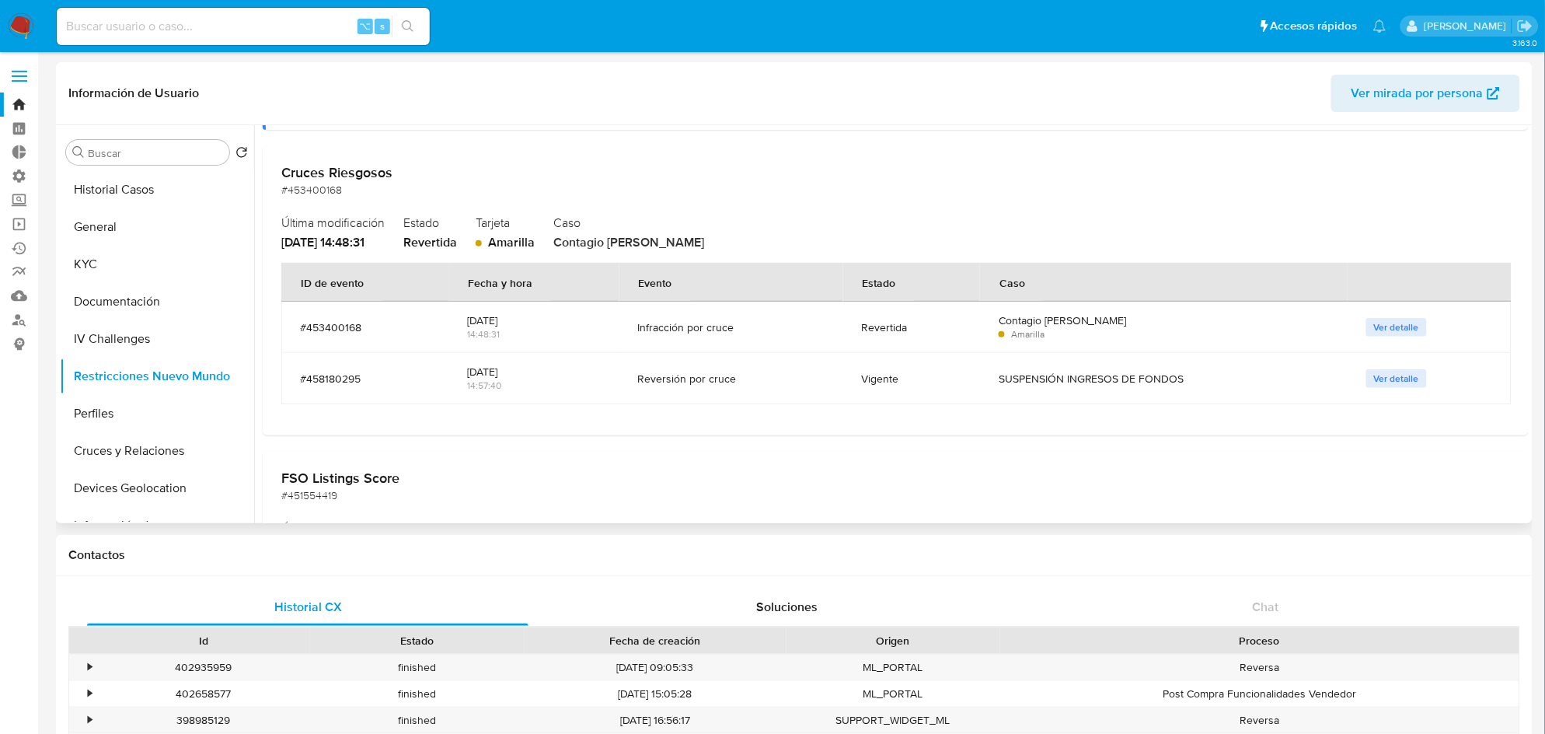
click at [1028, 323] on div "Contagio [PERSON_NAME]" at bounding box center [1163, 320] width 330 height 14
drag, startPoint x: 1000, startPoint y: 318, endPoint x: 1197, endPoint y: 316, distance: 196.6
click at [1197, 316] on div "Contagio [PERSON_NAME]" at bounding box center [1163, 320] width 330 height 14
drag, startPoint x: 649, startPoint y: 382, endPoint x: 1215, endPoint y: 392, distance: 566.5
click at [1215, 392] on tr "#458180295 [DATE] 14:57:40 Reversión por [PERSON_NAME] Vigente SUSPENSIÓN INGRE…" at bounding box center [896, 378] width 1230 height 51
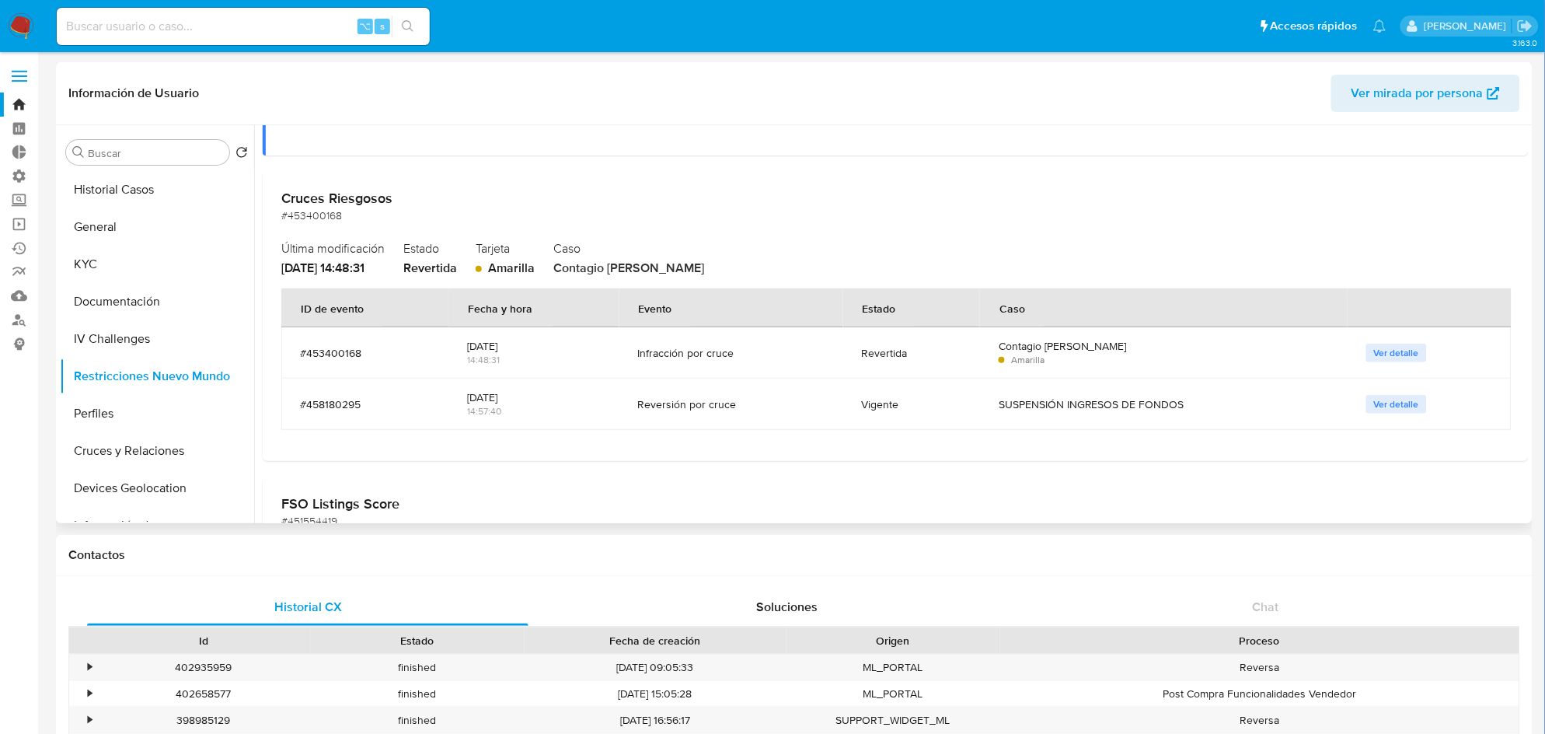
scroll to position [307, 0]
click at [1050, 347] on div "Contagio [PERSON_NAME]" at bounding box center [1163, 345] width 330 height 14
drag, startPoint x: 1106, startPoint y: 348, endPoint x: 966, endPoint y: 352, distance: 140.7
click at [966, 352] on tr "#453400168 [DATE] 14:48:31 Infracción por [PERSON_NAME] Revertida Contagio Tarj…" at bounding box center [896, 351] width 1230 height 51
click at [1103, 354] on div "Amarilla" at bounding box center [1163, 359] width 330 height 14
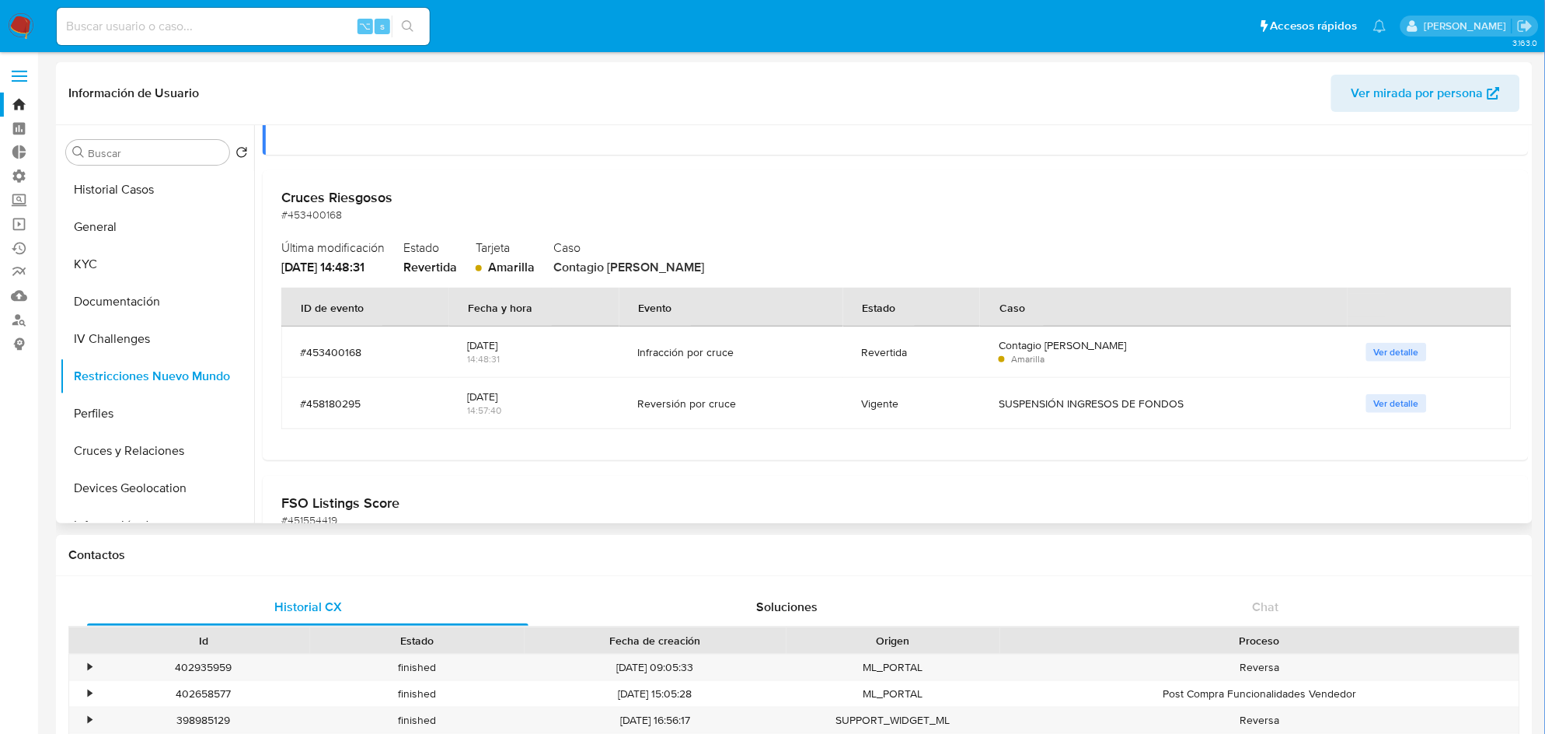
drag, startPoint x: 1087, startPoint y: 399, endPoint x: 1134, endPoint y: 406, distance: 47.9
click at [925, 399] on tr "#458180295 [DATE] 14:57:40 Reversión por [PERSON_NAME] Vigente SUSPENSIÓN INGRE…" at bounding box center [896, 403] width 1230 height 51
click at [584, 413] on div "14:57:40" at bounding box center [534, 410] width 133 height 14
click at [477, 394] on div "[DATE]" at bounding box center [534, 396] width 133 height 14
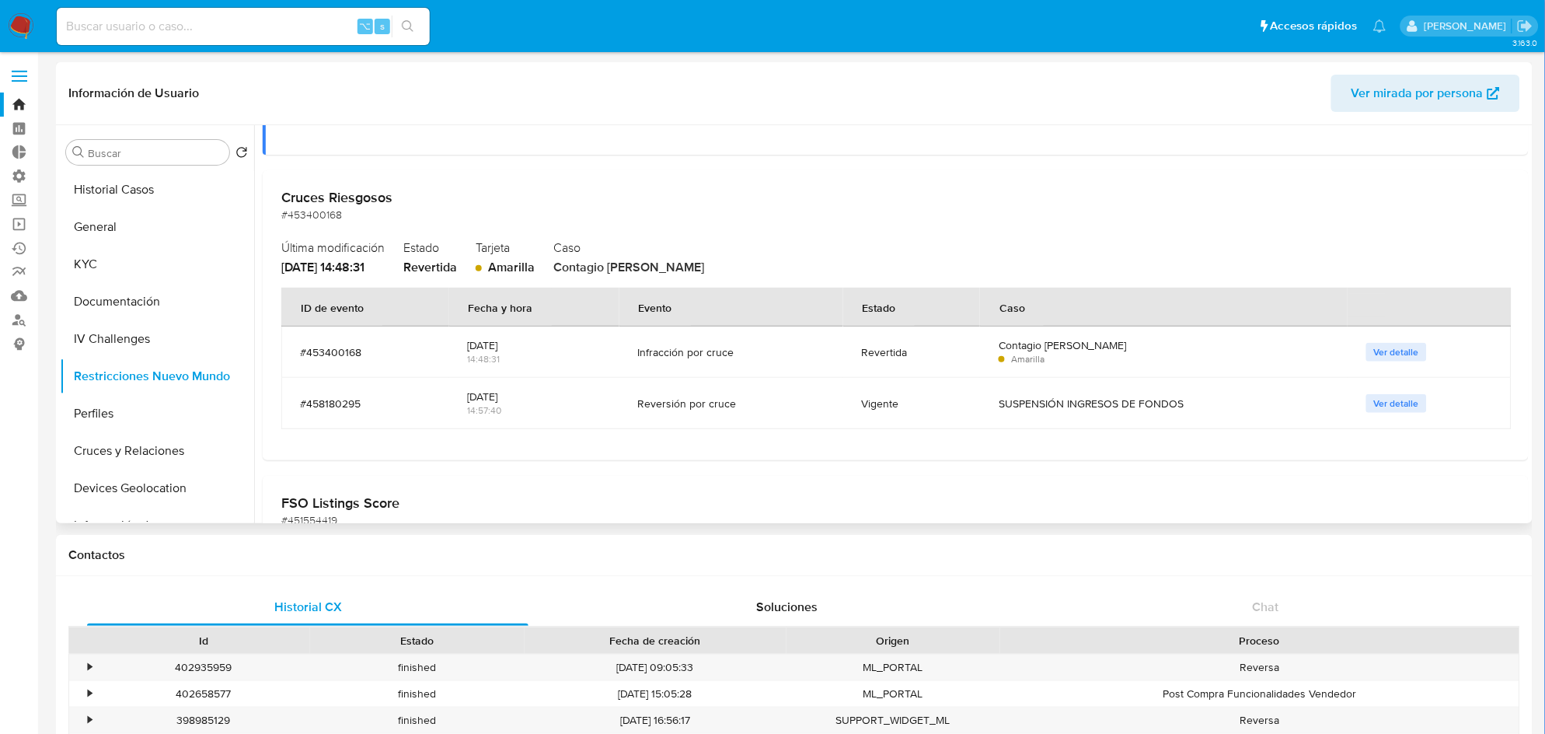
click at [477, 394] on div "[DATE]" at bounding box center [534, 396] width 133 height 14
click at [700, 403] on div "Reversión por cruce" at bounding box center [731, 403] width 186 height 14
